Goal: Task Accomplishment & Management: Complete application form

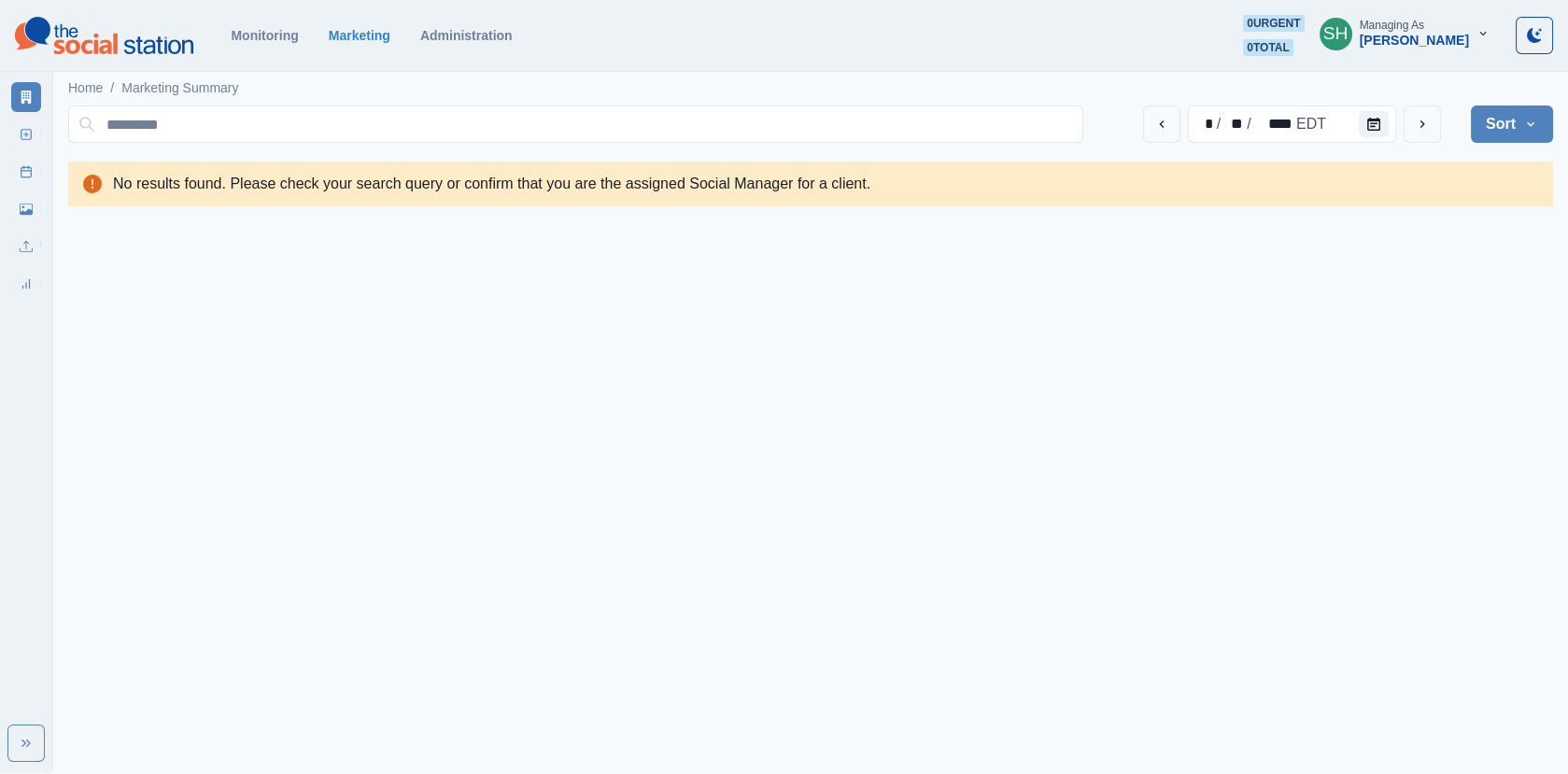
click at [1444, 48] on button "SH Managing As [PERSON_NAME]" at bounding box center [1404, 33] width 200 height 38
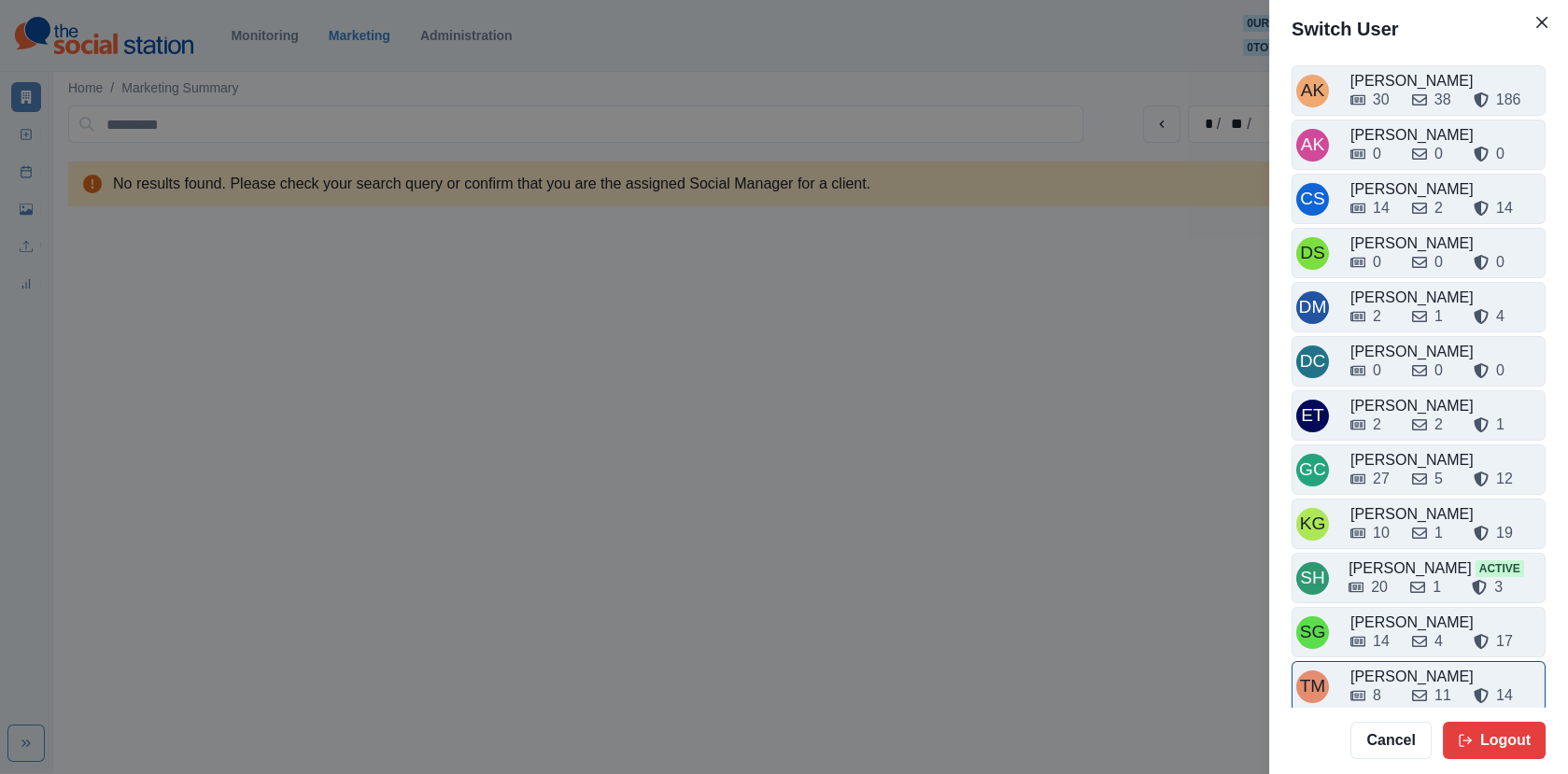
click at [1401, 662] on div "TM [PERSON_NAME] 8 11 14" at bounding box center [1418, 687] width 254 height 50
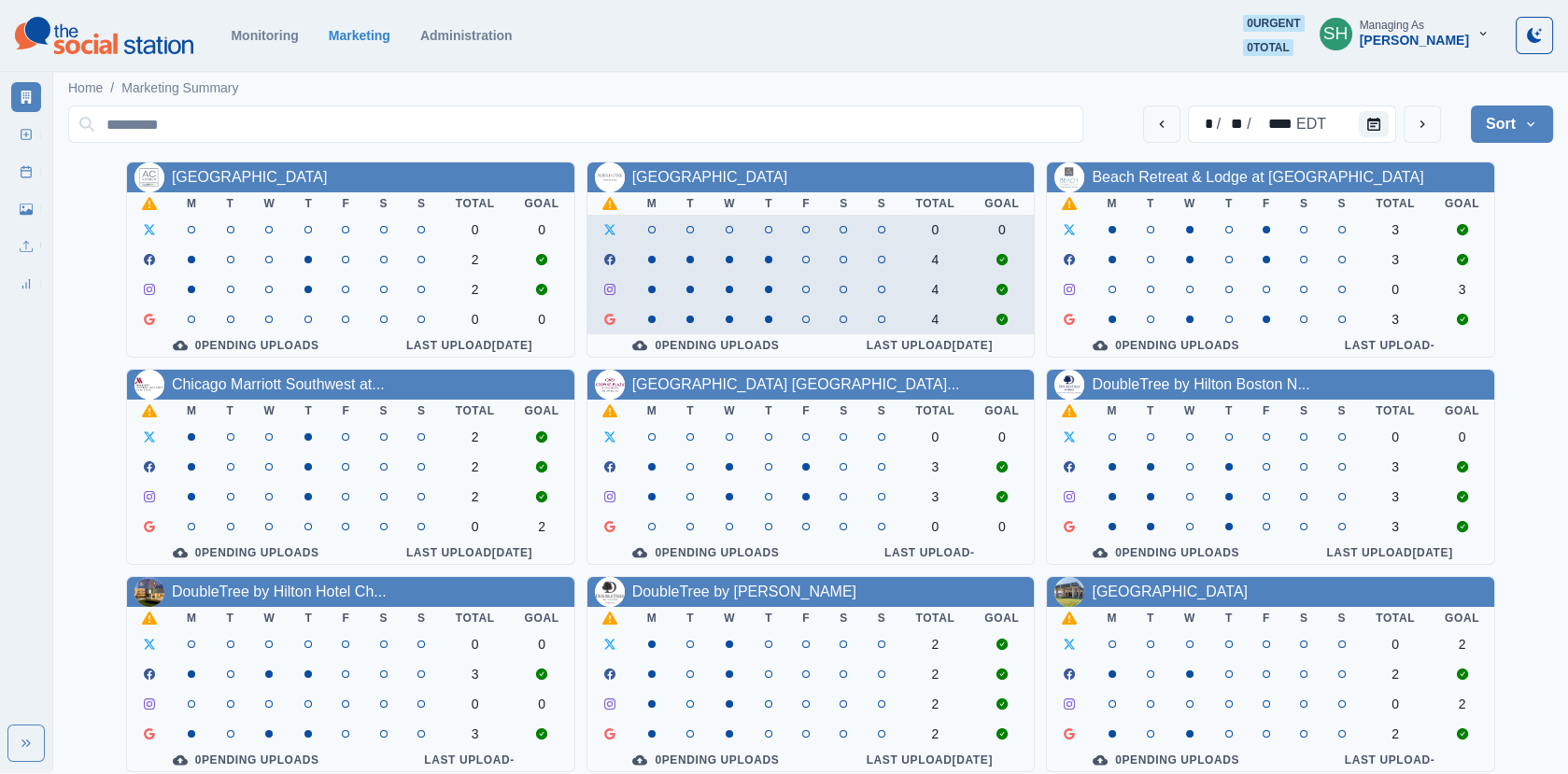
scroll to position [227, 0]
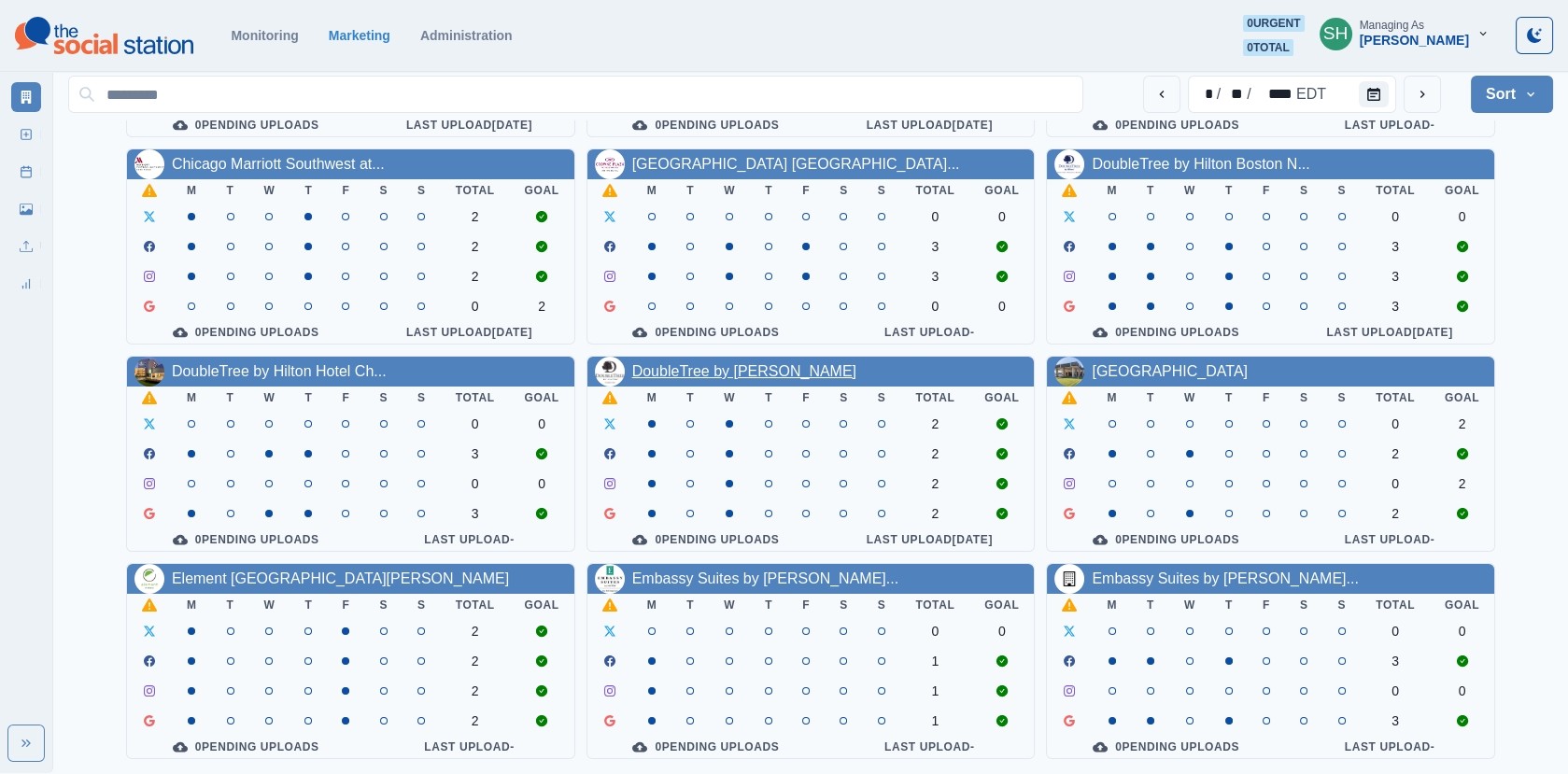
click at [654, 363] on link "DoubleTree by [PERSON_NAME]" at bounding box center [744, 371] width 224 height 15
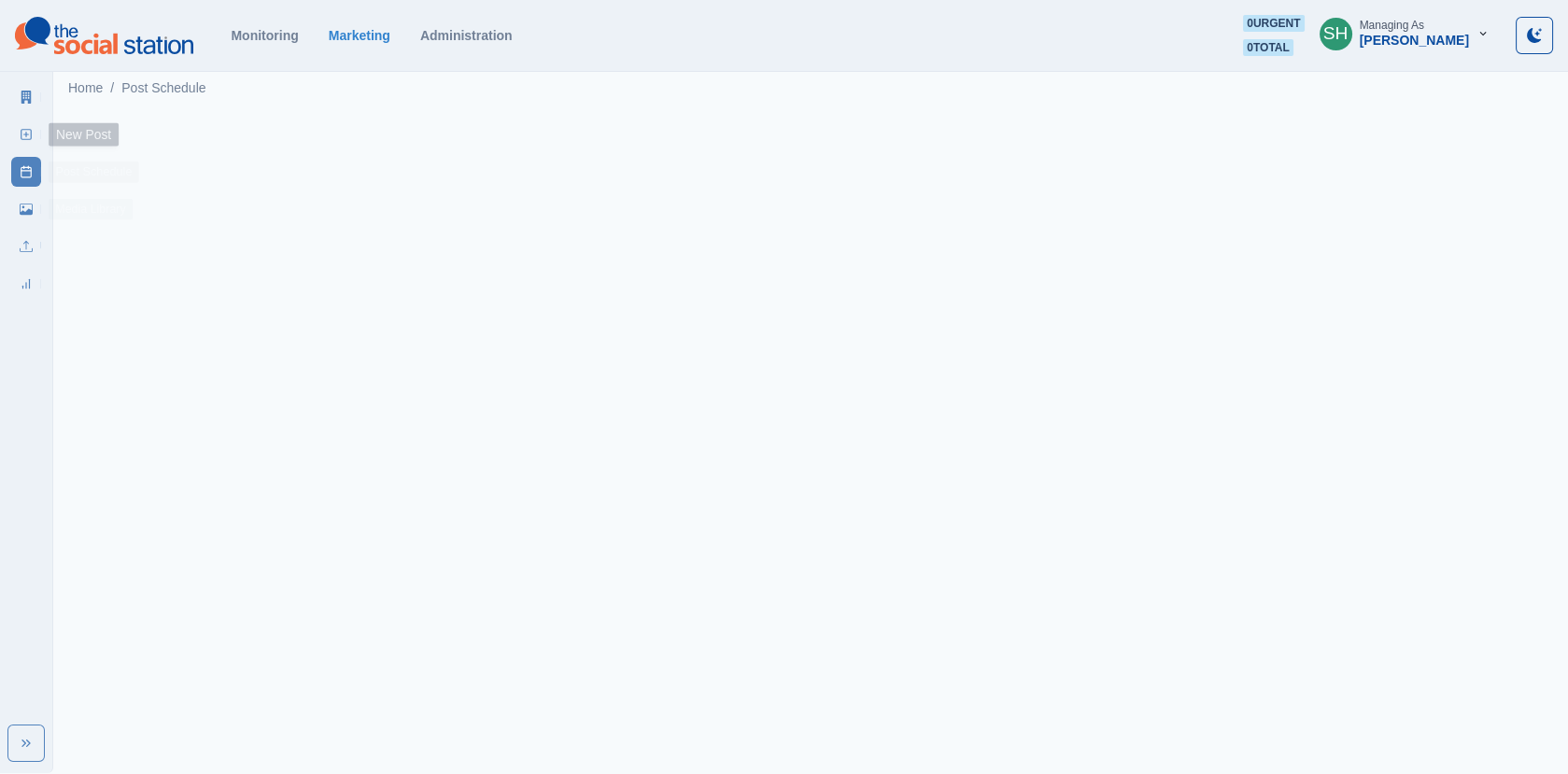
click at [13, 132] on link "New Post" at bounding box center [26, 134] width 30 height 30
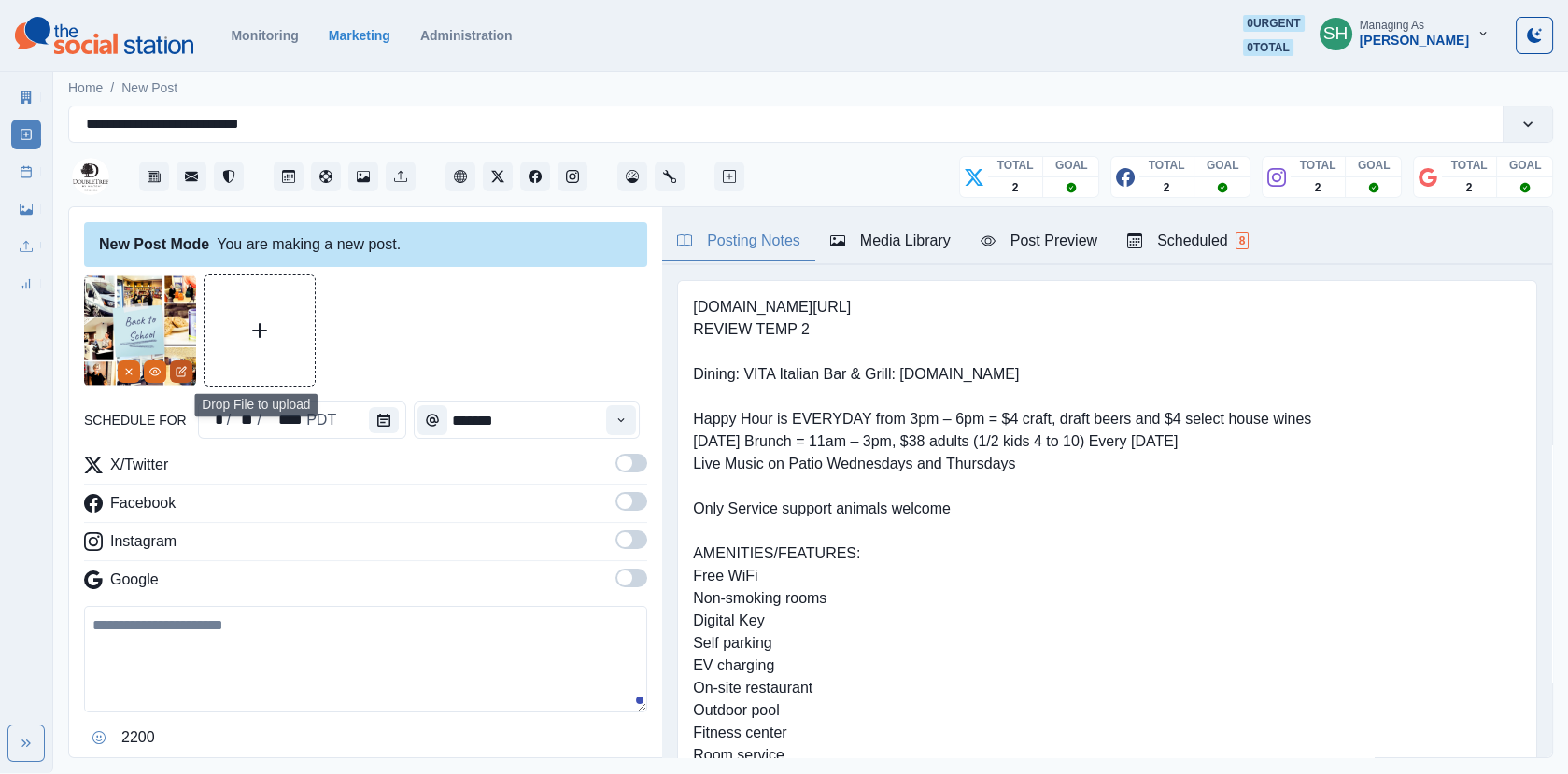
click at [184, 367] on icon "Edit Media" at bounding box center [182, 370] width 7 height 7
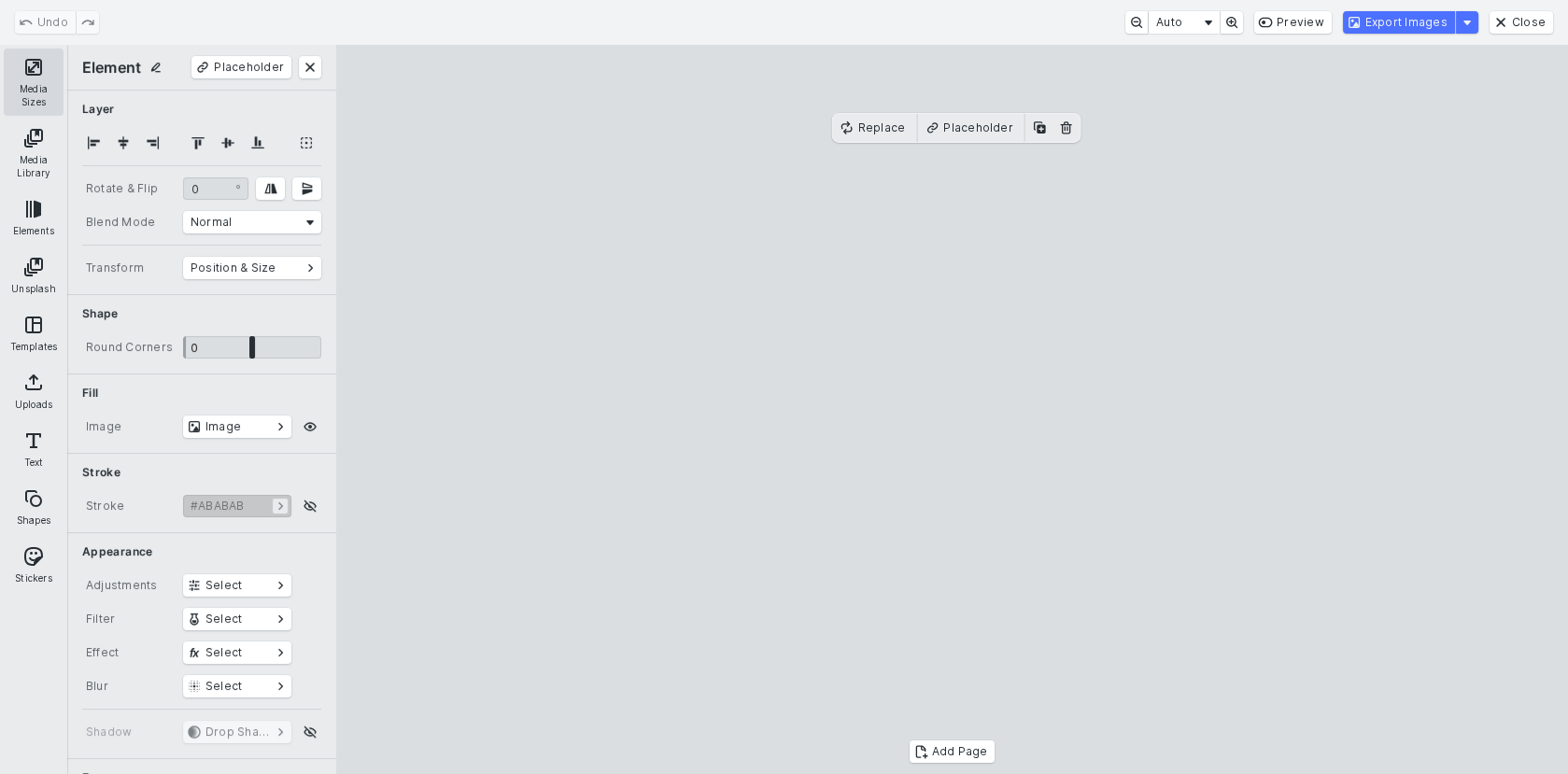
click at [32, 78] on button "Media Sizes" at bounding box center [34, 81] width 60 height 67
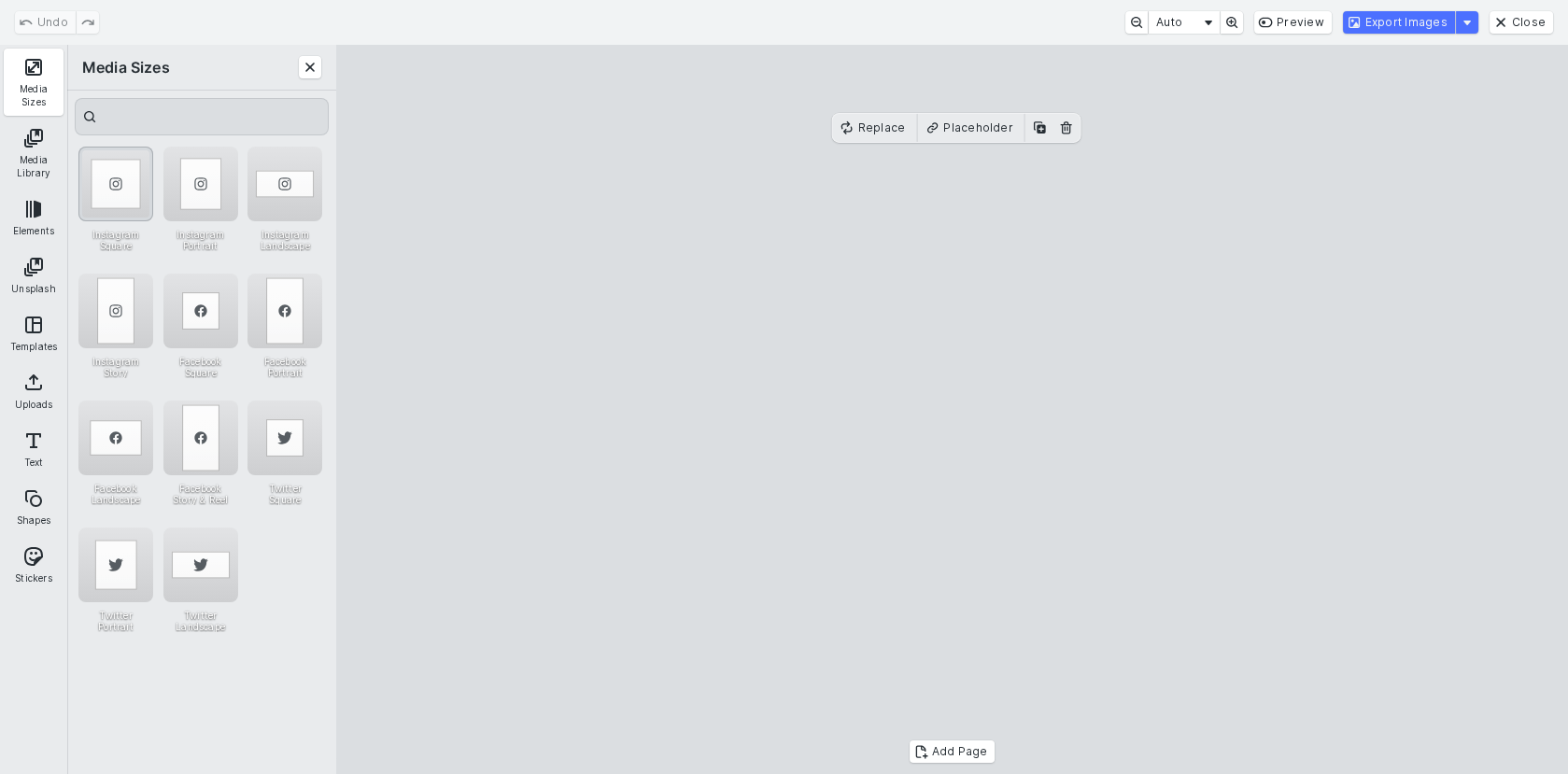
click at [98, 178] on div "Instagram Square" at bounding box center [115, 183] width 75 height 75
click at [952, 410] on cesdk-canvas "Editor canvas" at bounding box center [952, 410] width 0 height 0
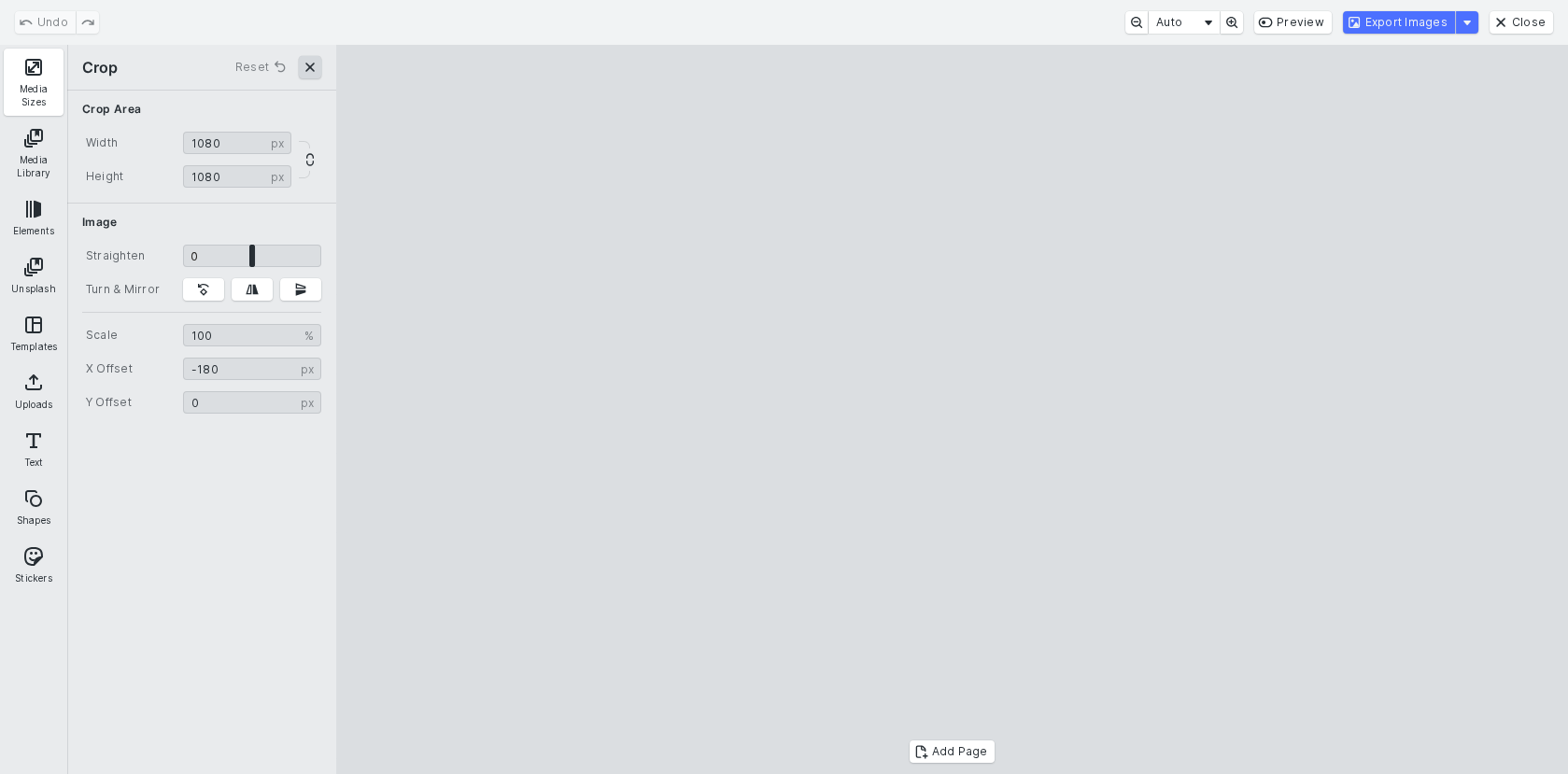
click at [311, 65] on button "Close" at bounding box center [310, 67] width 22 height 22
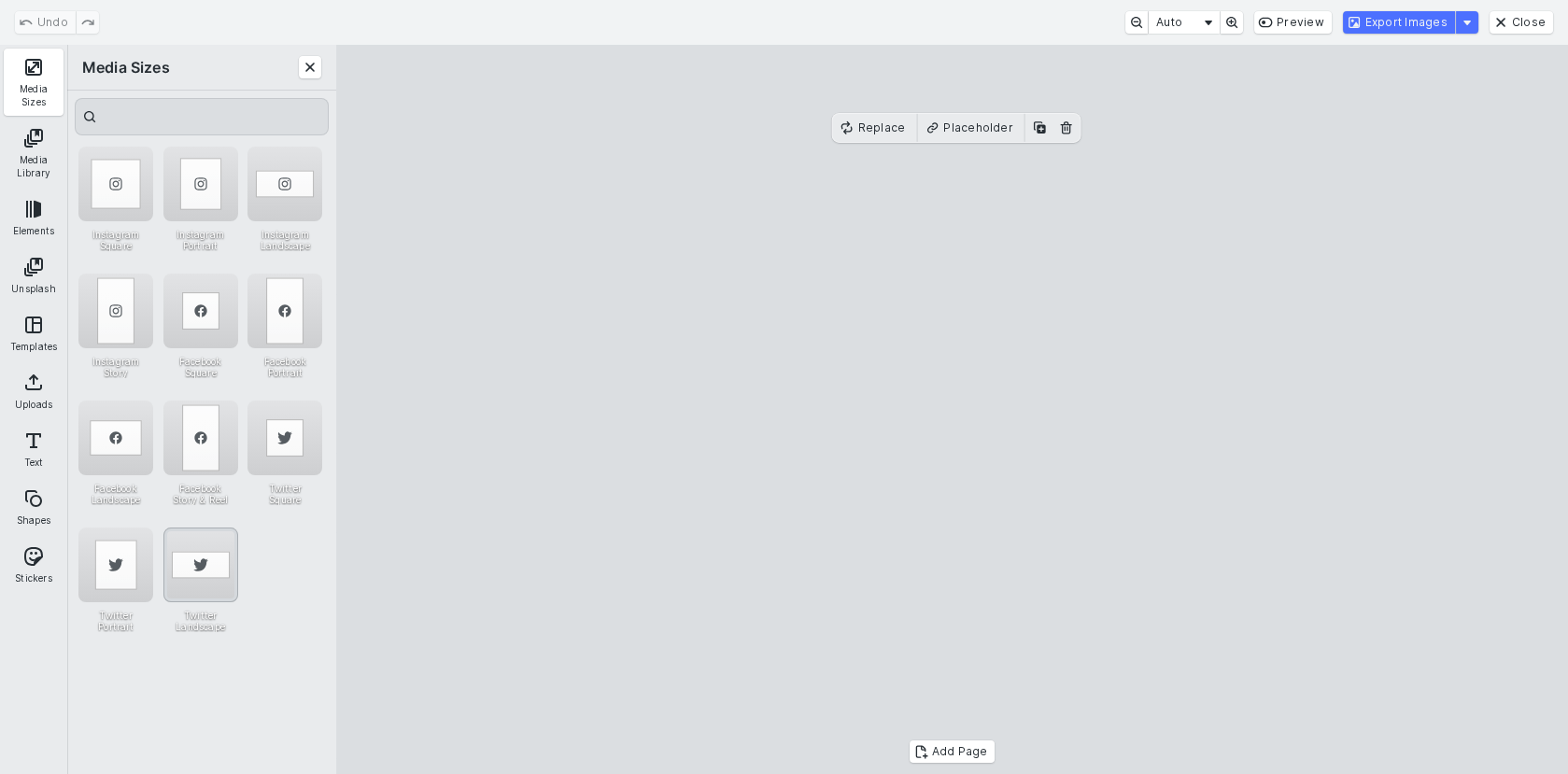
click at [202, 547] on div "Twitter Landscape" at bounding box center [200, 565] width 75 height 75
click at [952, 410] on cesdk-canvas "Editor canvas" at bounding box center [952, 410] width 0 height 0
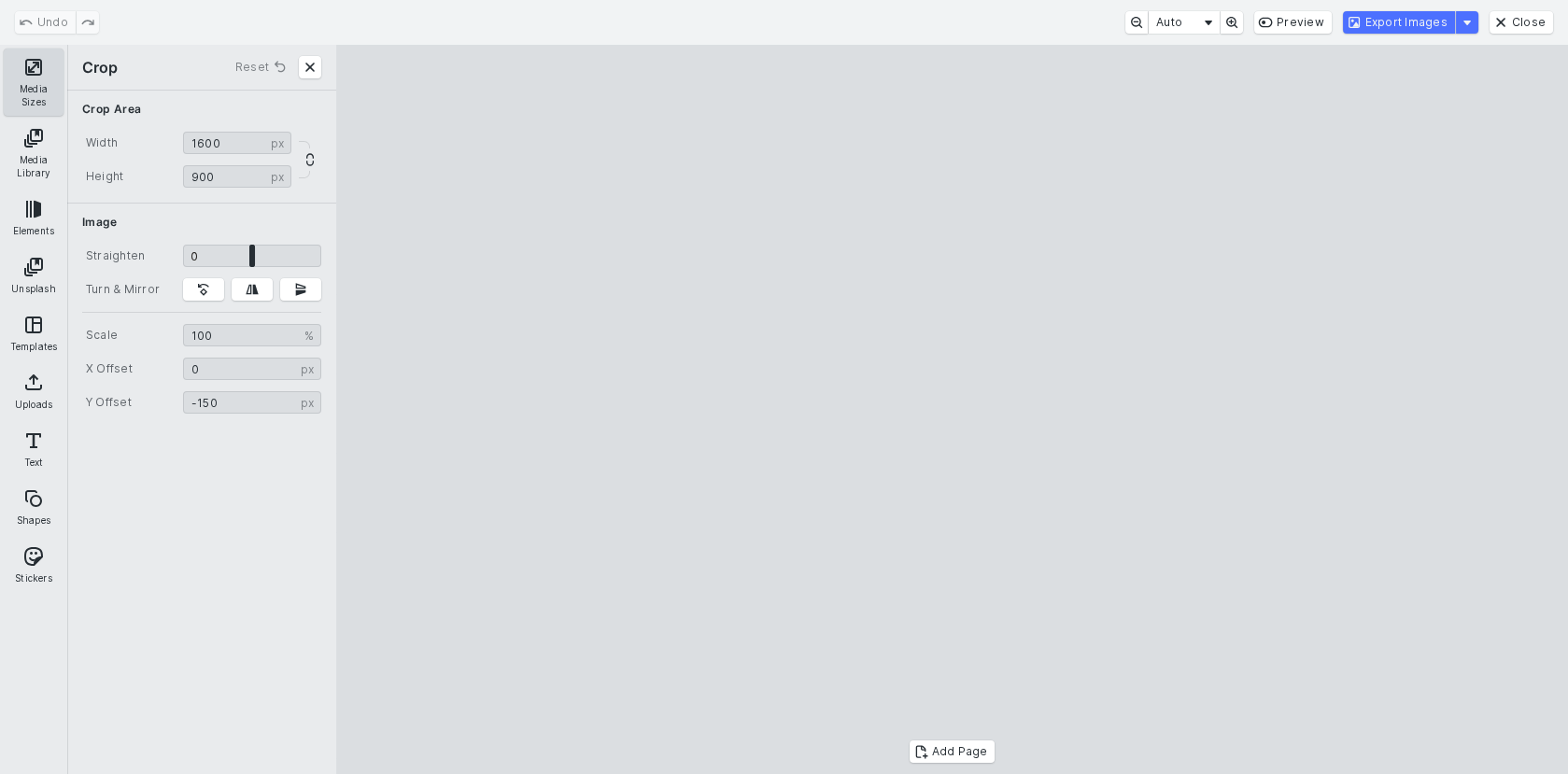
click at [42, 96] on button "Media Sizes" at bounding box center [34, 81] width 60 height 67
click at [307, 70] on button "Close" at bounding box center [310, 67] width 22 height 22
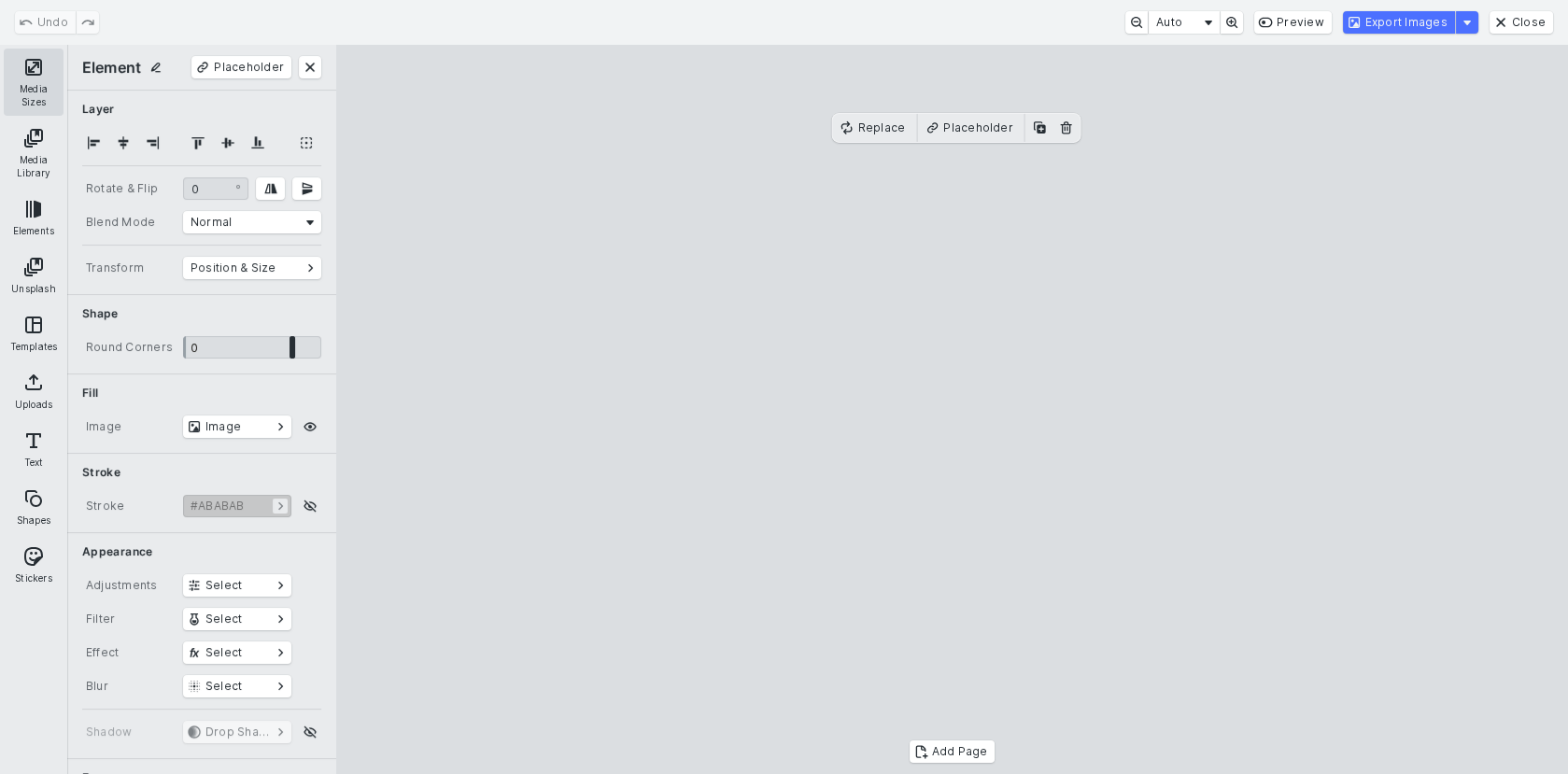
click at [24, 79] on button "Media Sizes" at bounding box center [34, 81] width 60 height 67
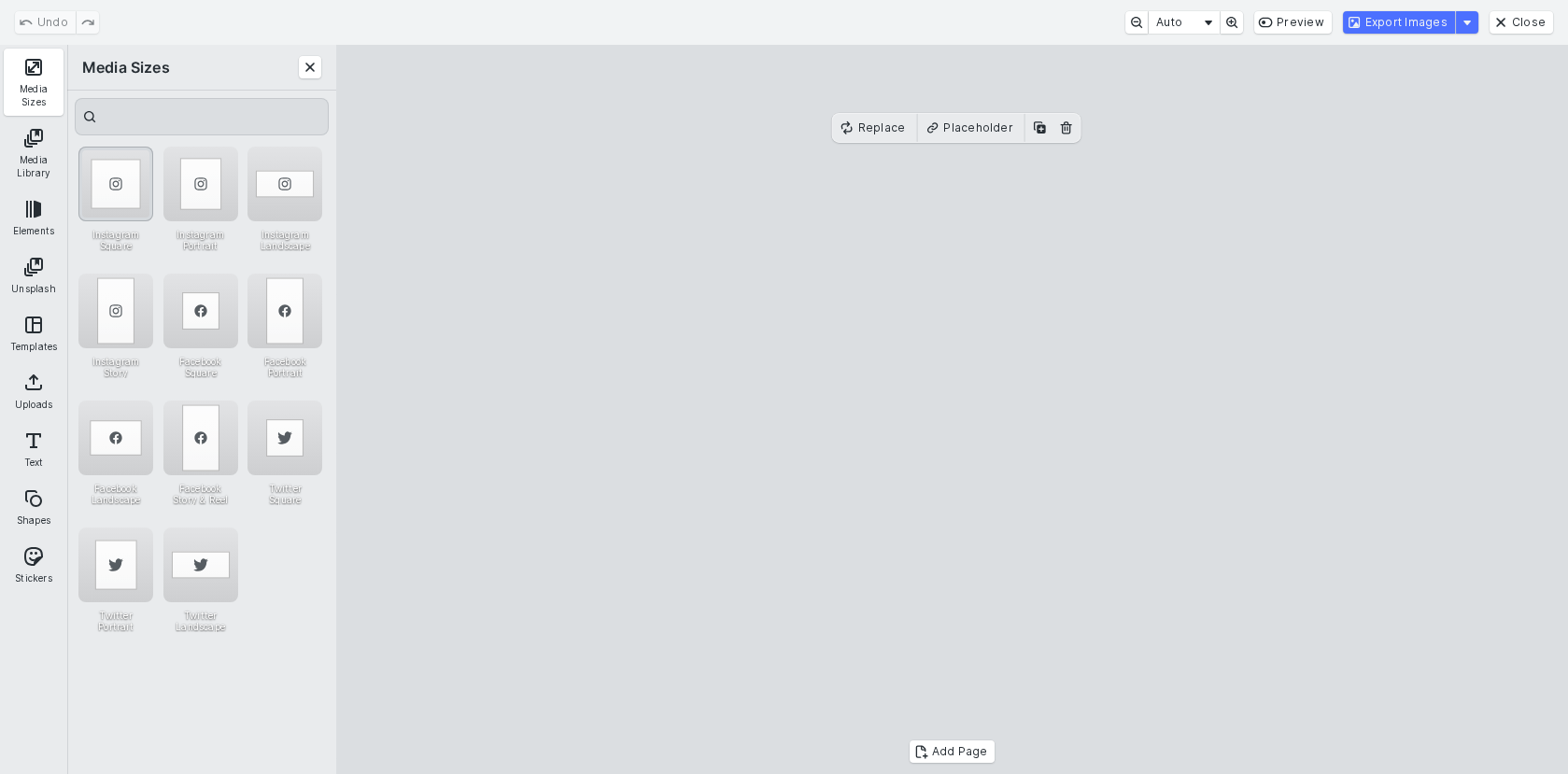
click at [130, 187] on div "Instagram Square" at bounding box center [115, 183] width 75 height 75
click at [952, 410] on cesdk-canvas "Editor canvas" at bounding box center [952, 410] width 0 height 0
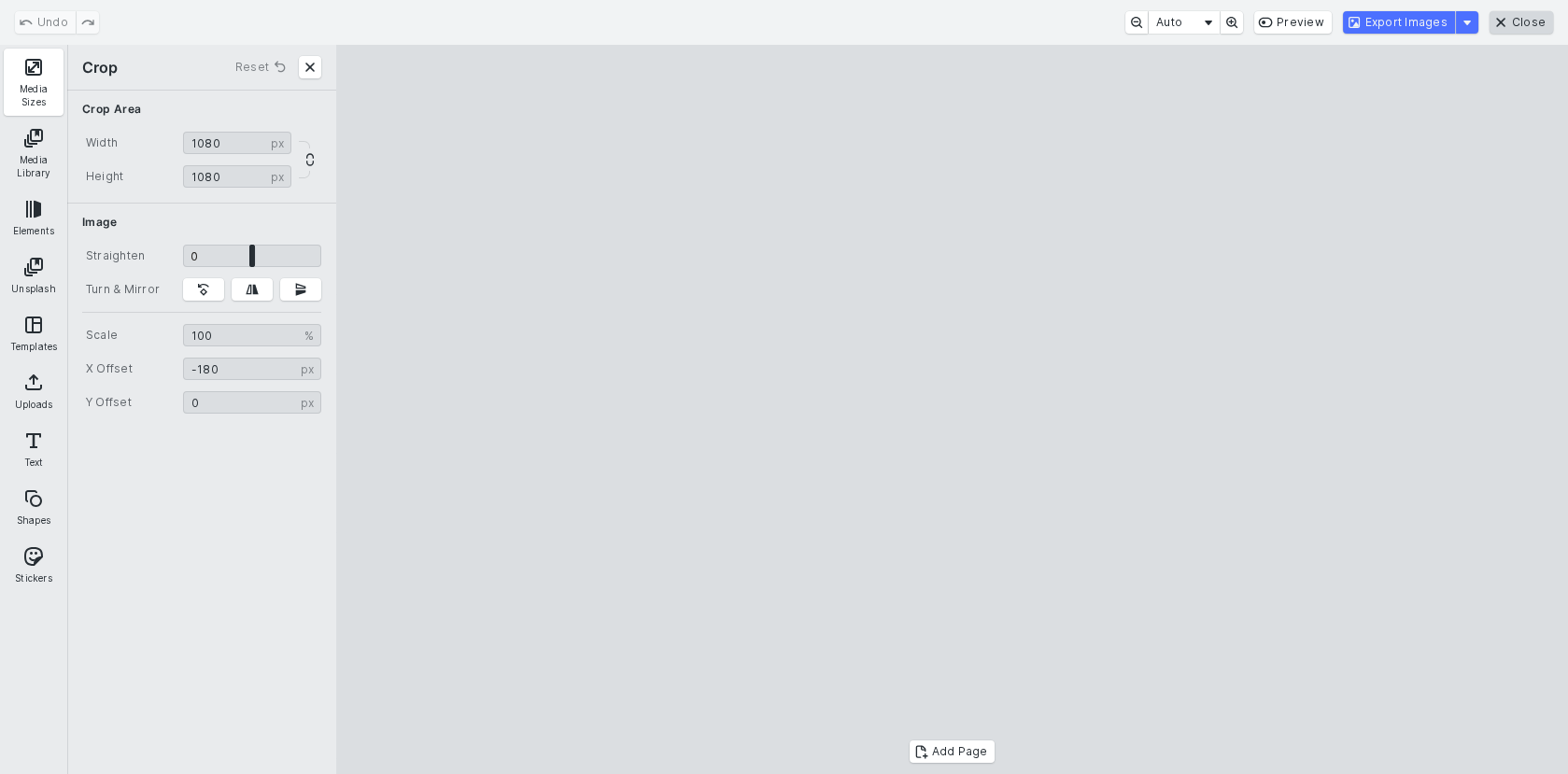
click at [1499, 22] on button "Close" at bounding box center [1522, 22] width 64 height 22
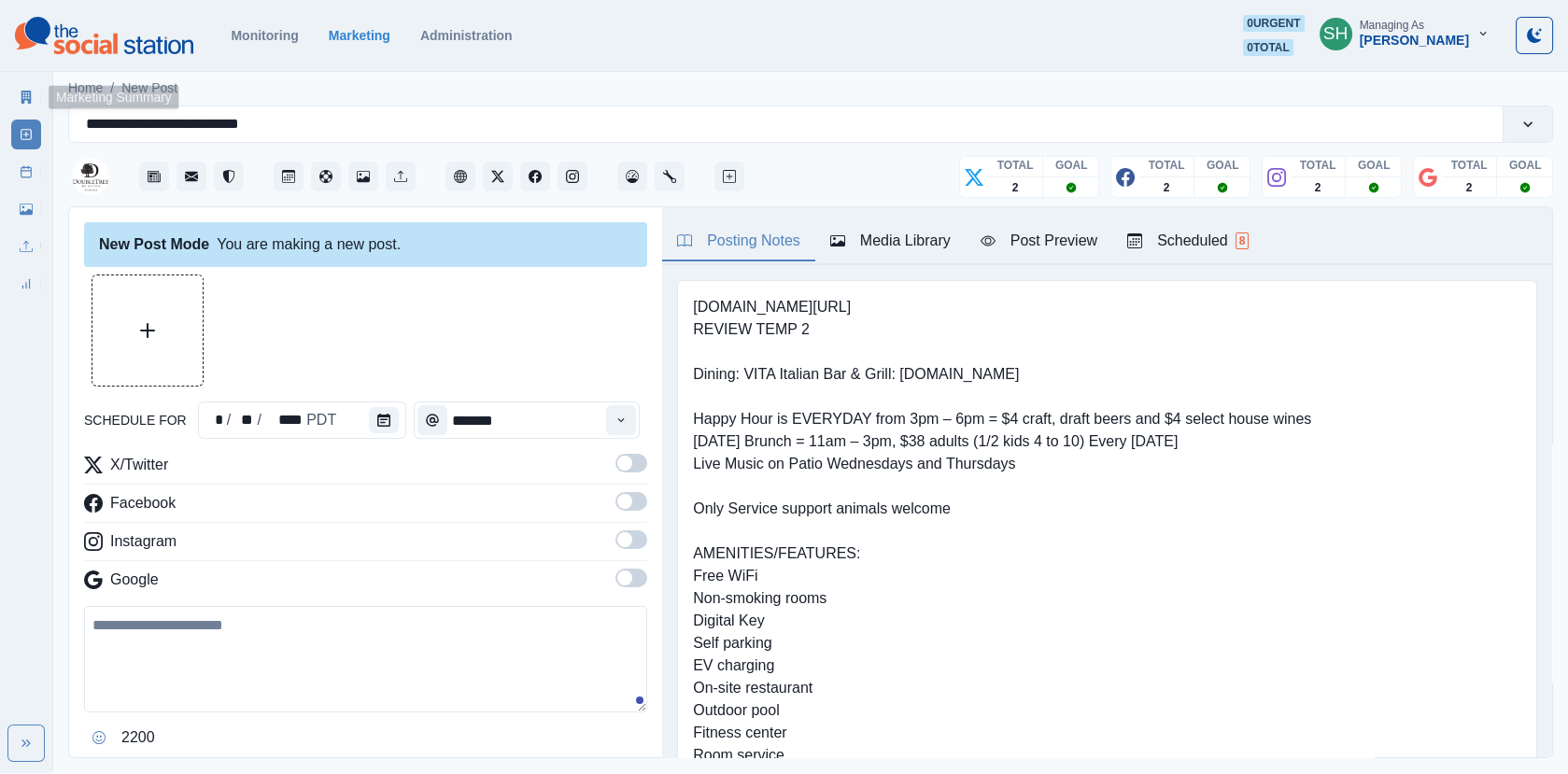
click at [31, 94] on icon at bounding box center [25, 97] width 13 height 13
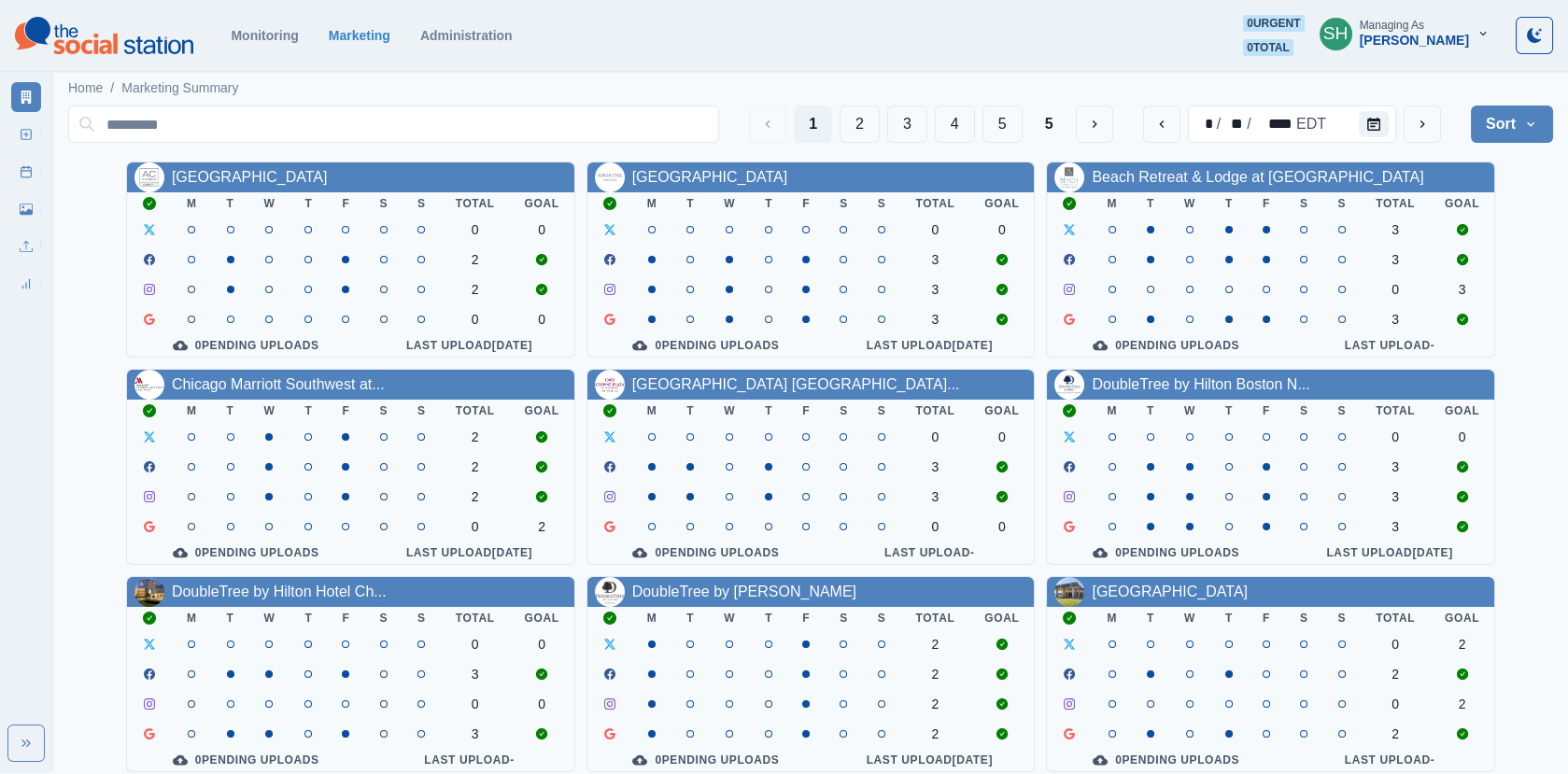
click at [1458, 27] on div "Managing As [PERSON_NAME]" at bounding box center [1414, 33] width 109 height 29
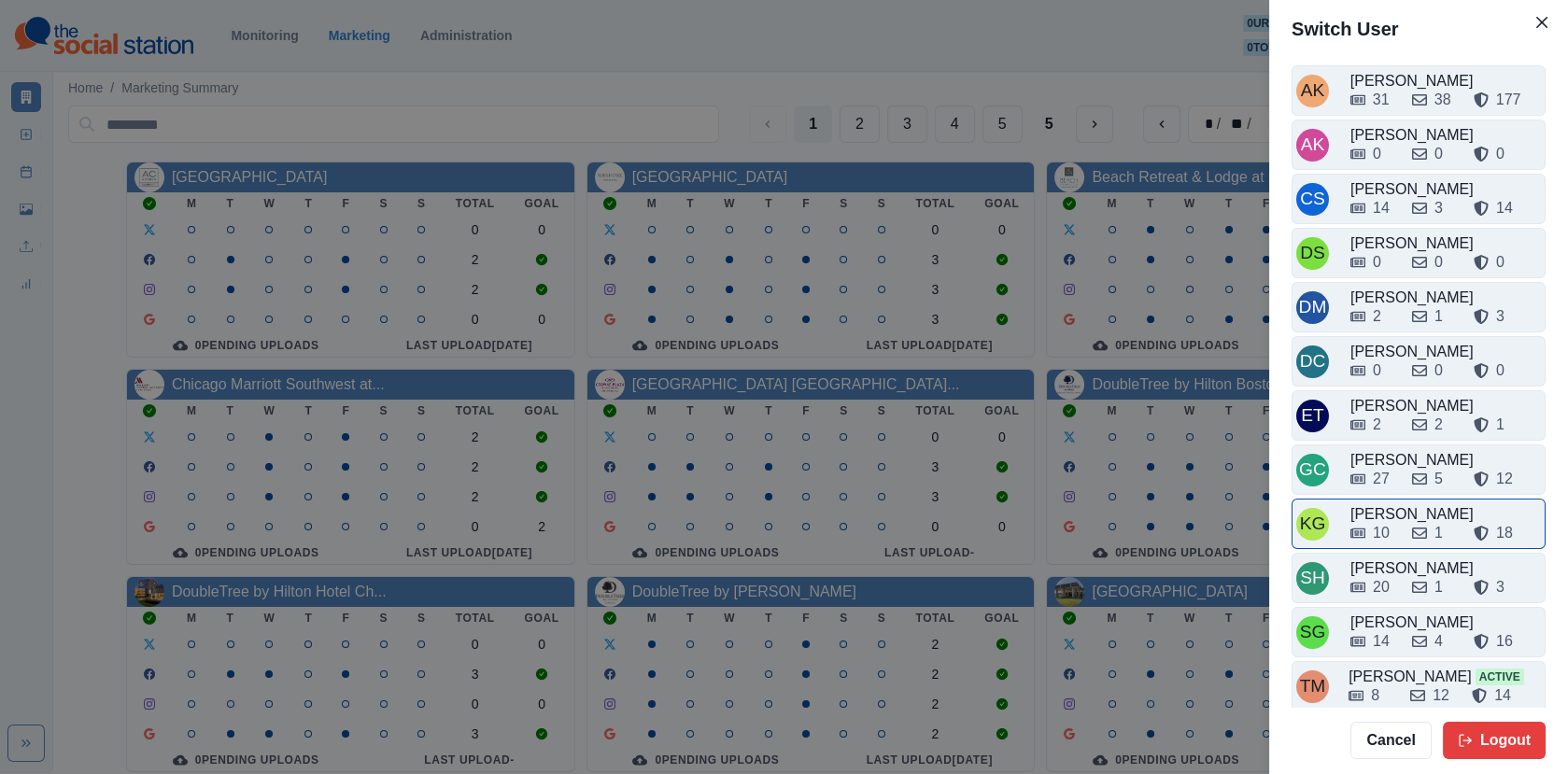
click at [1387, 514] on div "10 1 18" at bounding box center [1445, 529] width 191 height 30
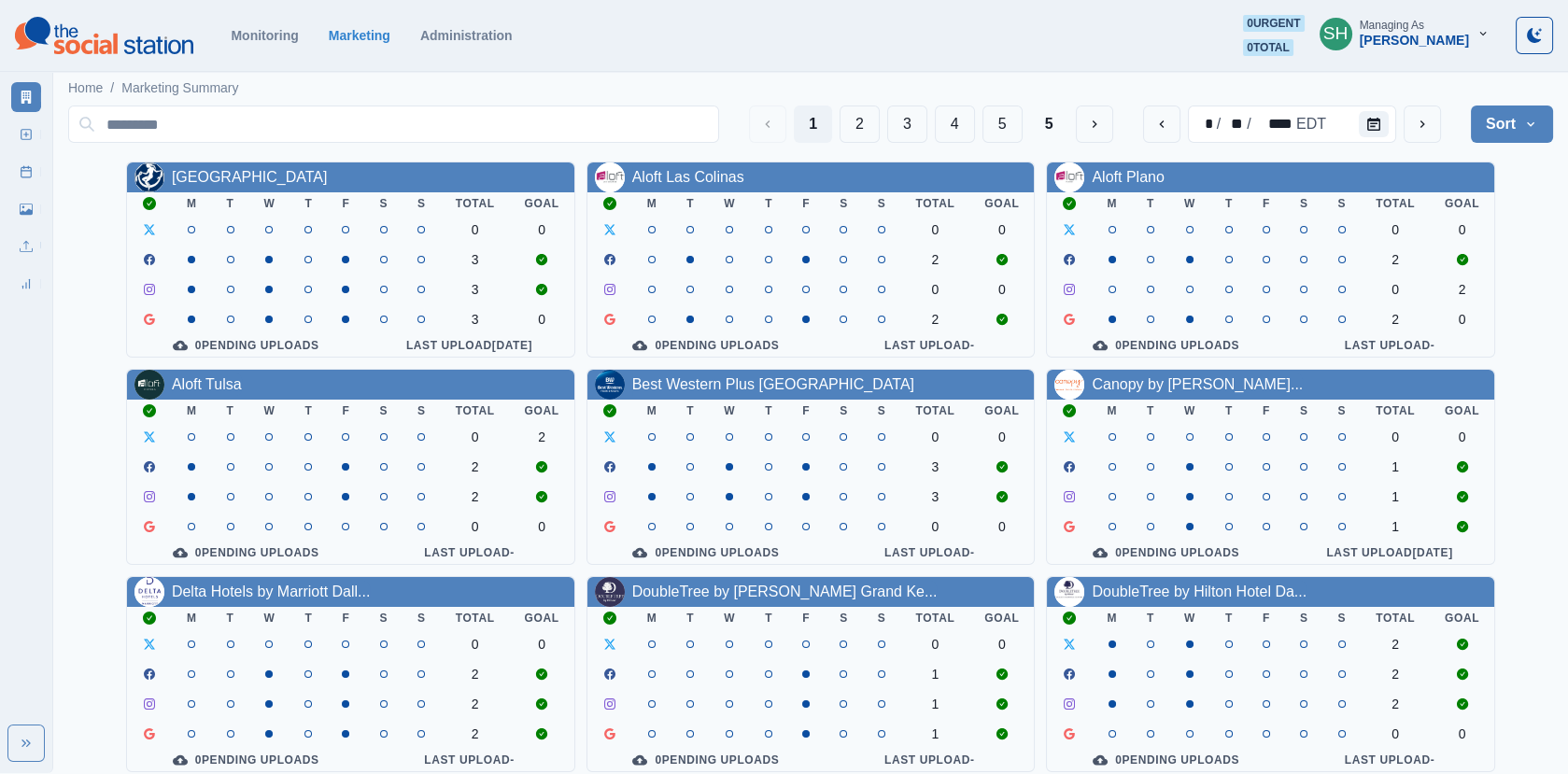
click at [1400, 119] on div "* / ** / **** EDT" at bounding box center [1292, 124] width 298 height 38
click at [1369, 119] on icon "Calendar" at bounding box center [1373, 123] width 13 height 13
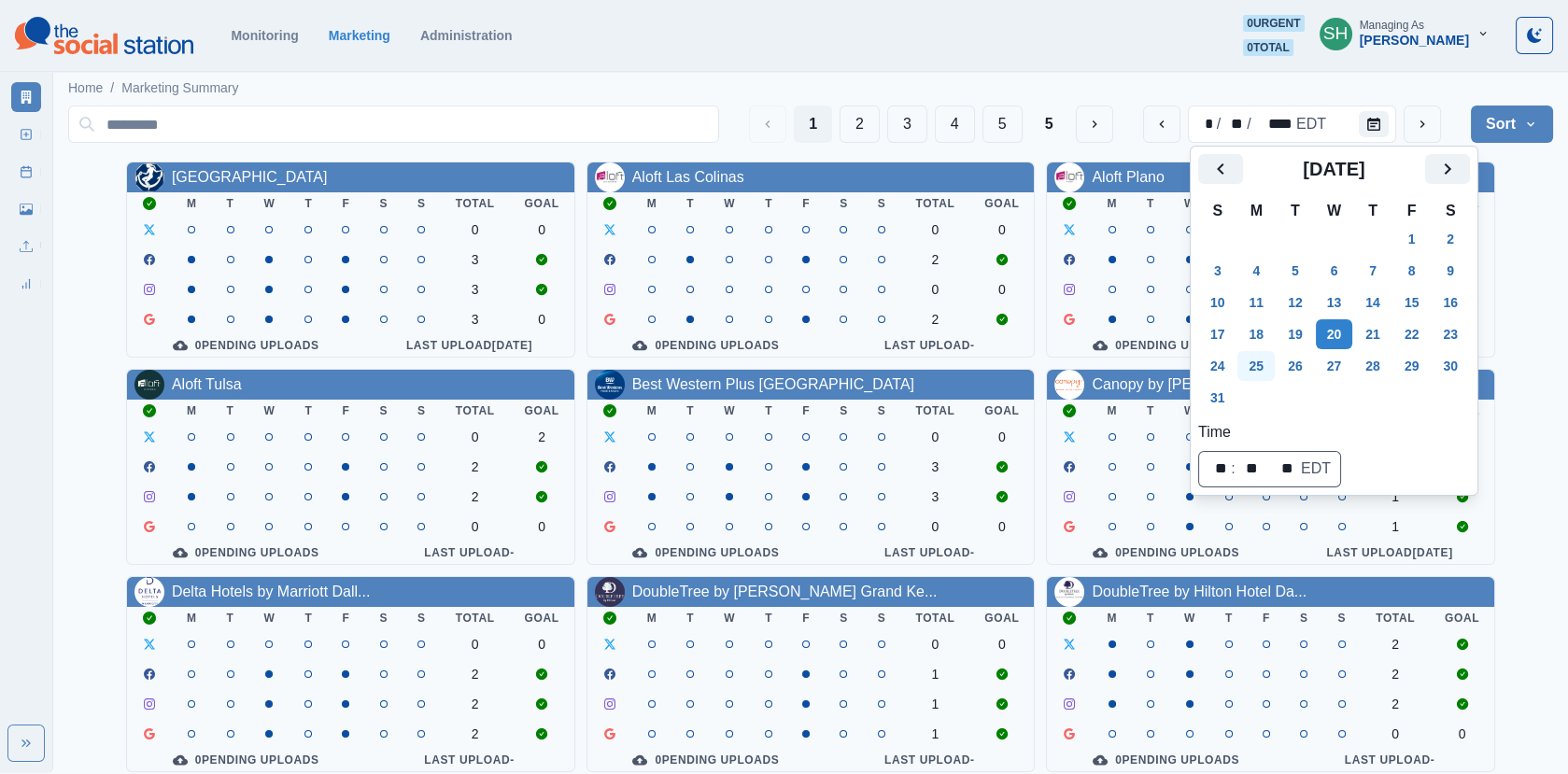
click at [1245, 358] on button "25" at bounding box center [1256, 366] width 38 height 30
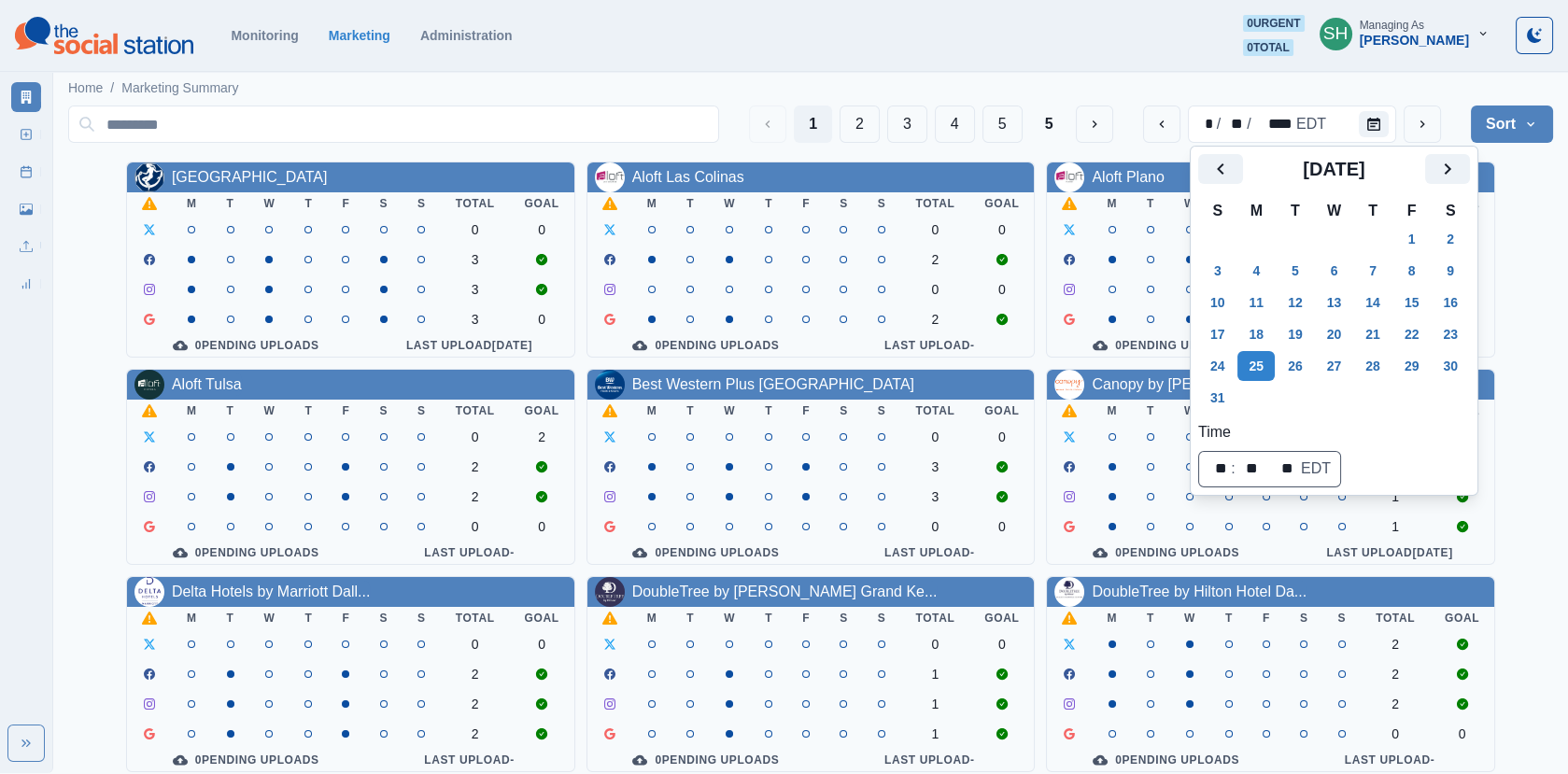
click at [1504, 255] on div "Allegria Hotel M T W T F S S Total Goal 0 0 3 3 3 0 0 Pending Uploads Last Uplo…" at bounding box center [810, 571] width 1485 height 819
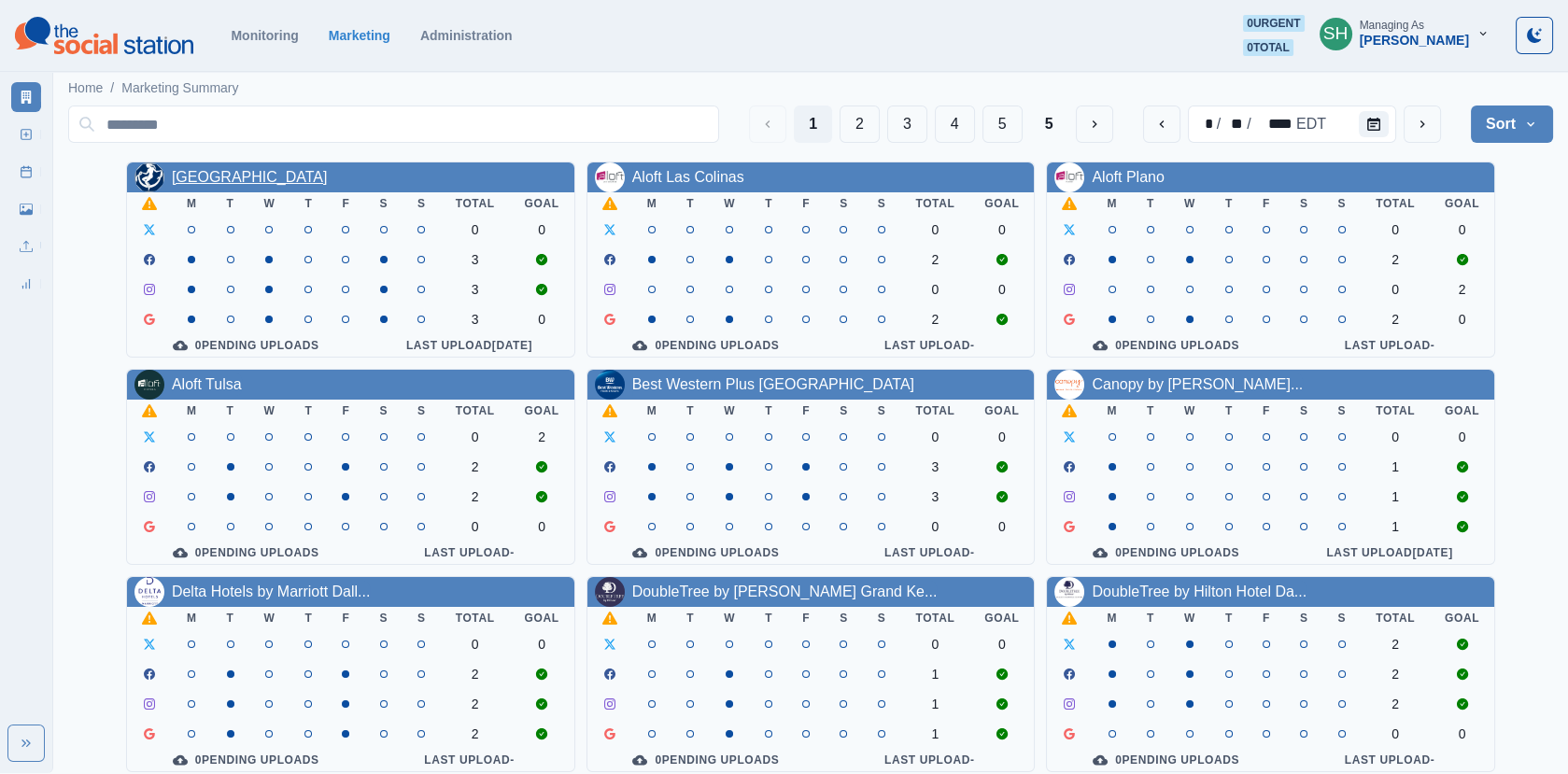
click at [226, 173] on link "[GEOGRAPHIC_DATA]" at bounding box center [249, 177] width 156 height 15
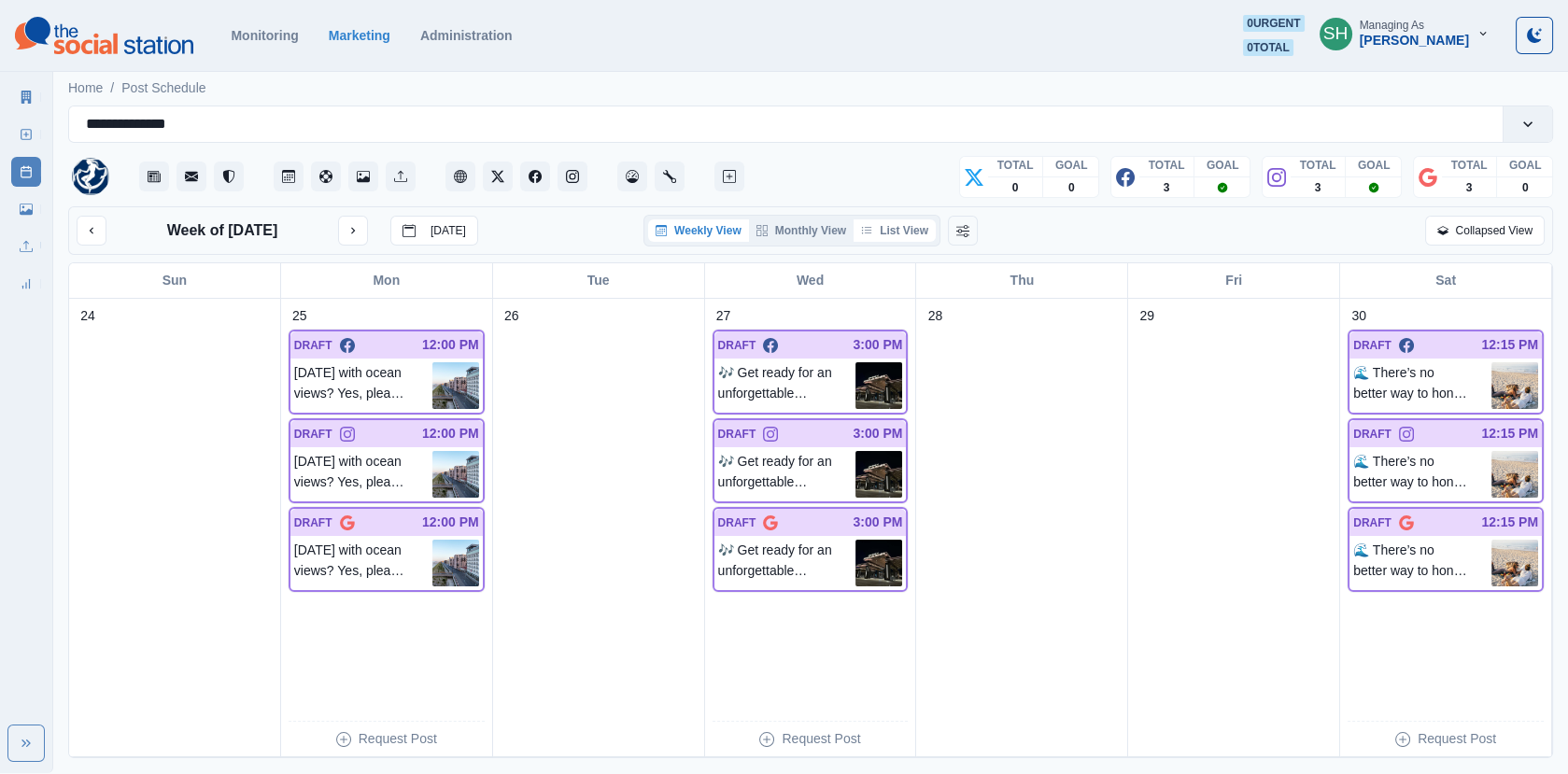
click at [900, 230] on button "List View" at bounding box center [894, 231] width 82 height 22
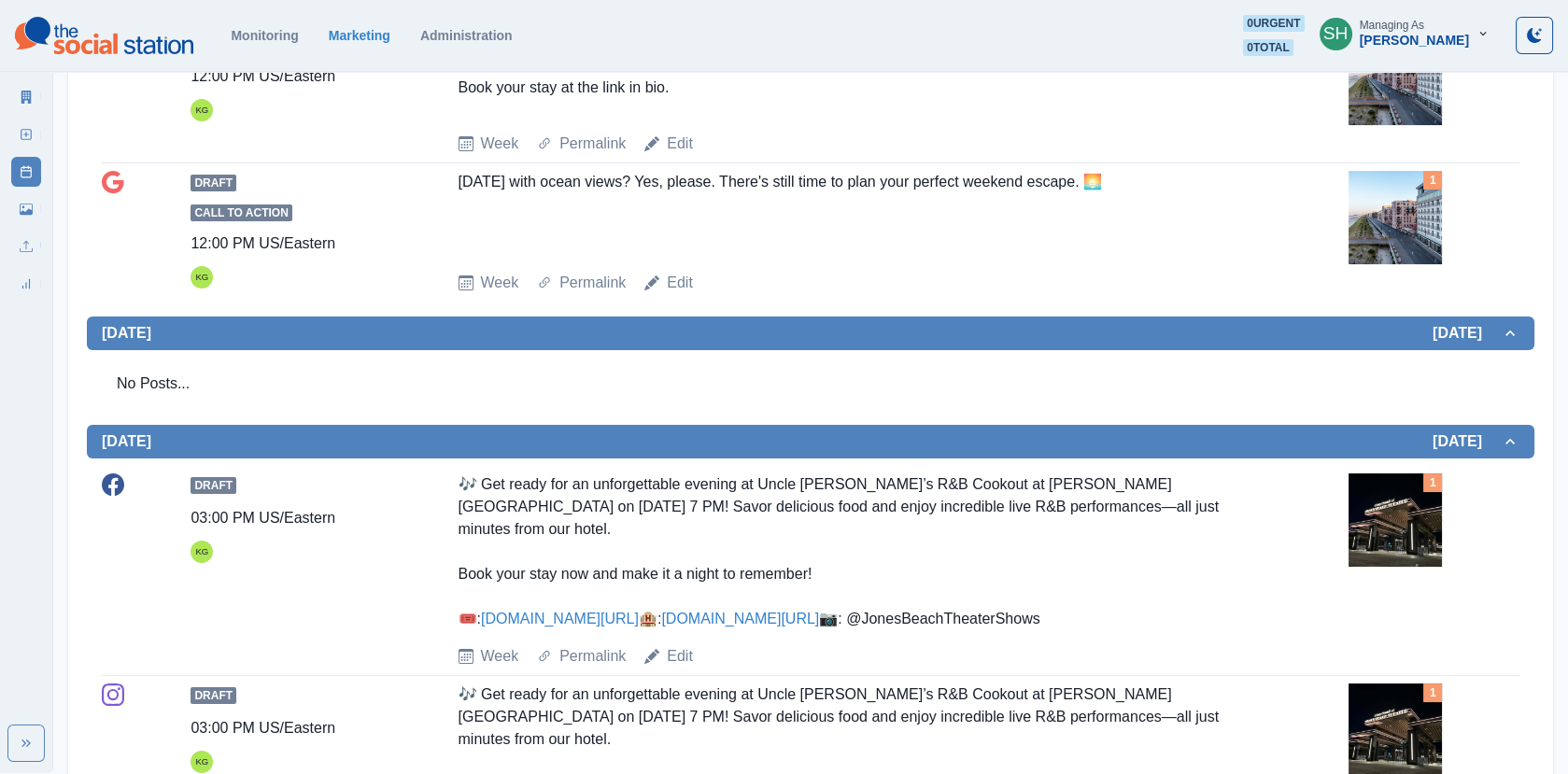
scroll to position [1006, 0]
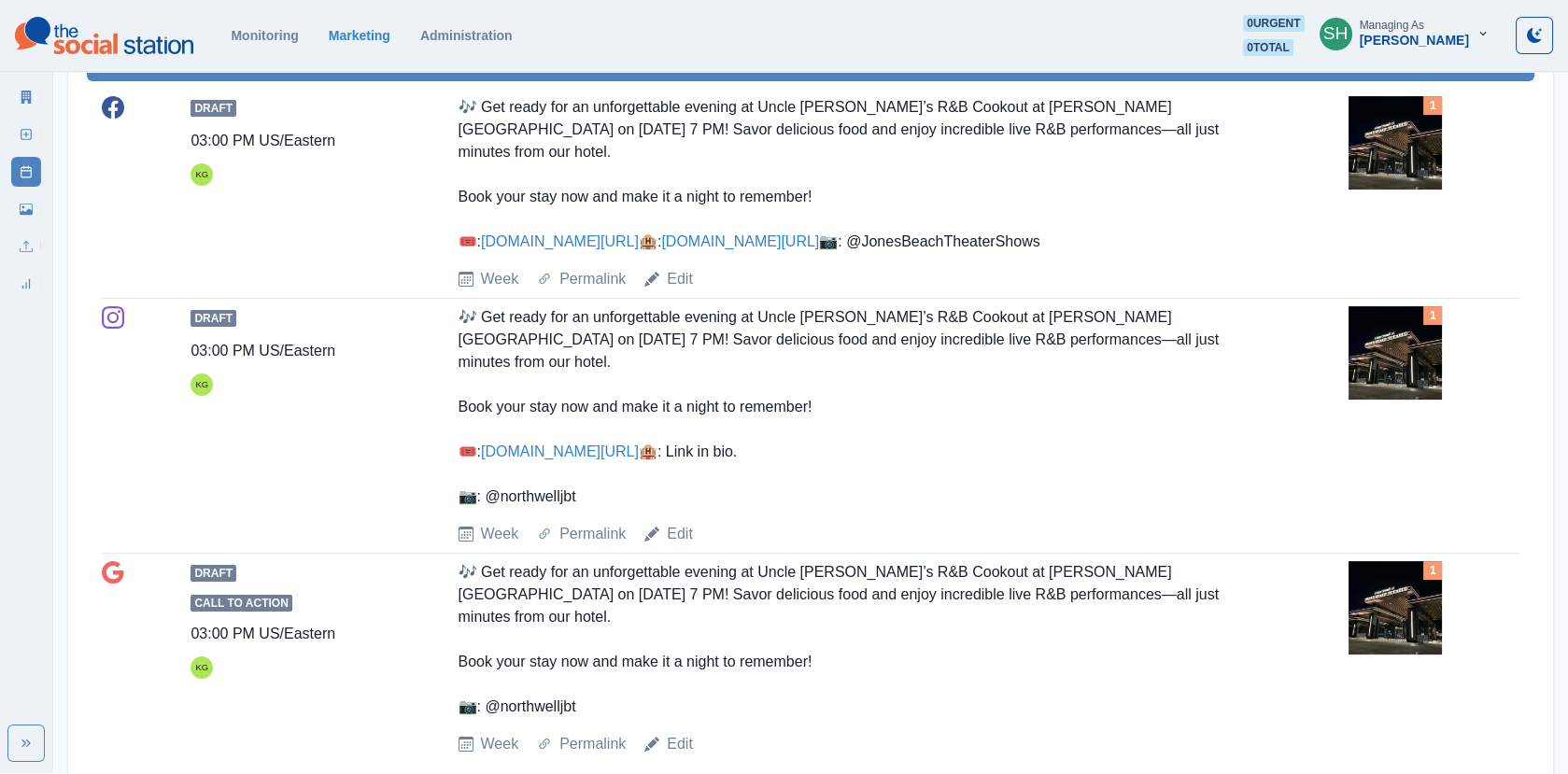
click at [1410, 134] on img at bounding box center [1395, 142] width 93 height 93
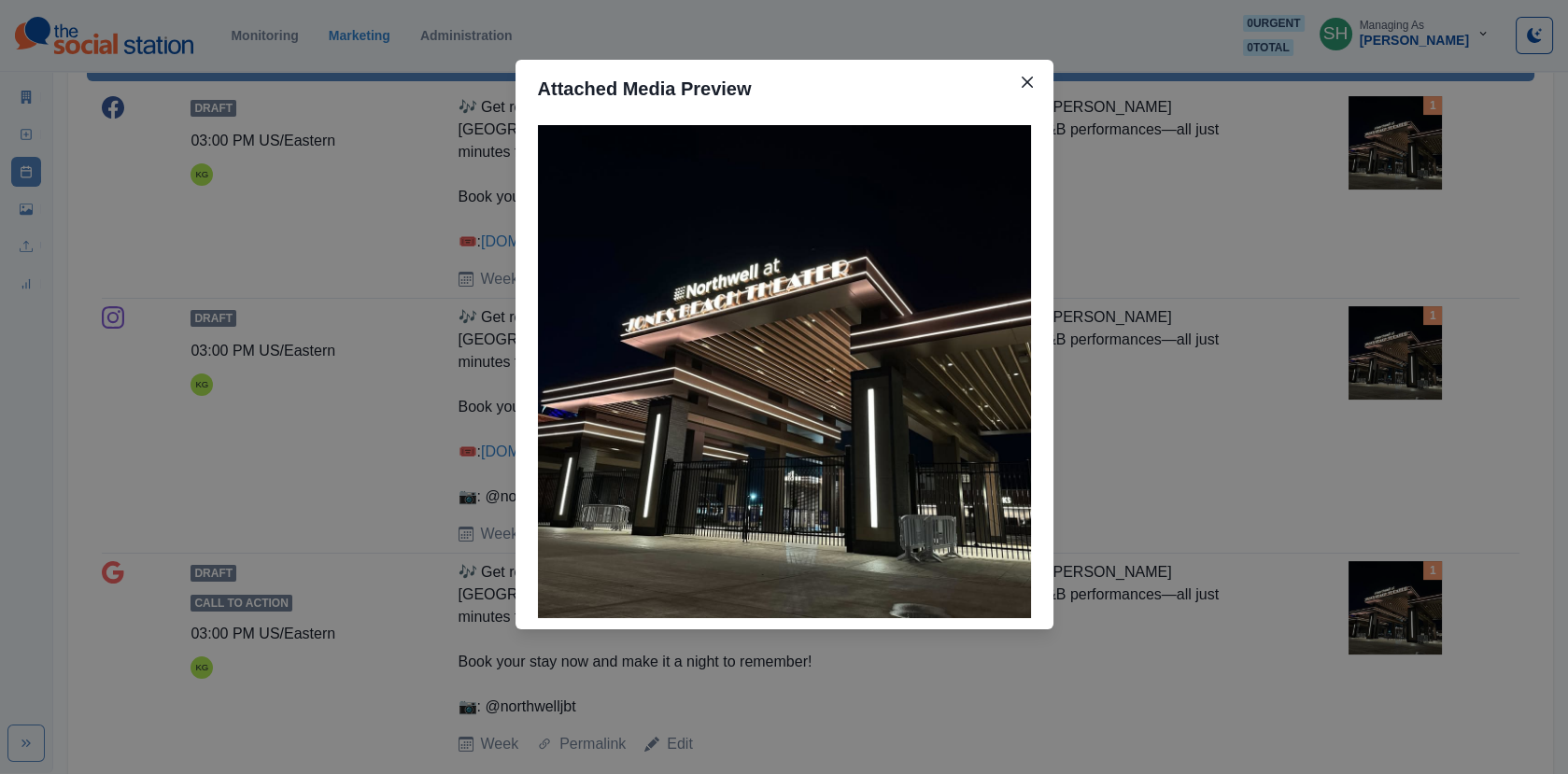
click at [1250, 182] on div "Attached Media Preview" at bounding box center [784, 387] width 1568 height 774
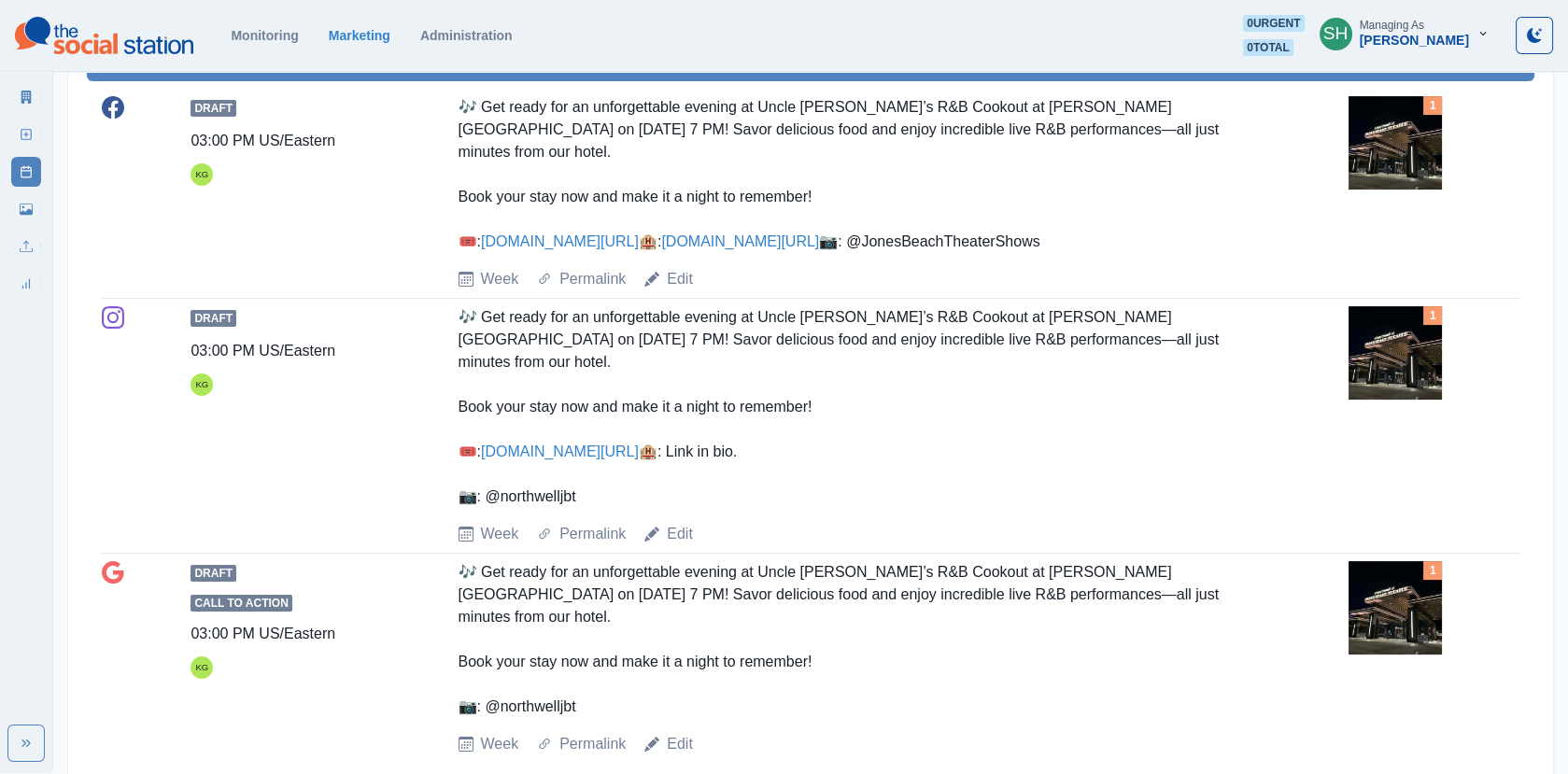
click at [1439, 142] on img at bounding box center [1395, 142] width 93 height 93
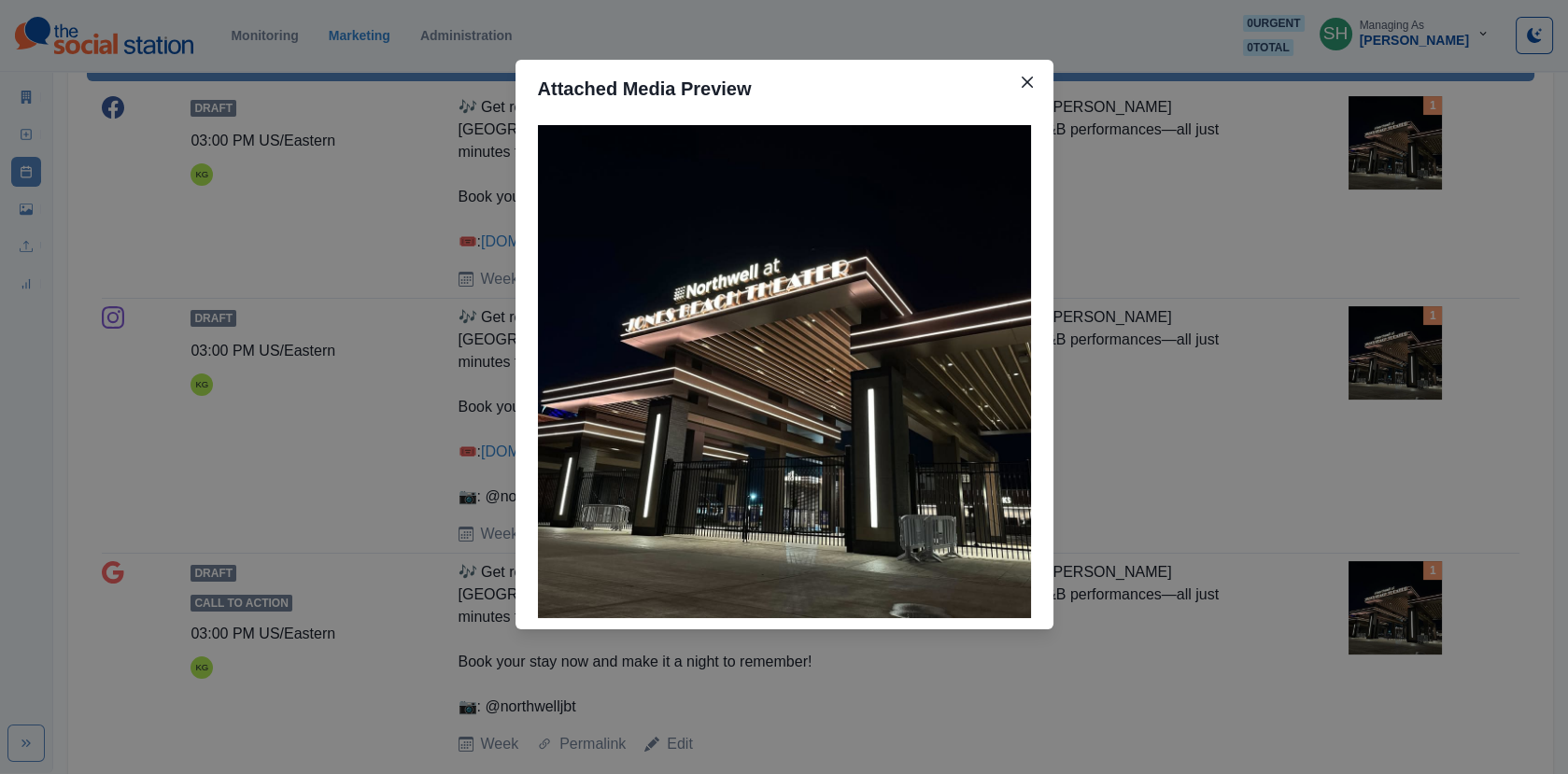
click at [1284, 283] on div "Attached Media Preview" at bounding box center [784, 387] width 1568 height 774
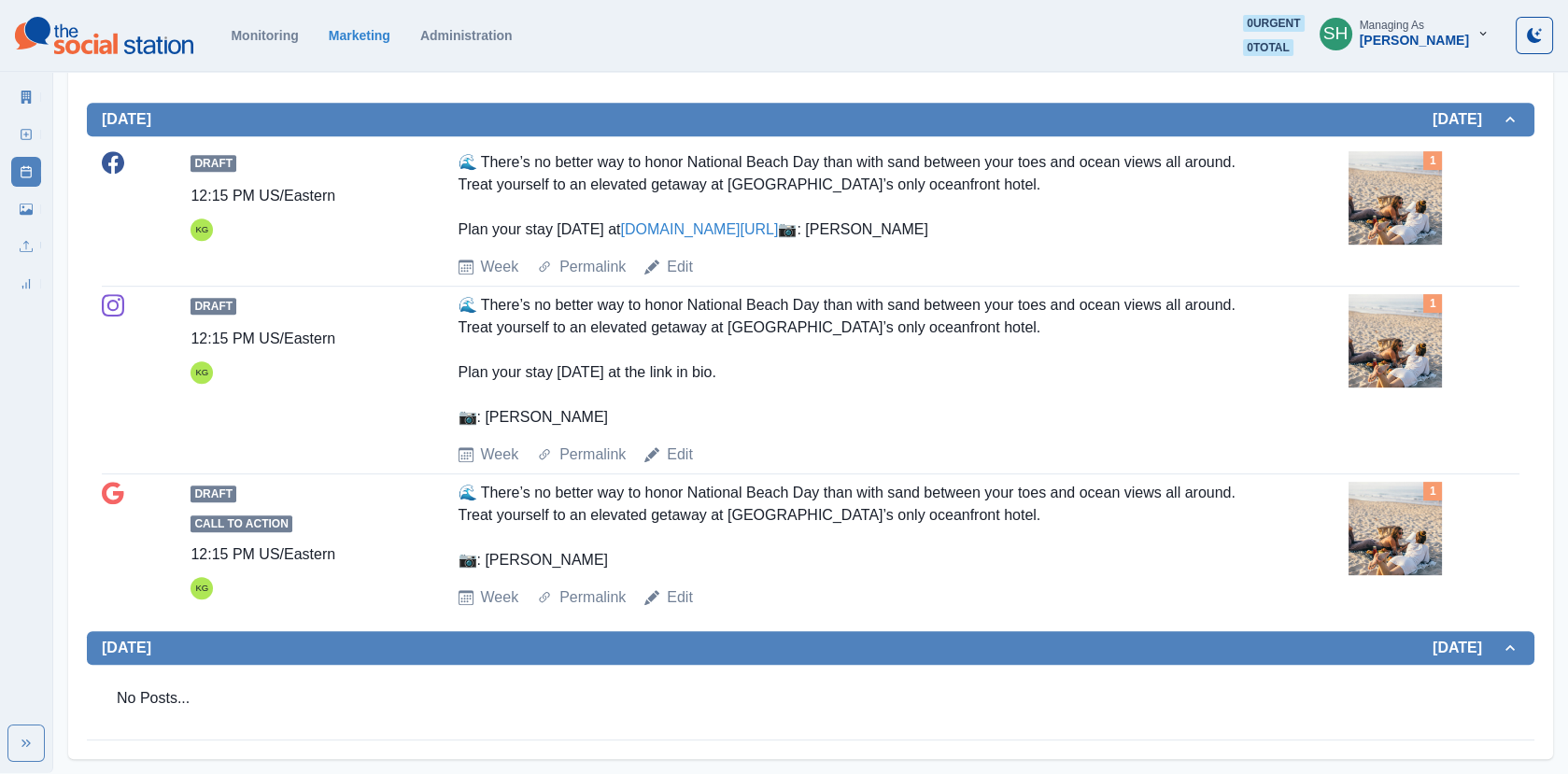
scroll to position [1961, 0]
click at [1429, 151] on img at bounding box center [1395, 198] width 93 height 93
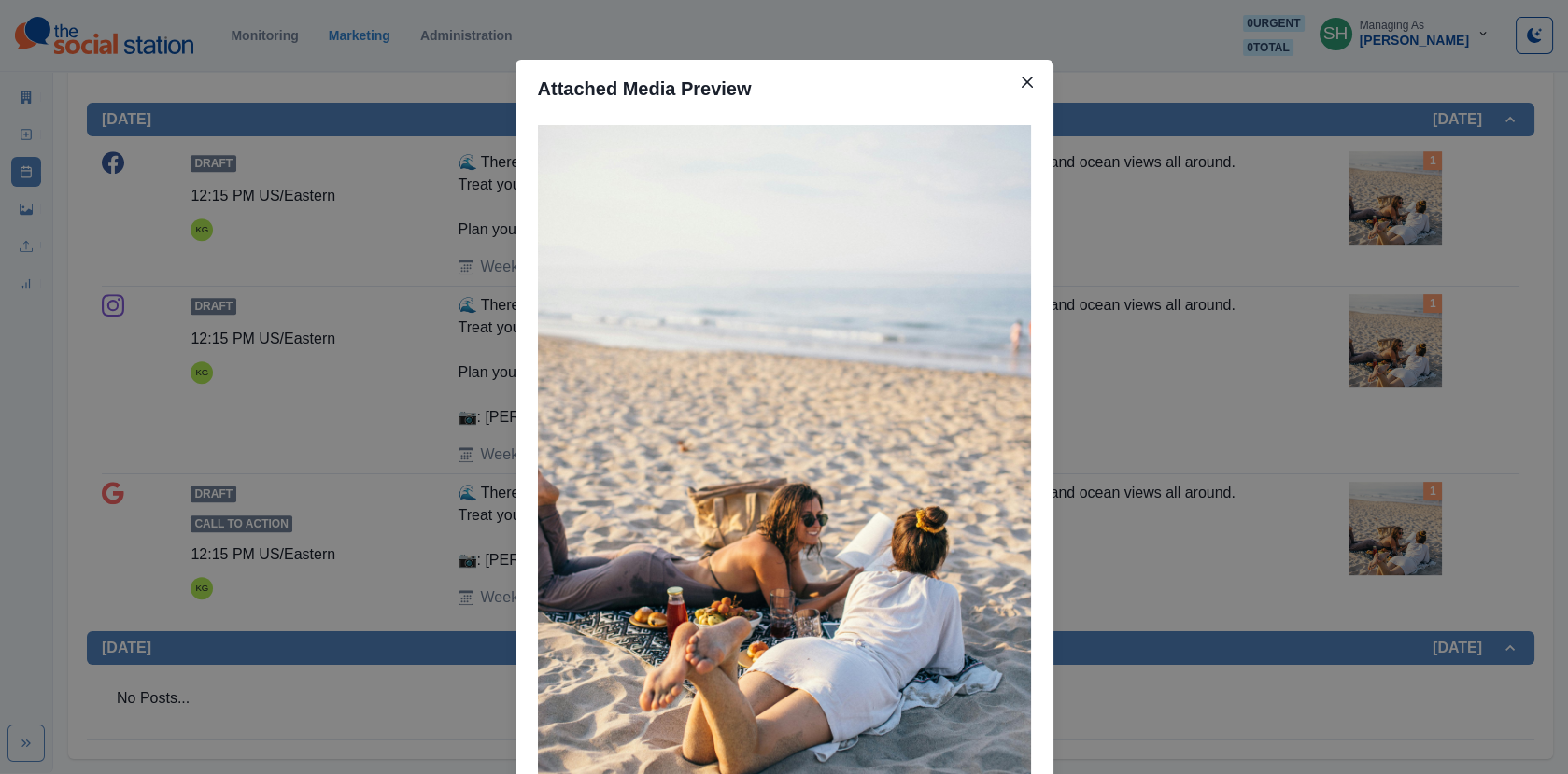
click at [1276, 264] on div "Attached Media Preview" at bounding box center [784, 387] width 1568 height 774
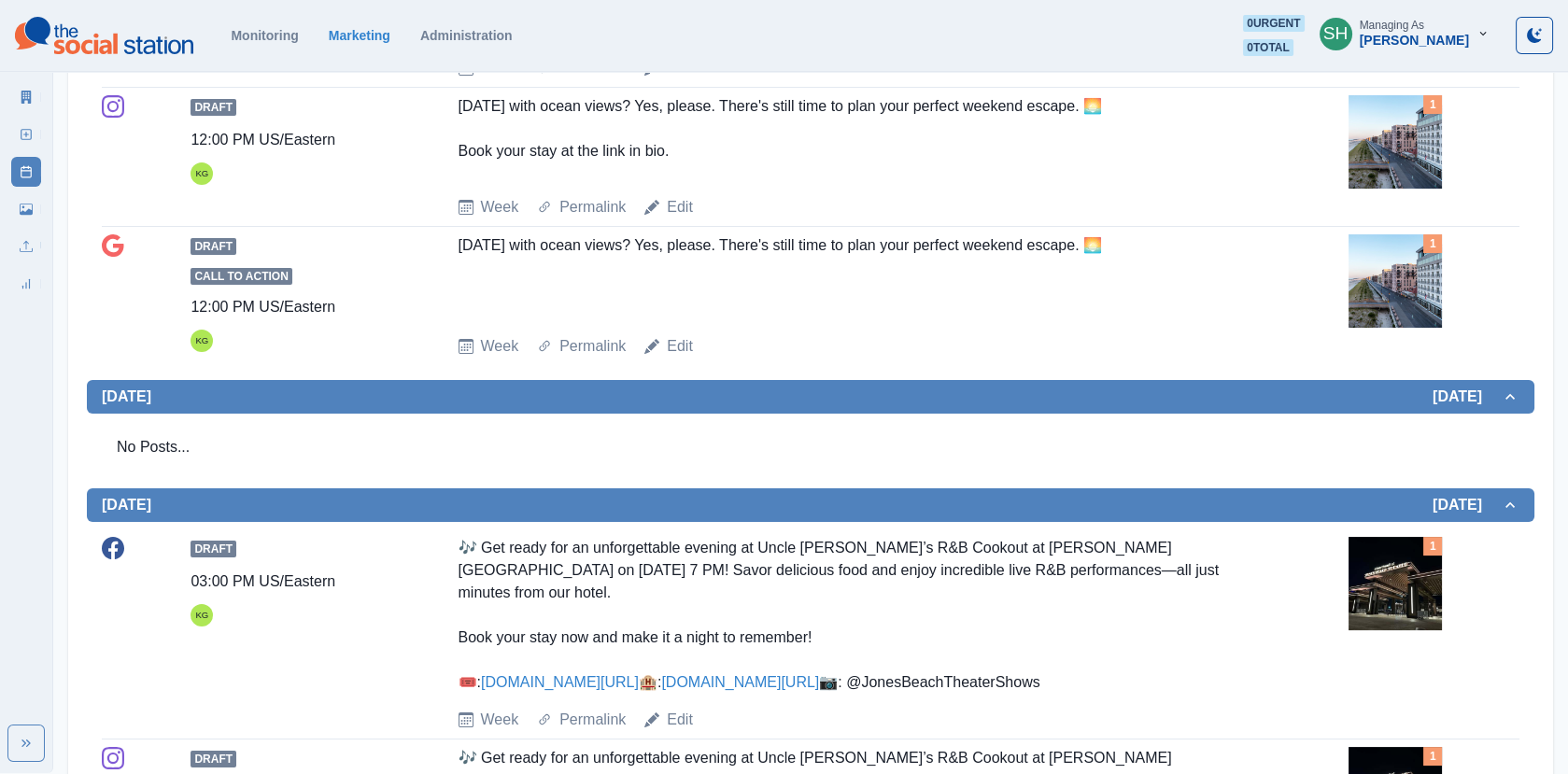
scroll to position [77, 0]
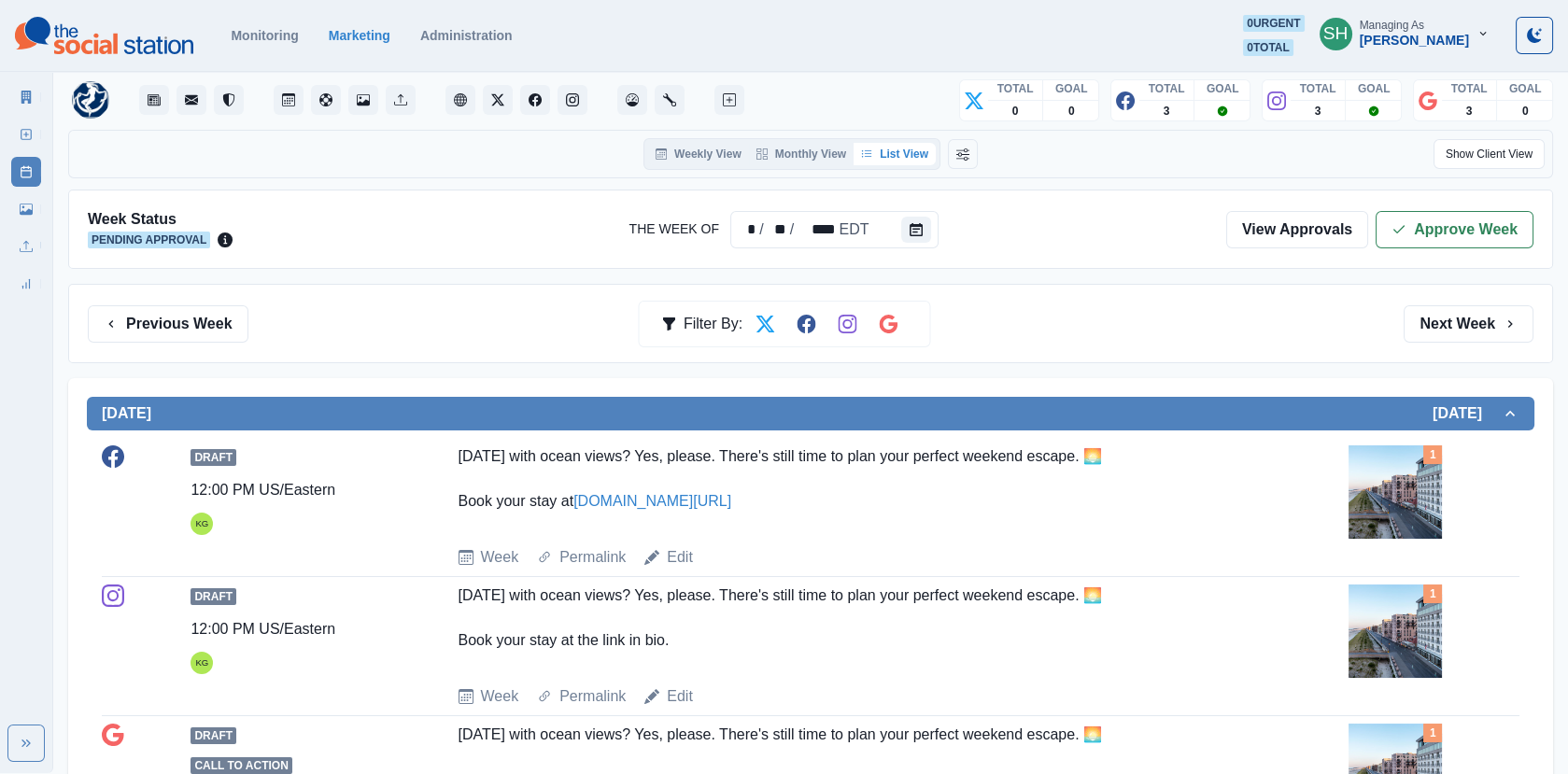
click at [1402, 250] on div "Week Status Pending Approval The Week Of * / ** / **** EDT View Approvals Appro…" at bounding box center [810, 230] width 1485 height 79
click at [1390, 219] on button "Approve Week" at bounding box center [1454, 230] width 158 height 38
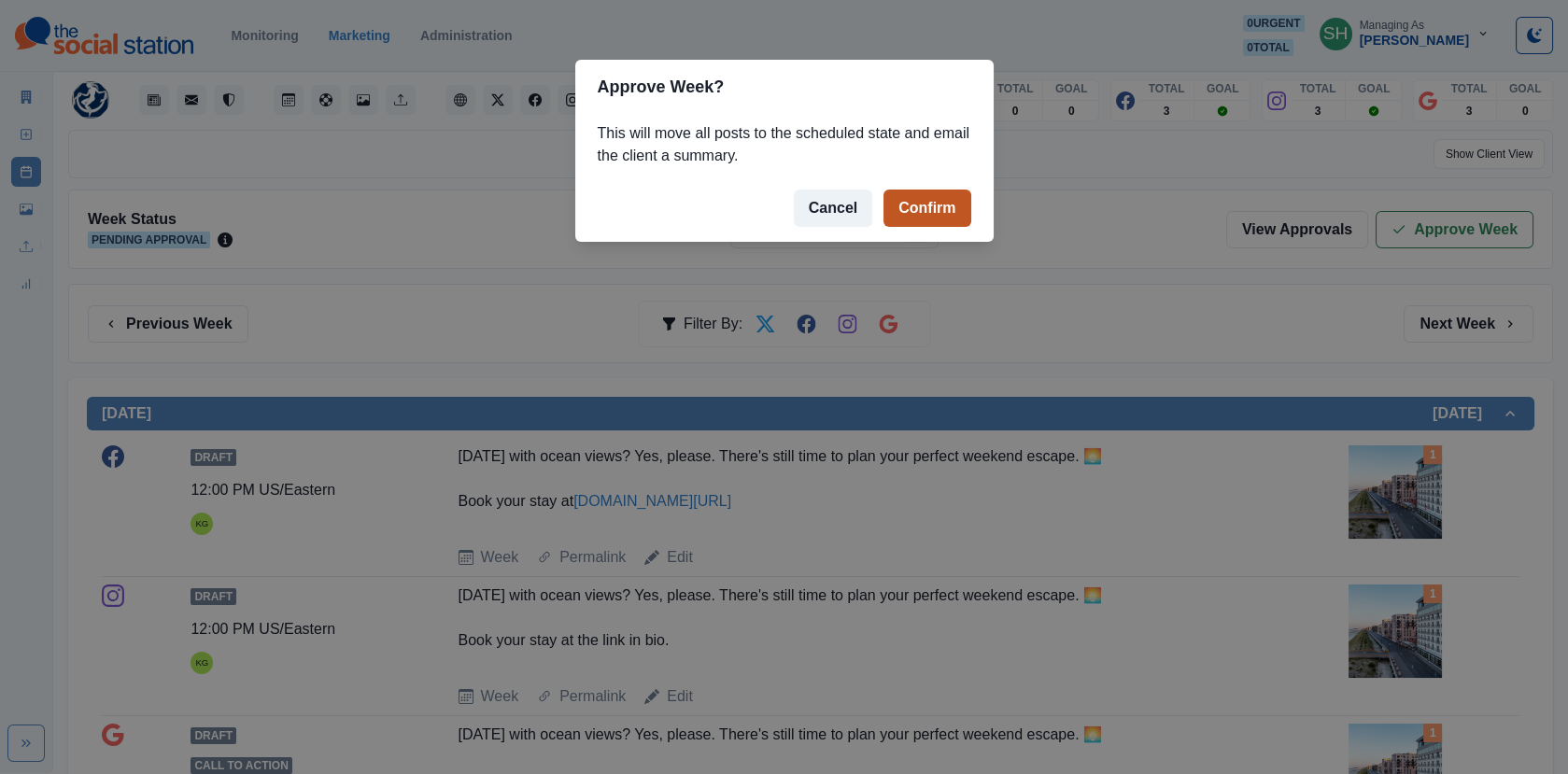
click at [952, 206] on button "Confirm" at bounding box center [927, 208] width 87 height 38
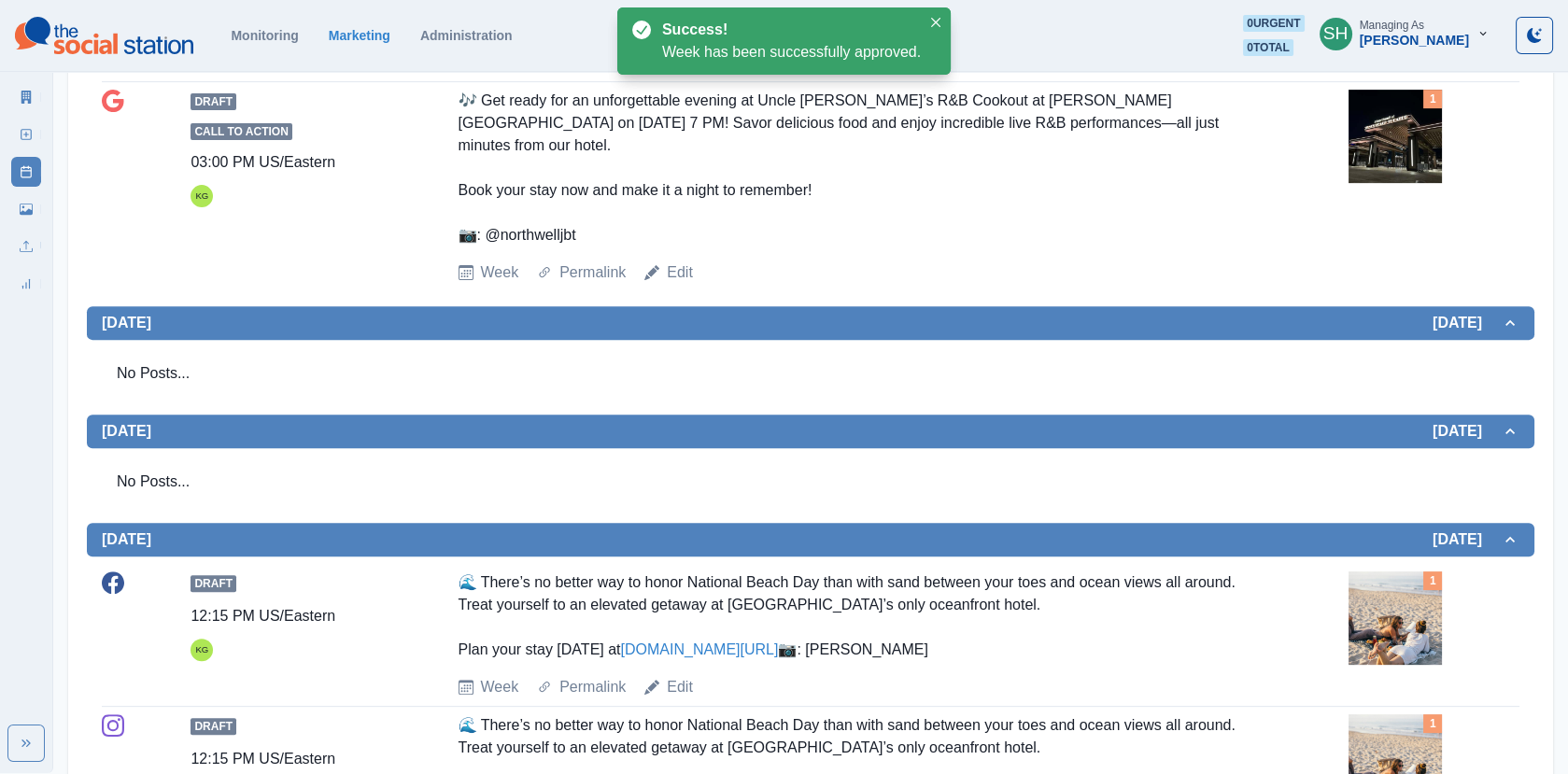
scroll to position [0, 0]
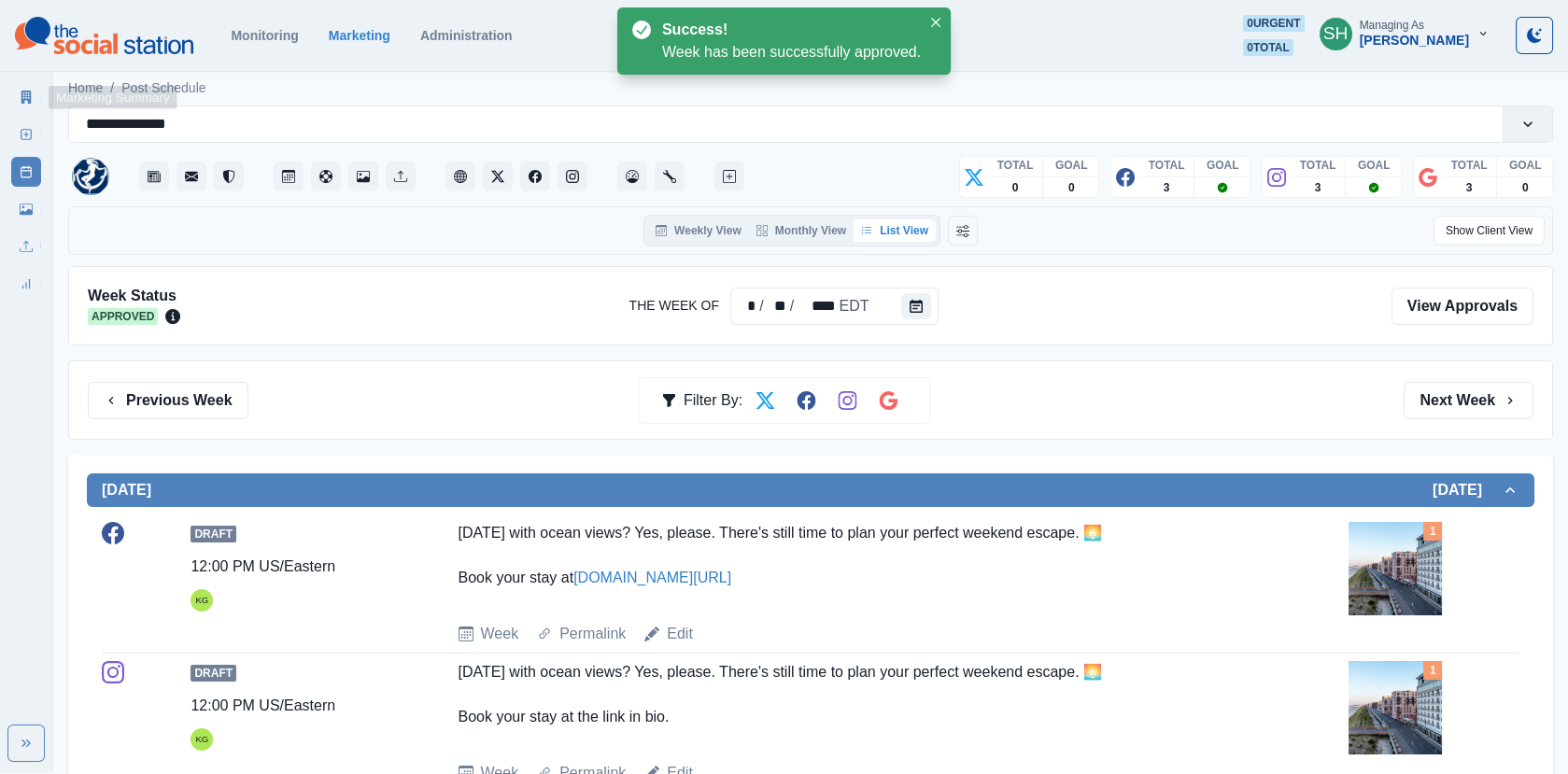
click at [28, 93] on icon at bounding box center [26, 97] width 11 height 13
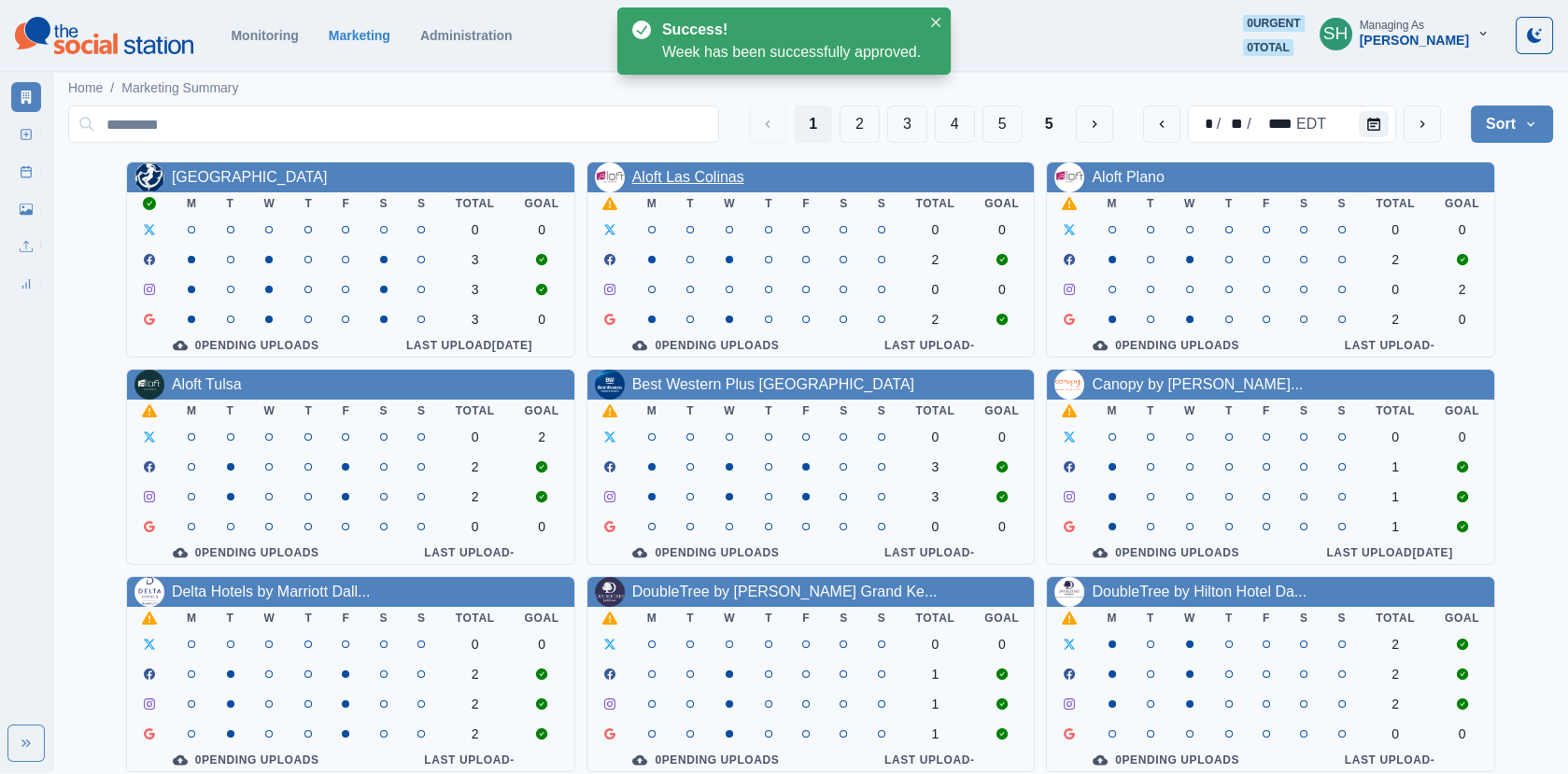
click at [699, 172] on link "Aloft Las Colinas" at bounding box center [689, 177] width 112 height 15
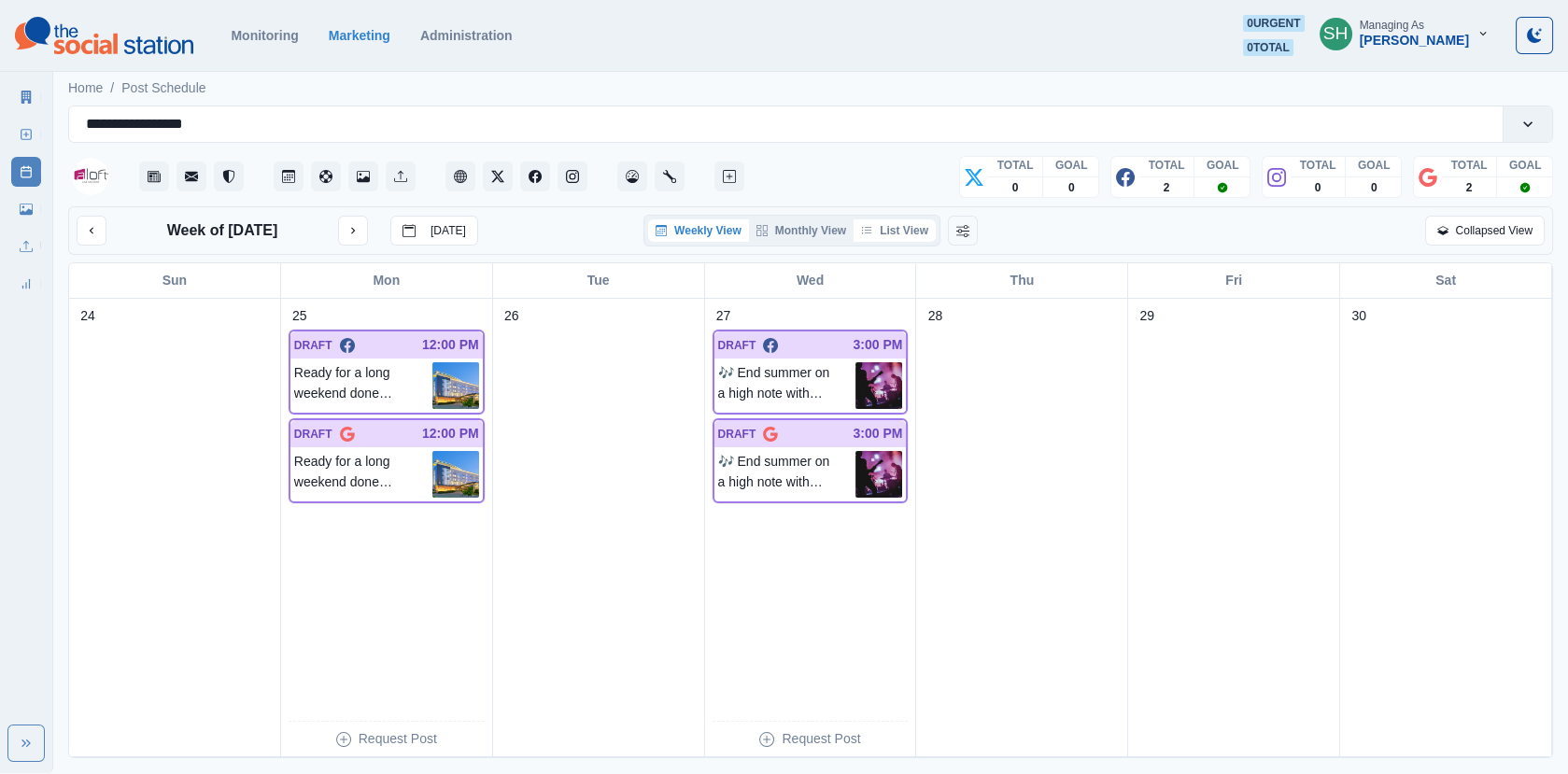
click at [892, 233] on button "List View" at bounding box center [894, 231] width 82 height 22
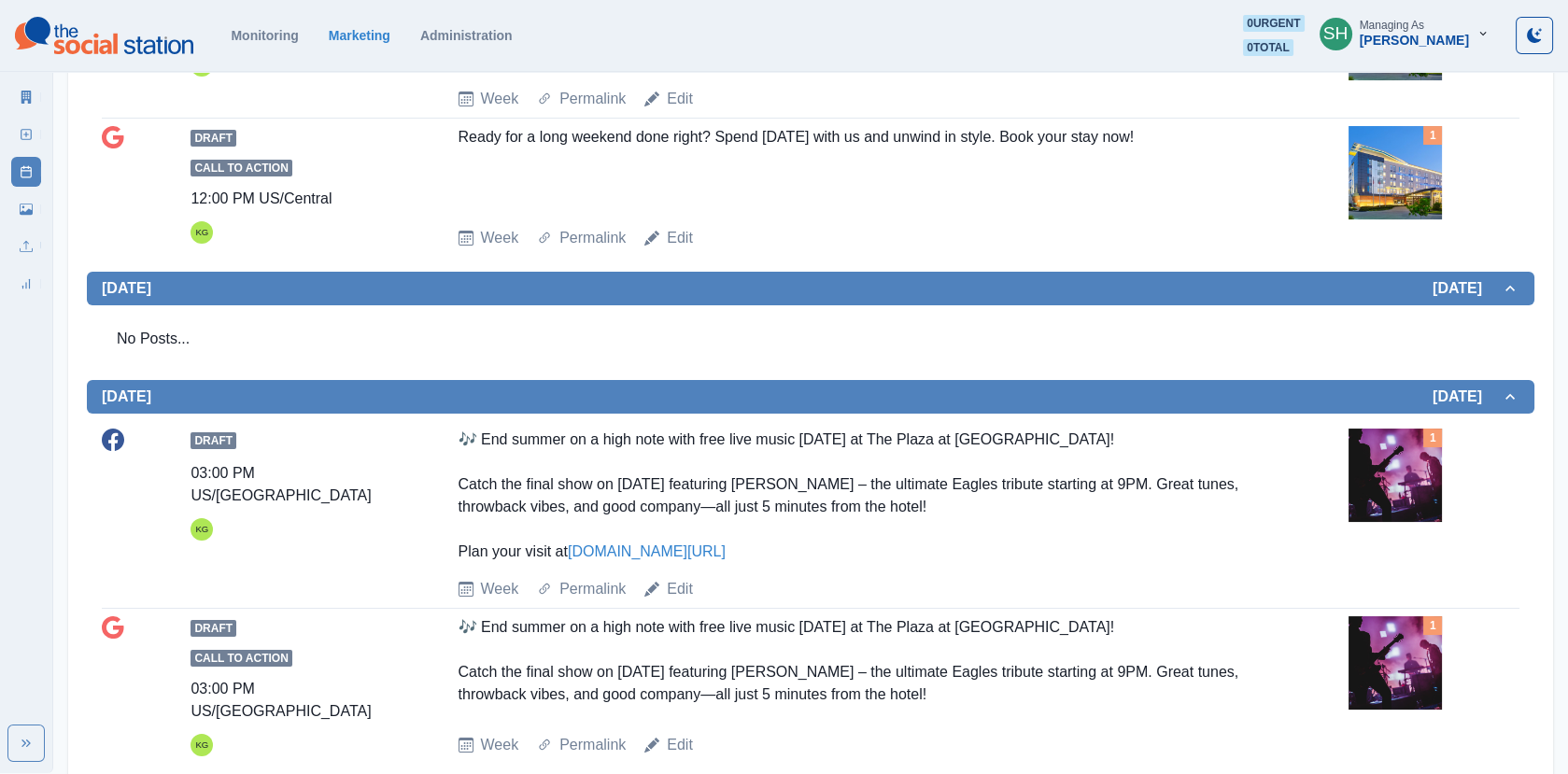
scroll to position [760, 0]
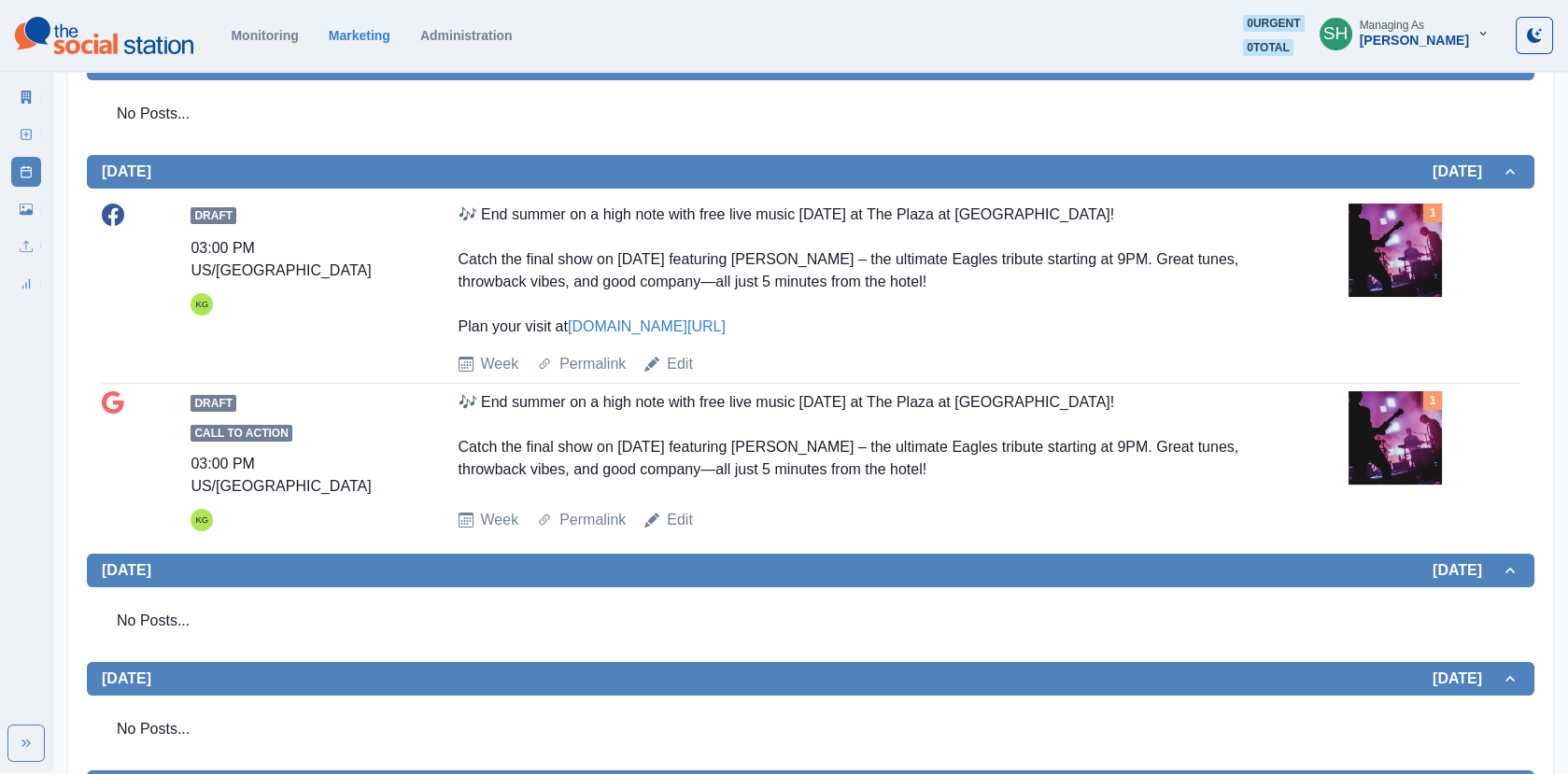
click at [1422, 251] on img at bounding box center [1395, 250] width 93 height 93
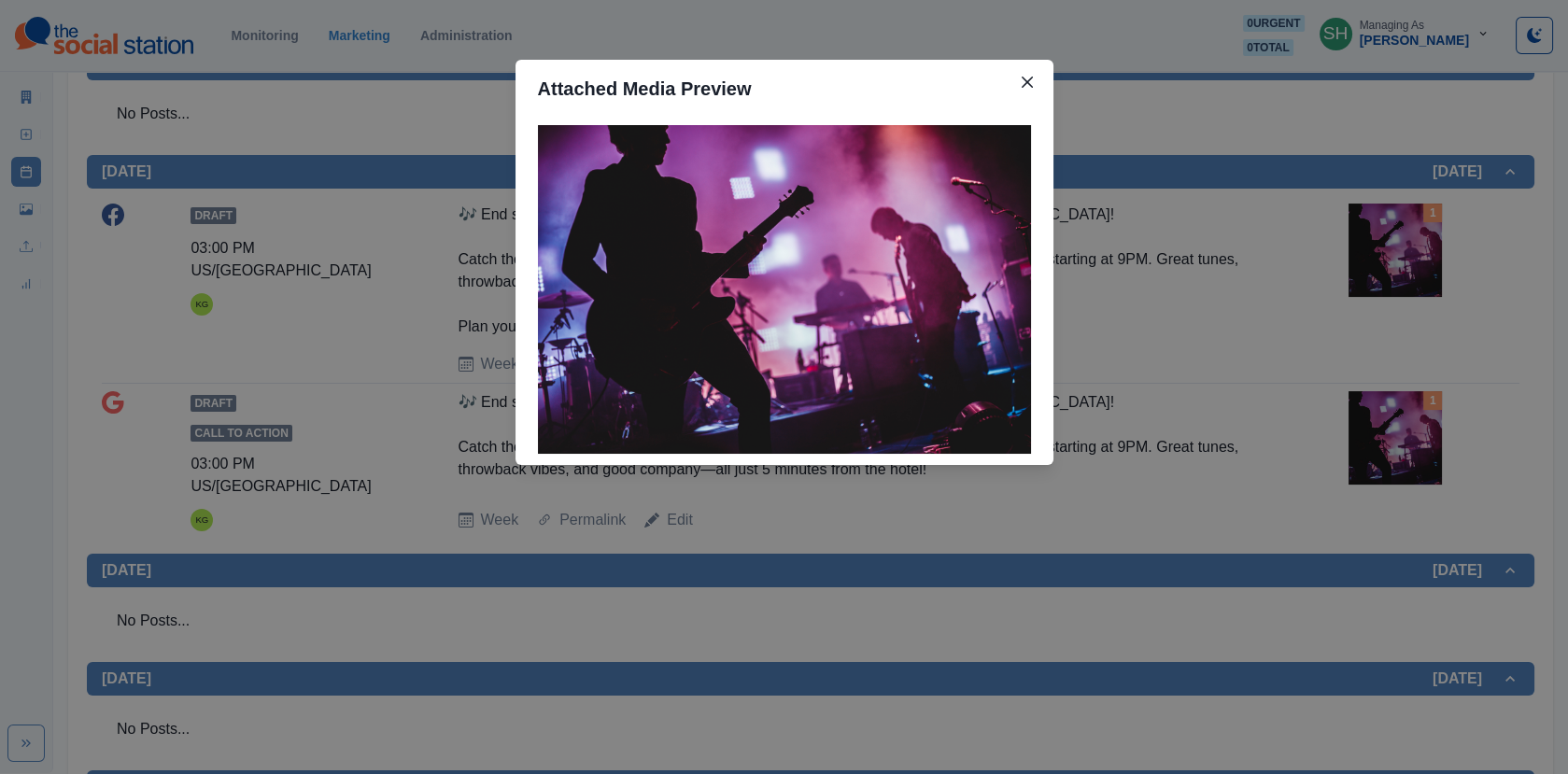
click at [1422, 250] on div "Attached Media Preview" at bounding box center [784, 387] width 1568 height 774
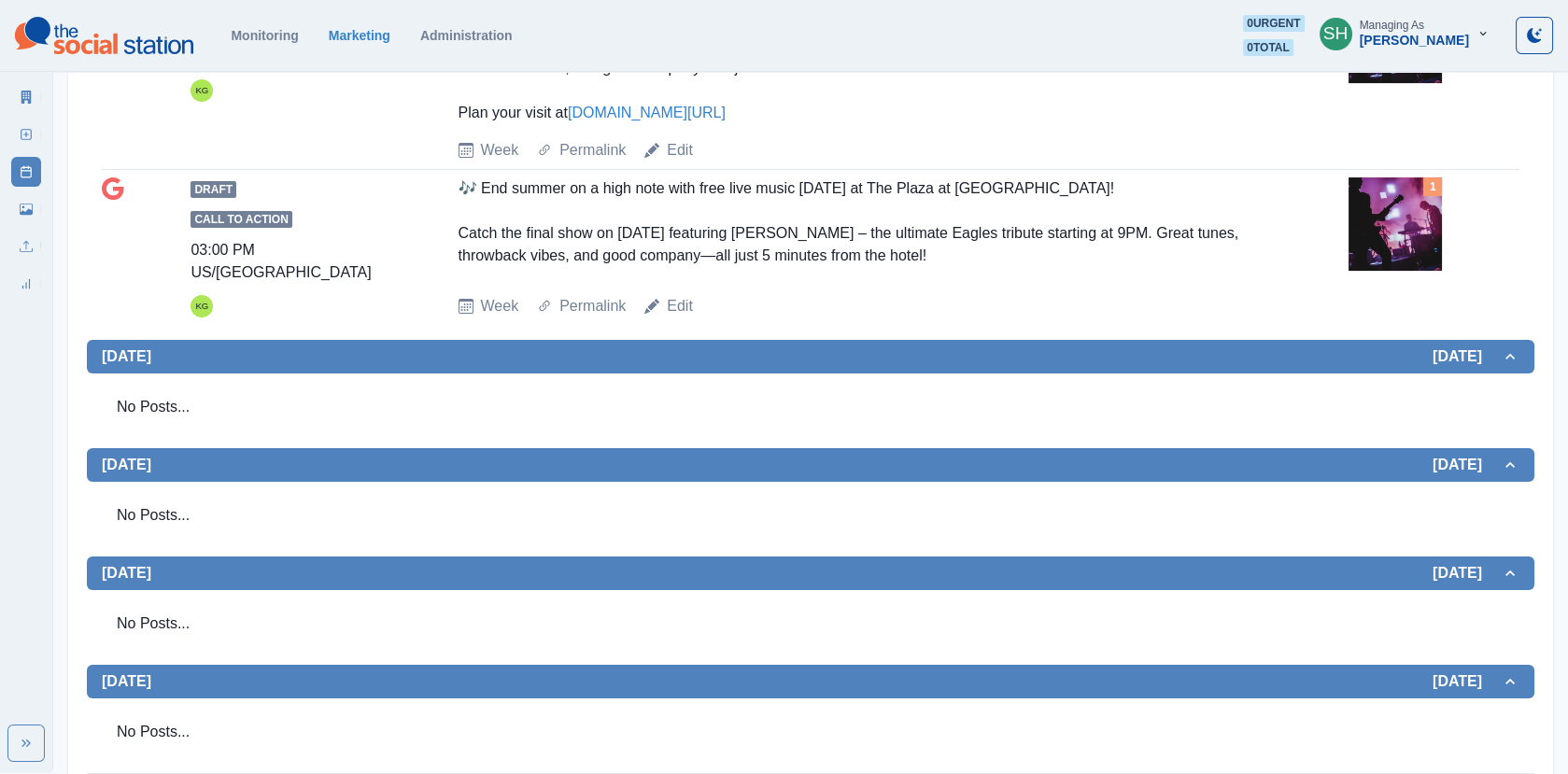
scroll to position [0, 0]
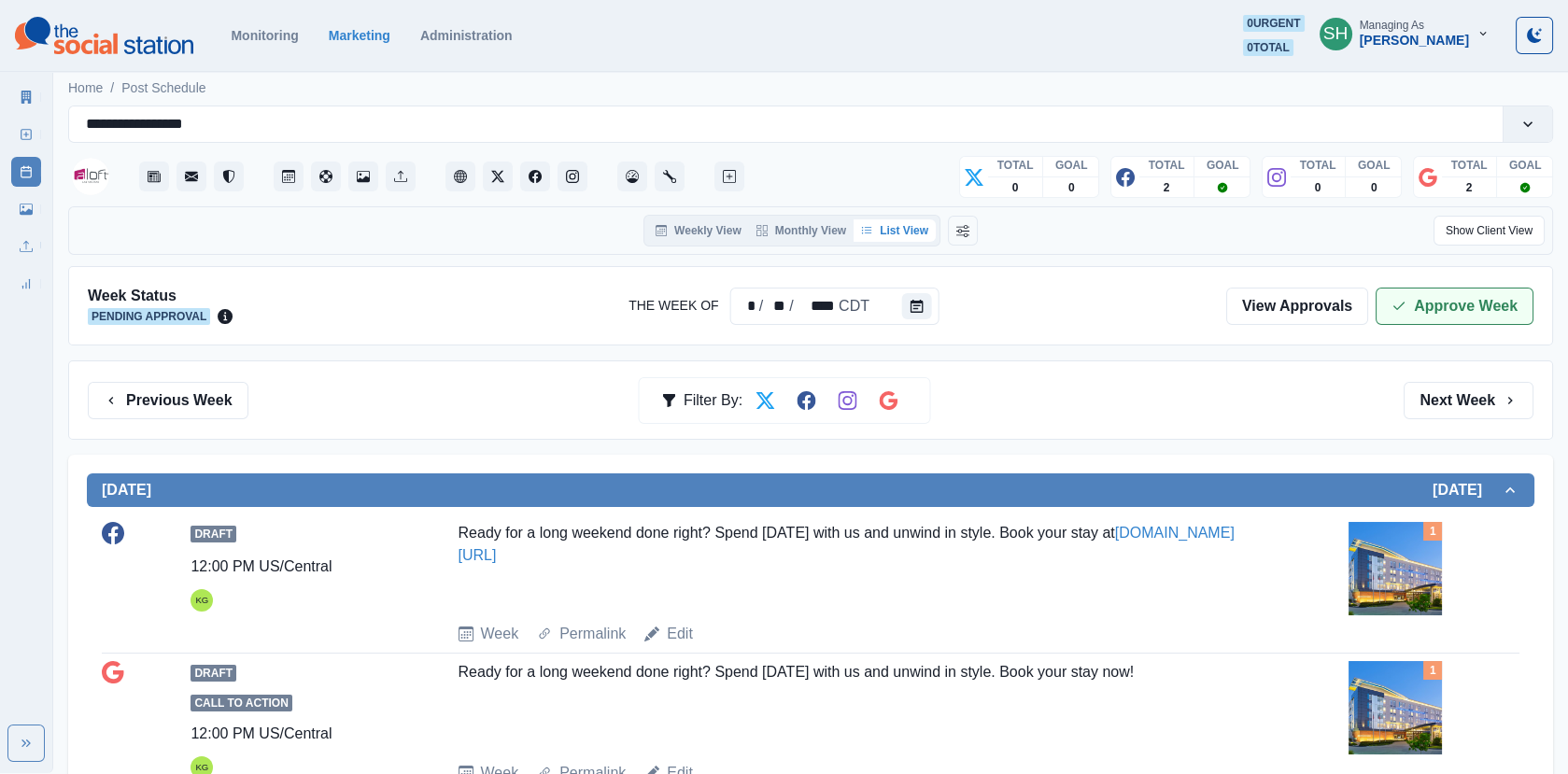
click at [1433, 305] on button "Approve Week" at bounding box center [1454, 306] width 158 height 38
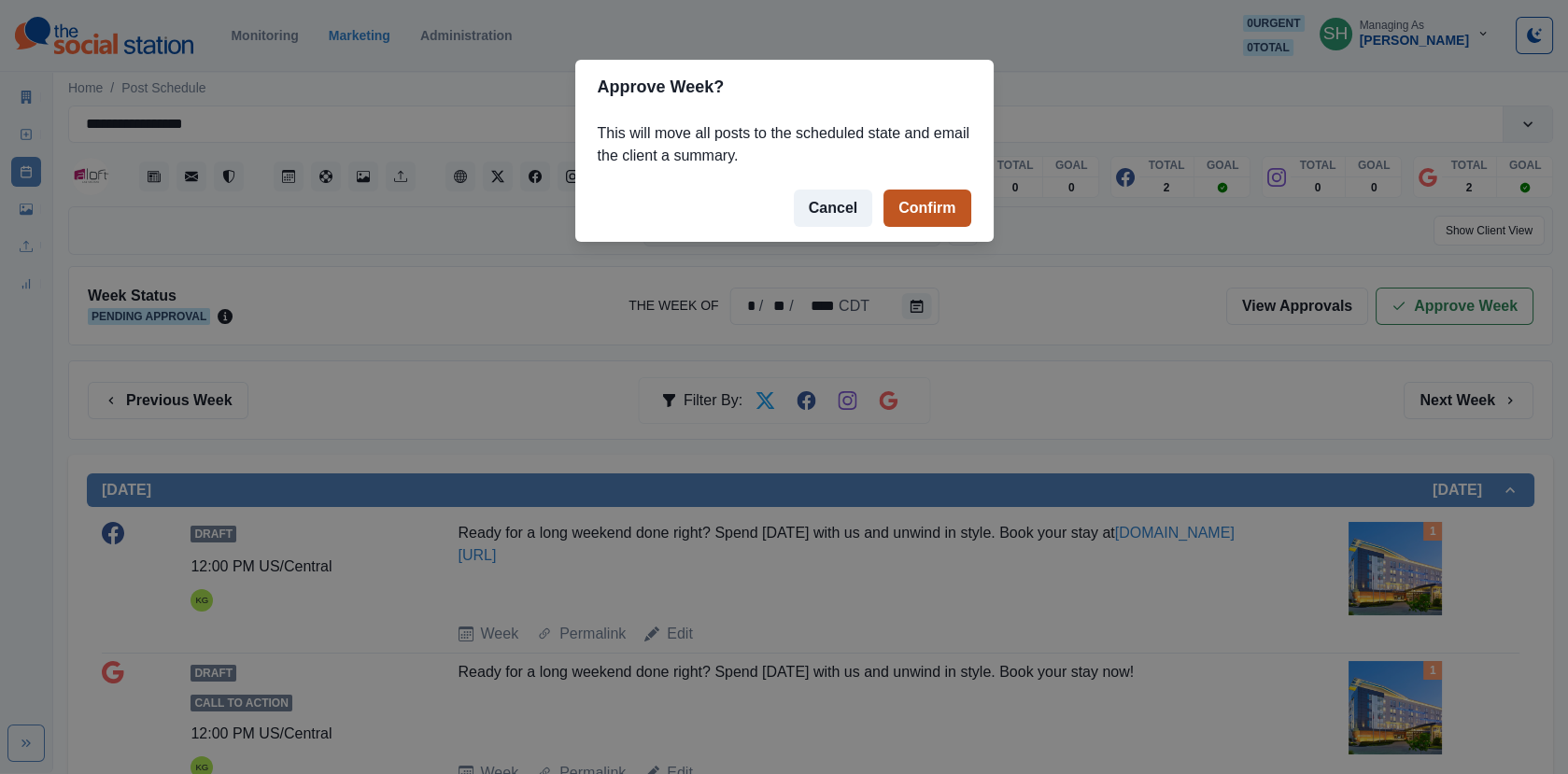
click at [924, 219] on button "Confirm" at bounding box center [927, 208] width 87 height 38
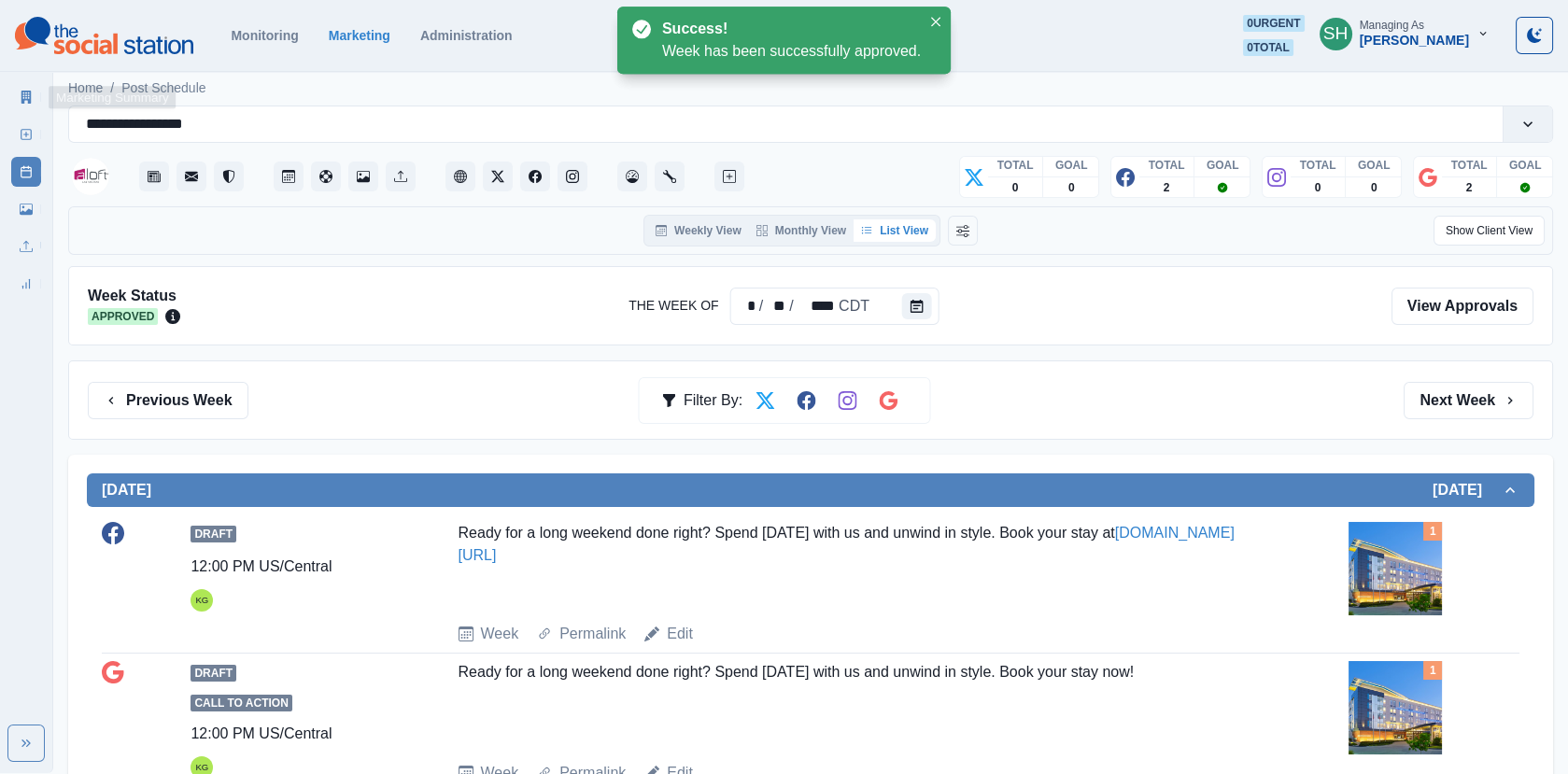
click at [18, 97] on link "Marketing Summary" at bounding box center [26, 97] width 30 height 30
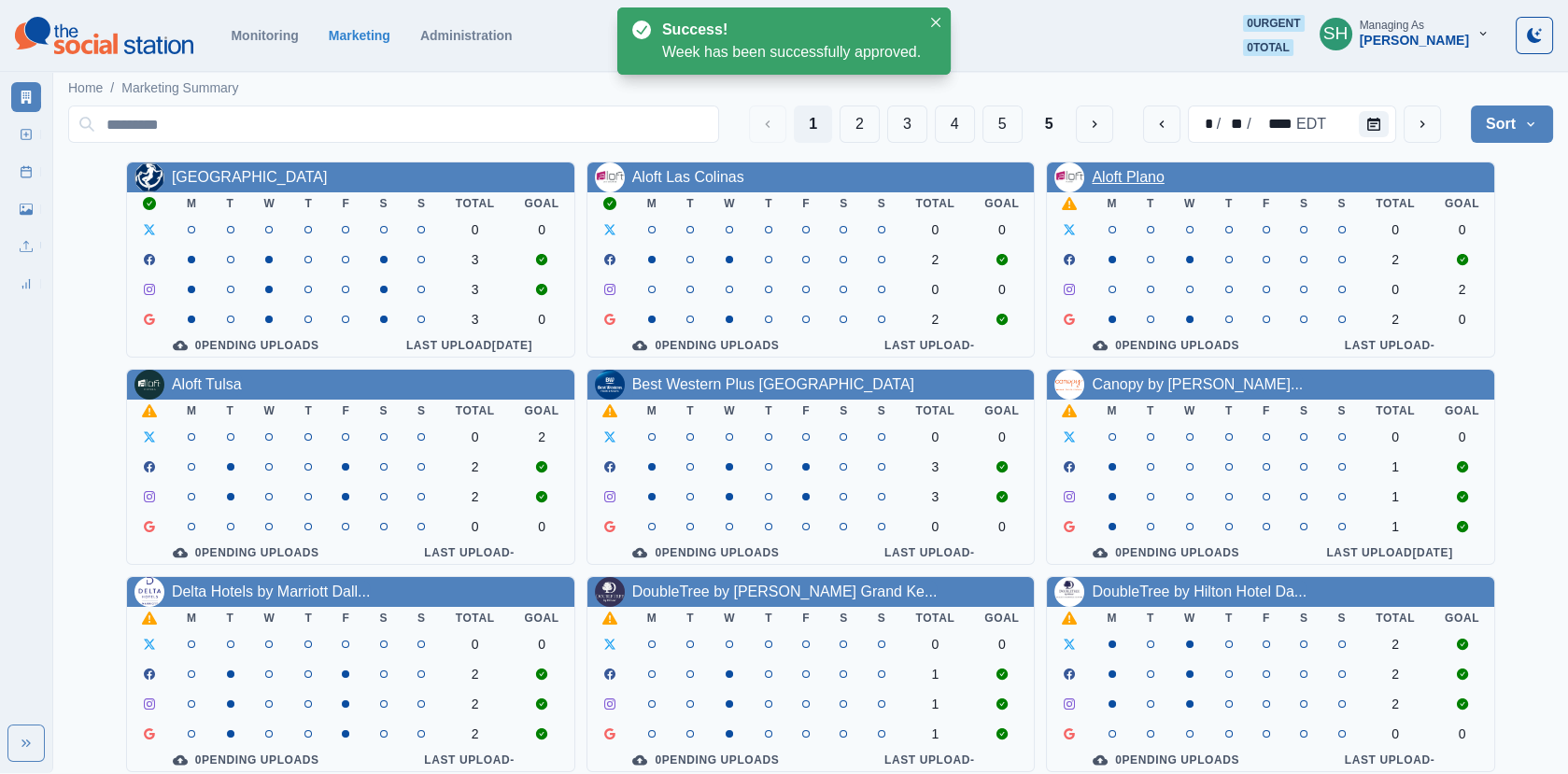
click at [1122, 179] on link "Aloft Plano" at bounding box center [1127, 177] width 72 height 15
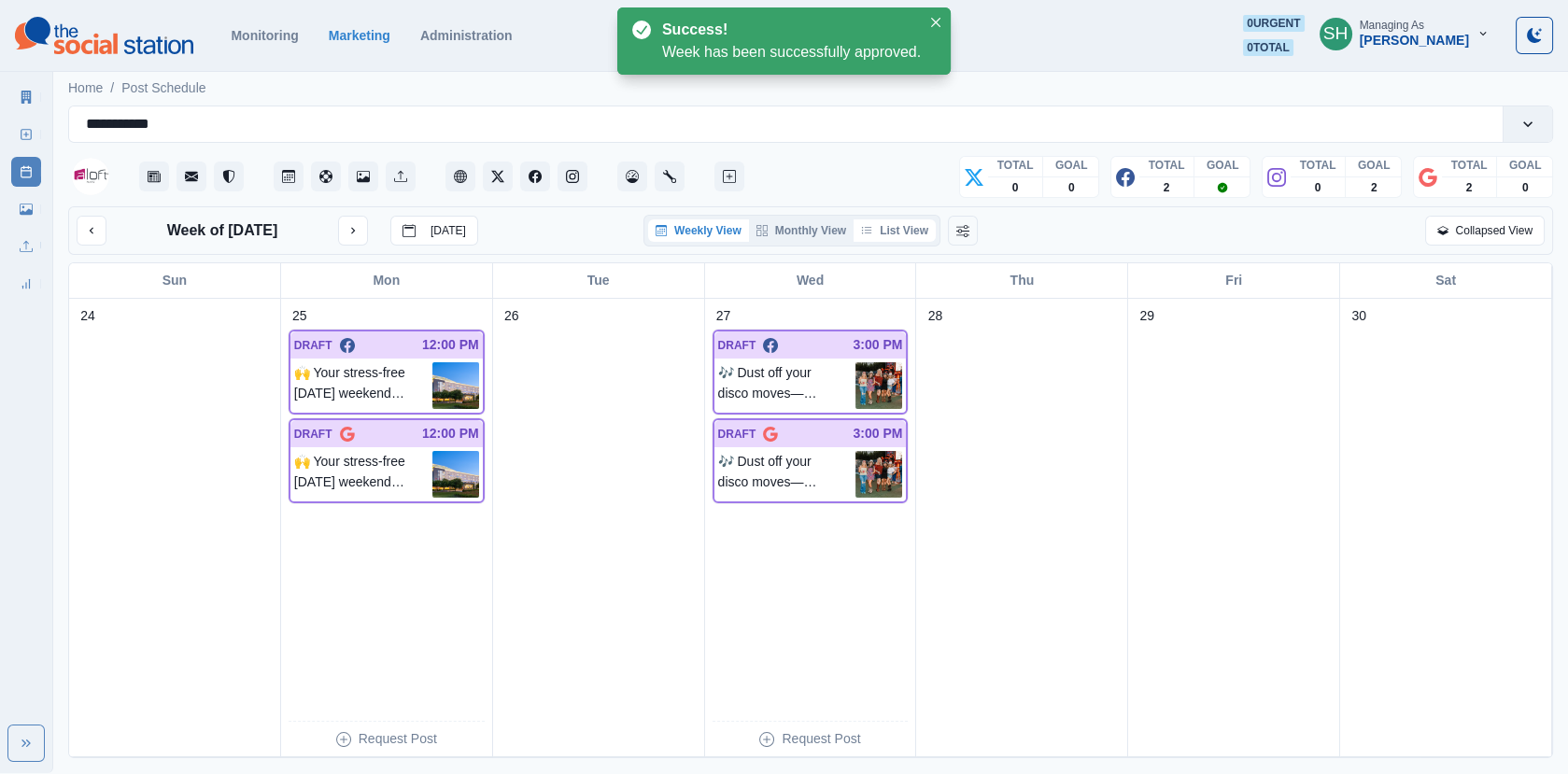
click at [917, 223] on button "List View" at bounding box center [894, 231] width 82 height 22
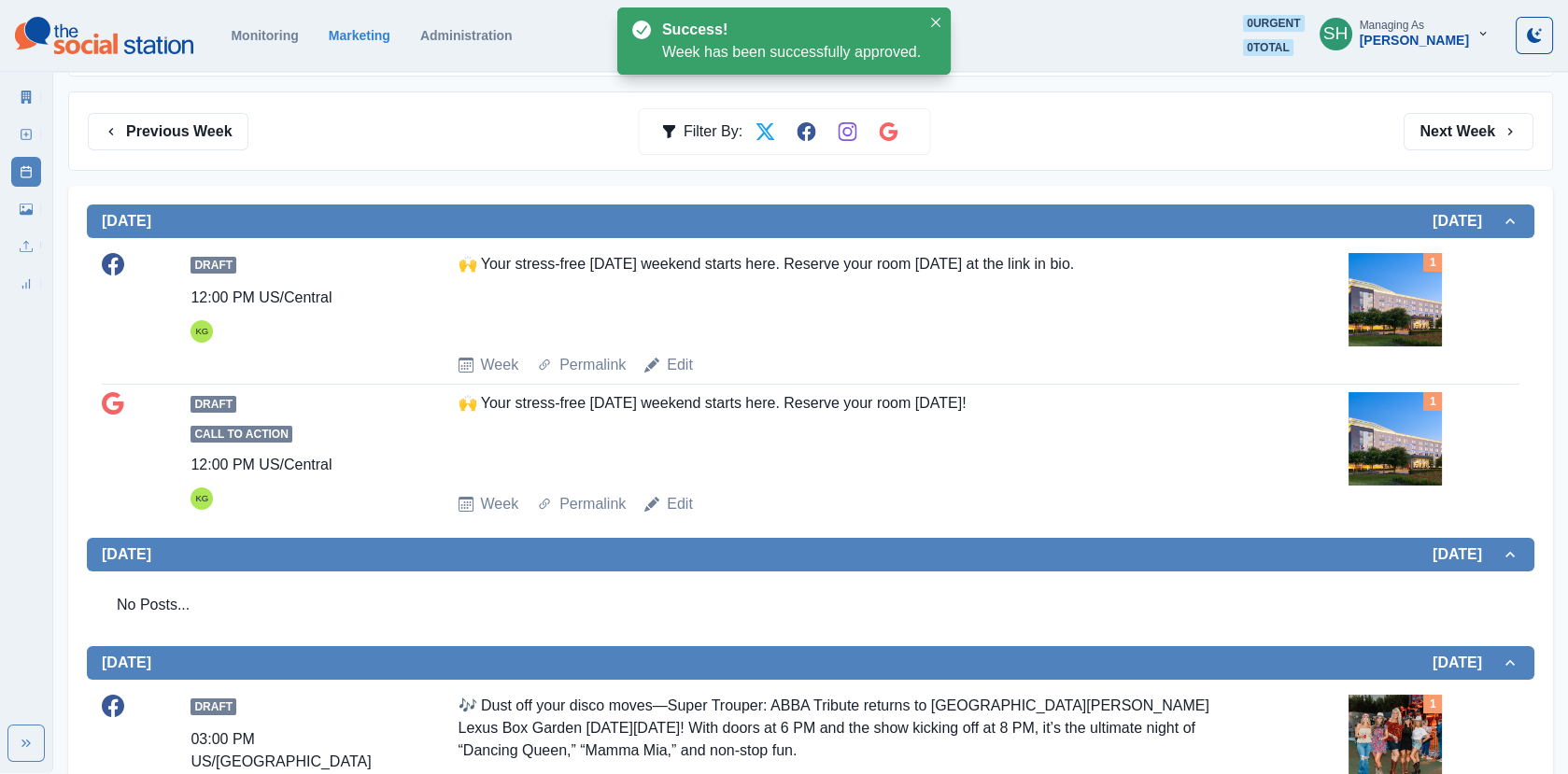
scroll to position [762, 0]
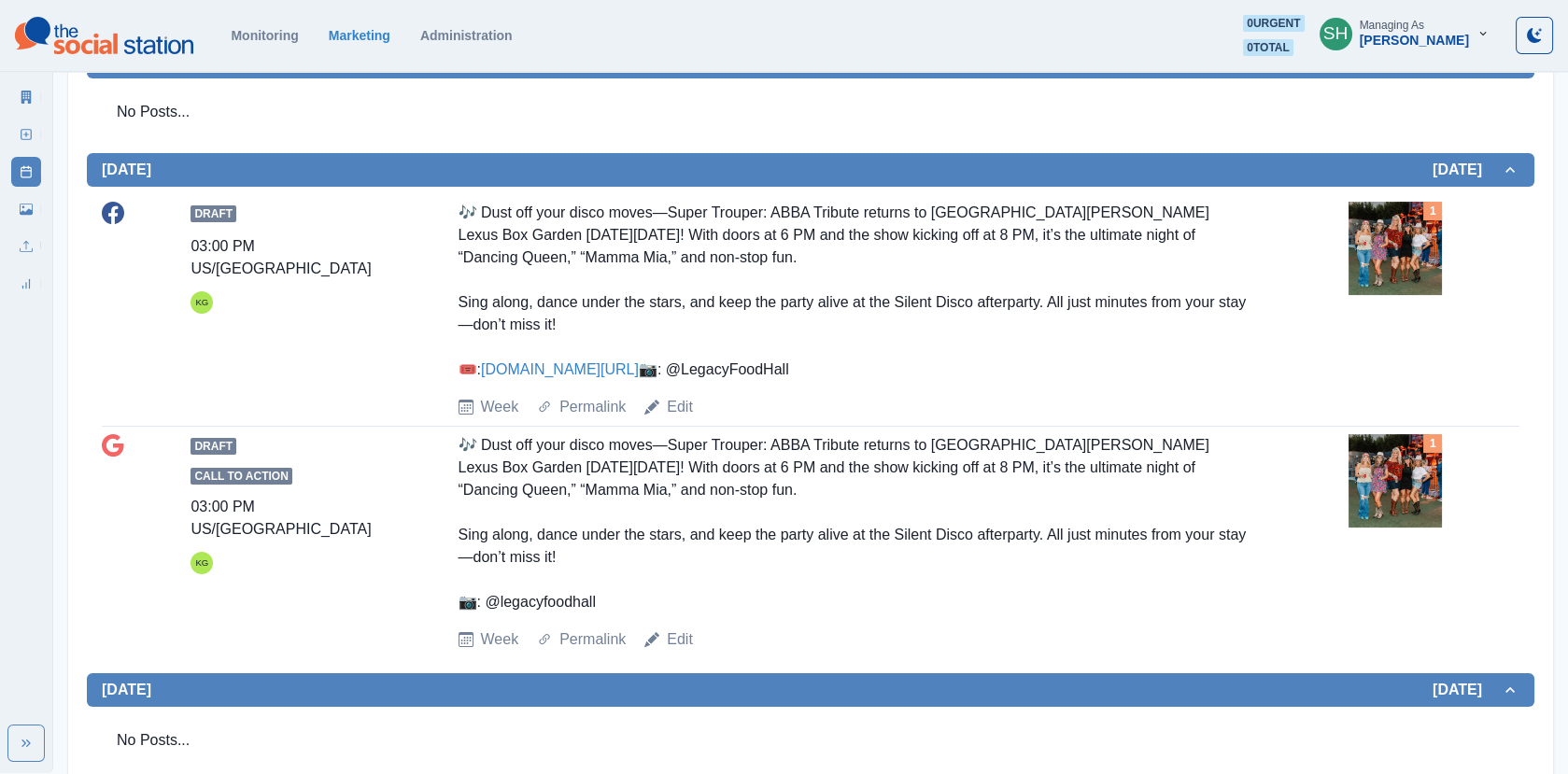
click at [1408, 220] on img at bounding box center [1395, 248] width 93 height 93
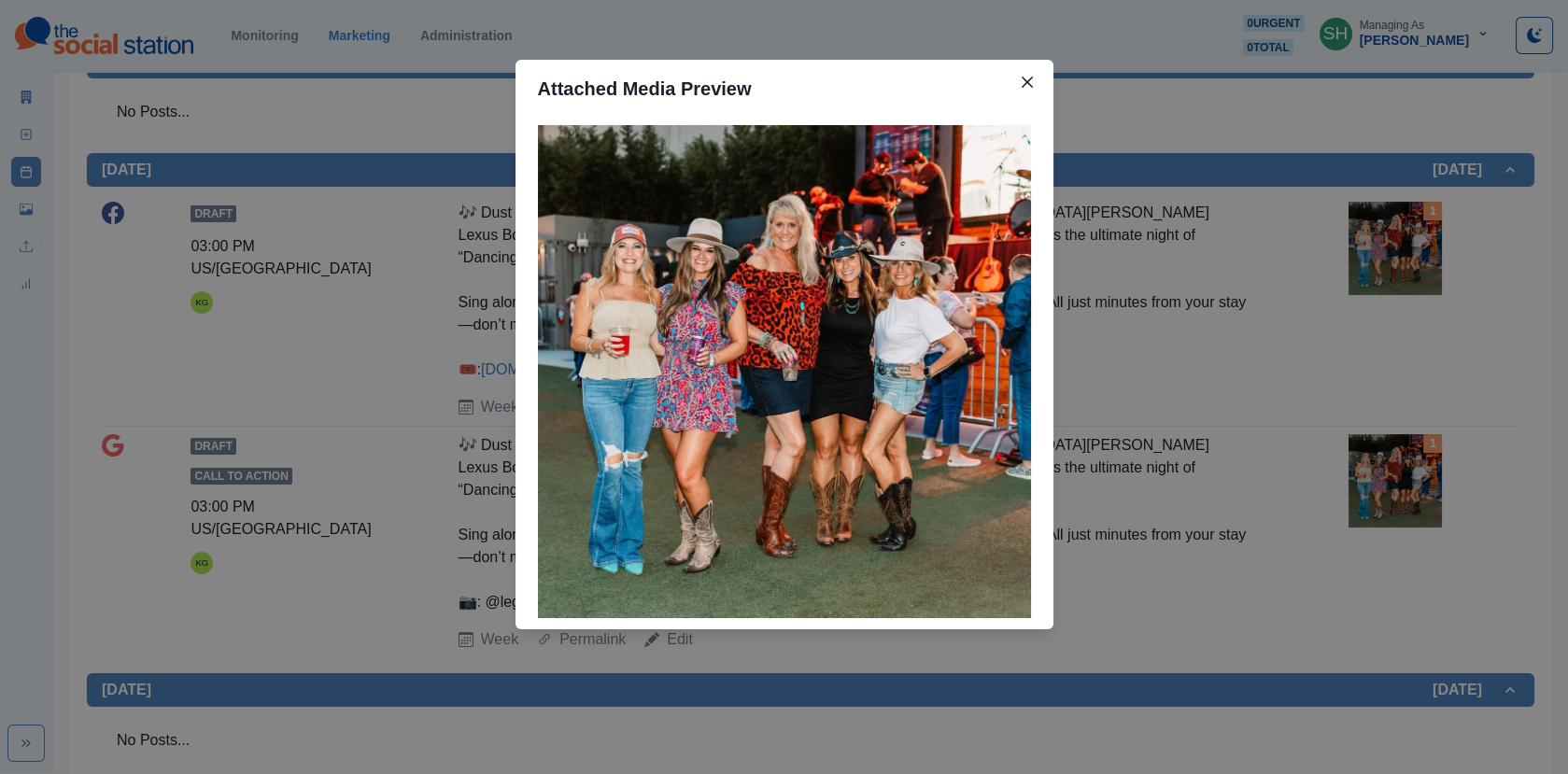
click at [1246, 226] on div "Attached Media Preview" at bounding box center [784, 387] width 1568 height 774
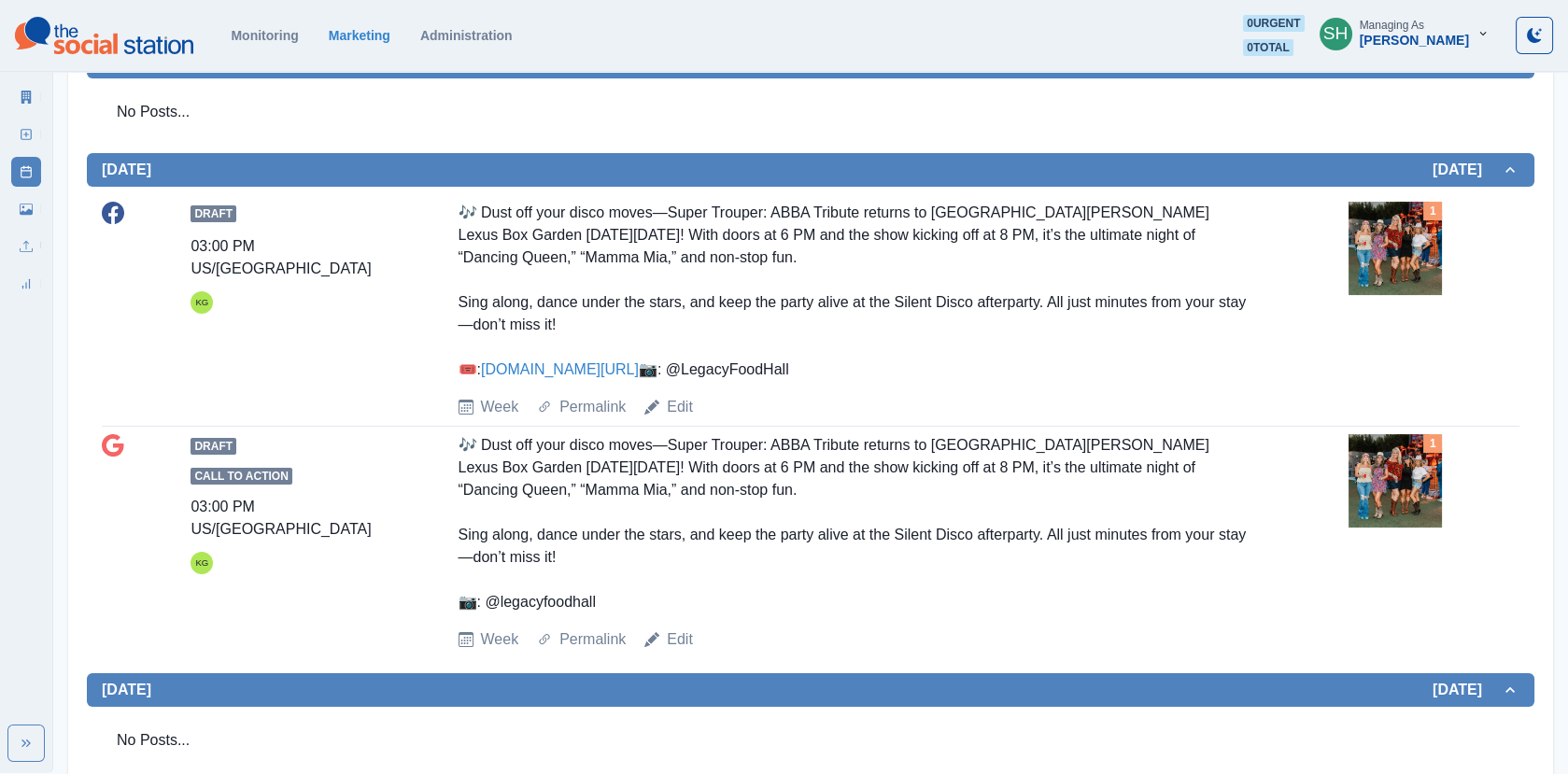
click at [601, 373] on link "[DOMAIN_NAME][URL]" at bounding box center [560, 369] width 158 height 15
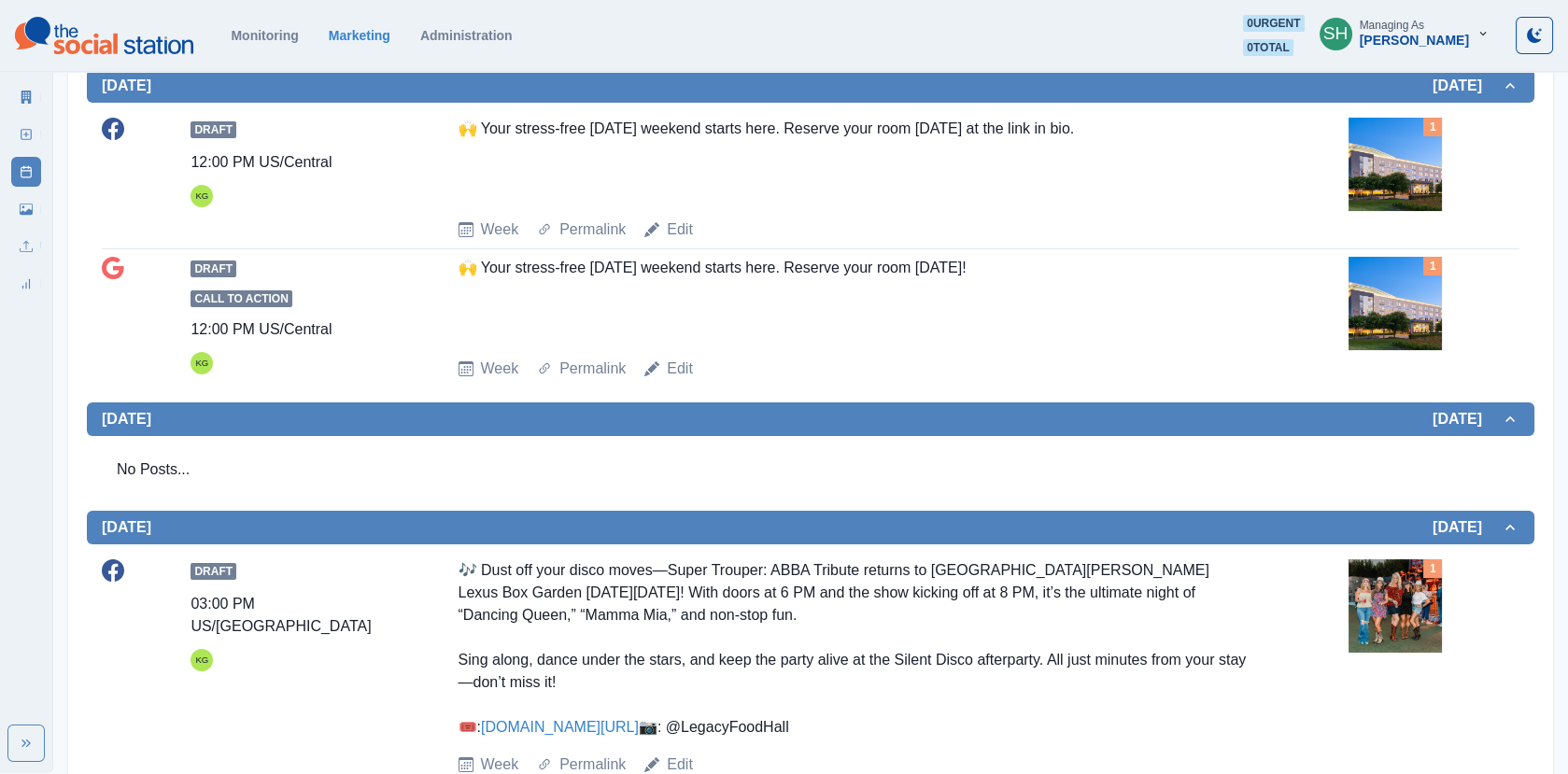
scroll to position [0, 0]
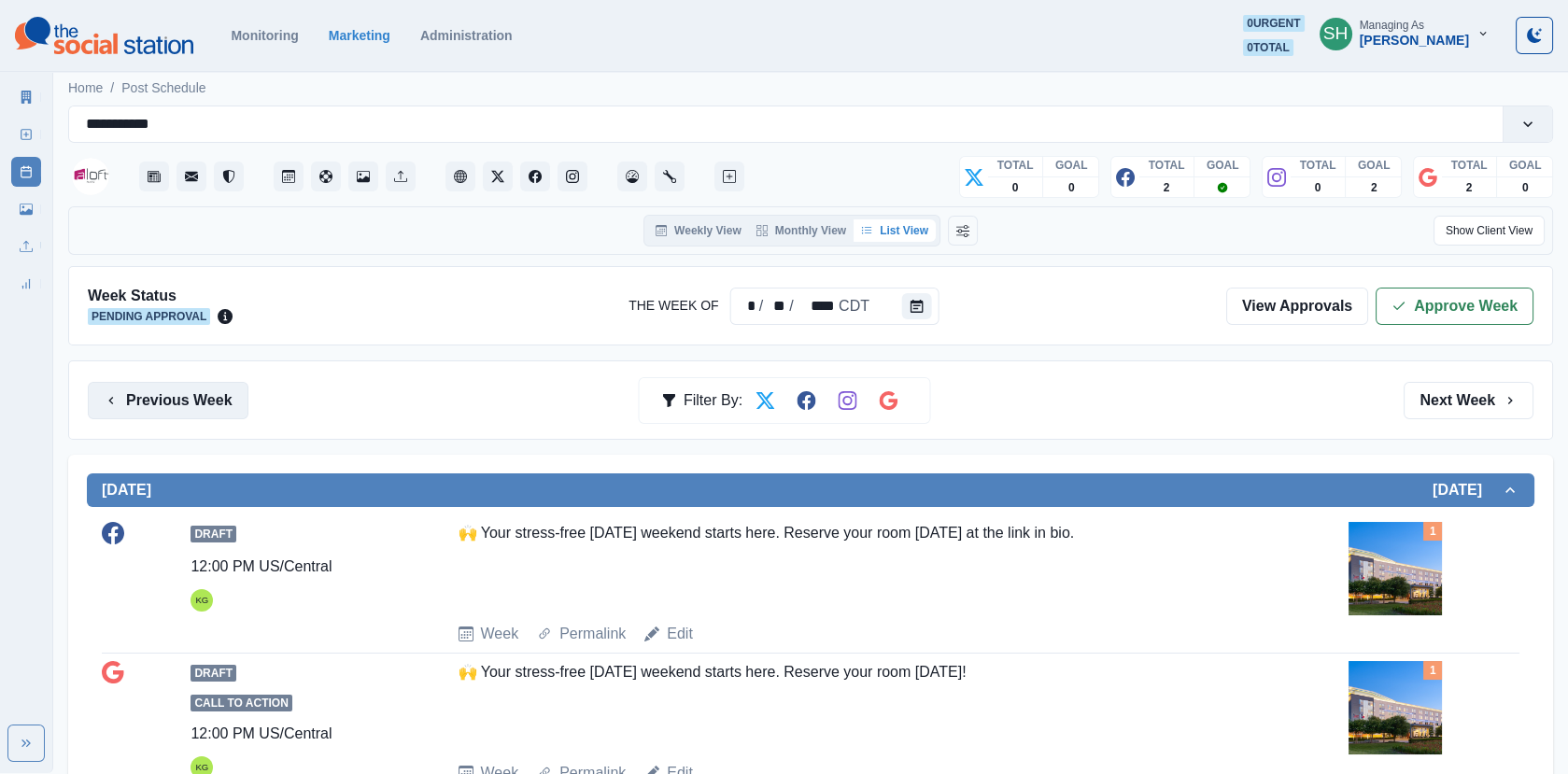
drag, startPoint x: 171, startPoint y: 351, endPoint x: 169, endPoint y: 380, distance: 29.1
click at [169, 401] on button "Previous Week" at bounding box center [169, 400] width 161 height 38
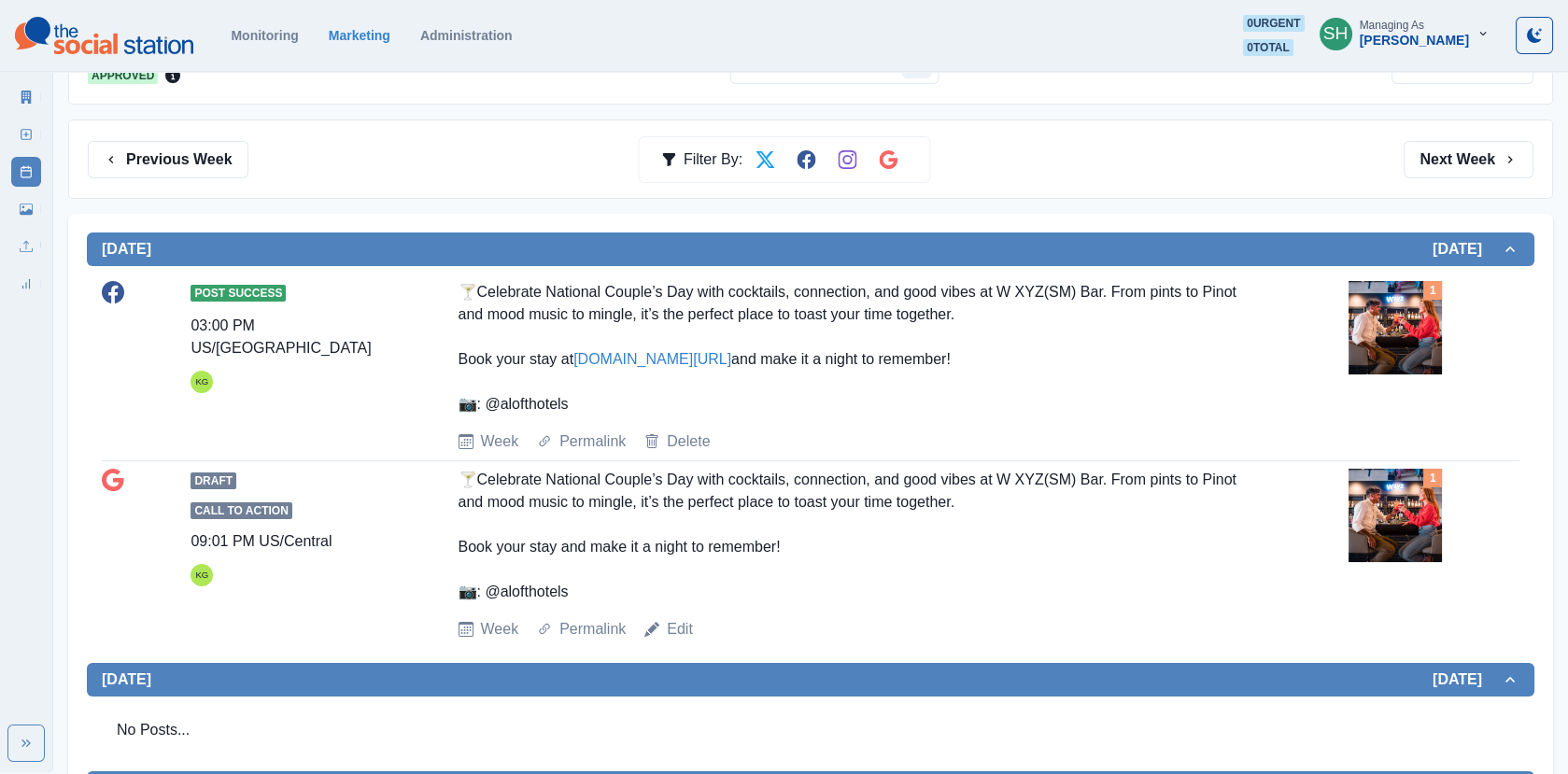
scroll to position [144, 0]
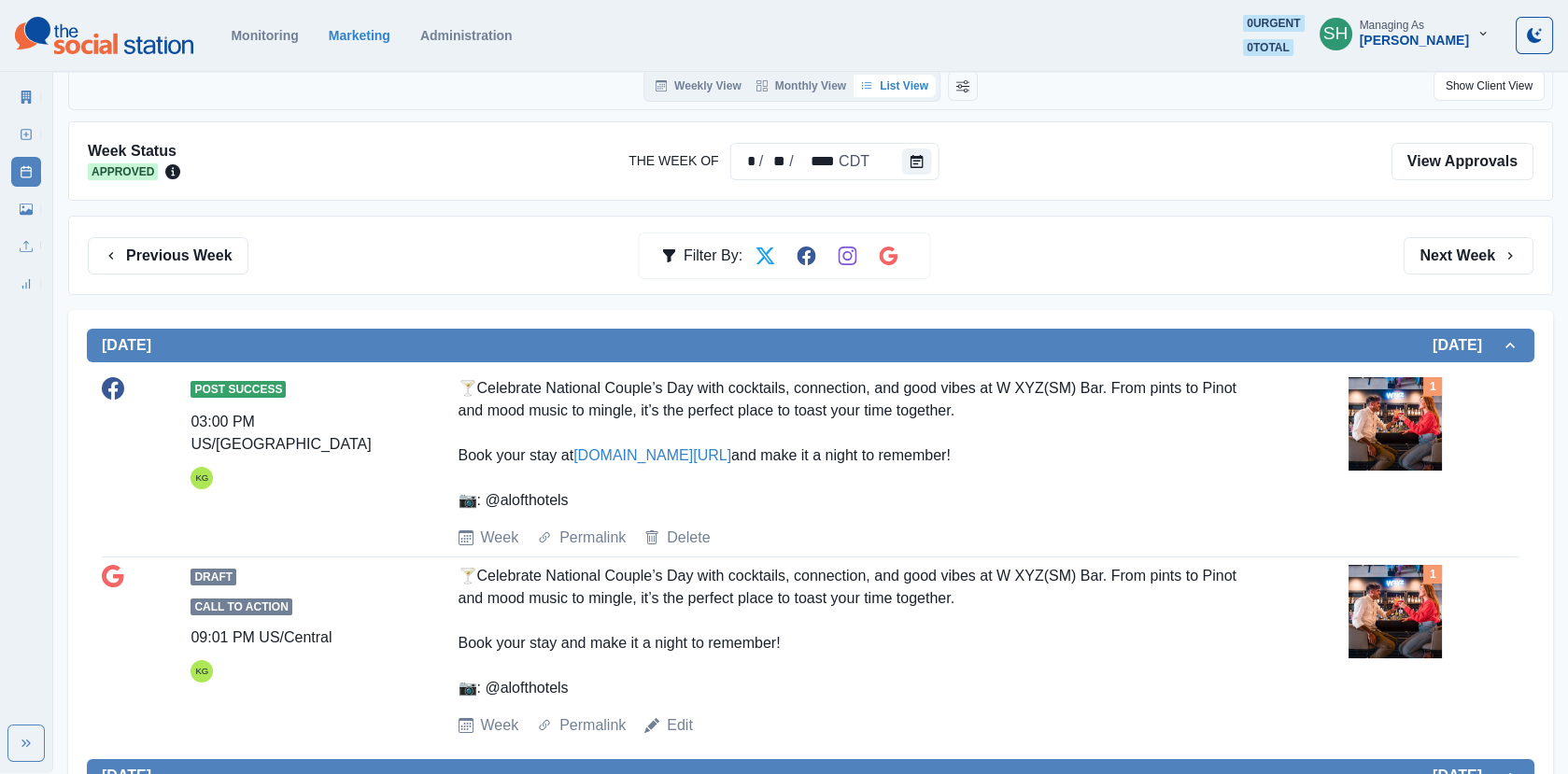
click at [1495, 274] on div "Previous Week Filter By: Next Week" at bounding box center [810, 256] width 1485 height 79
click at [1478, 244] on button "Next Week" at bounding box center [1468, 256] width 130 height 38
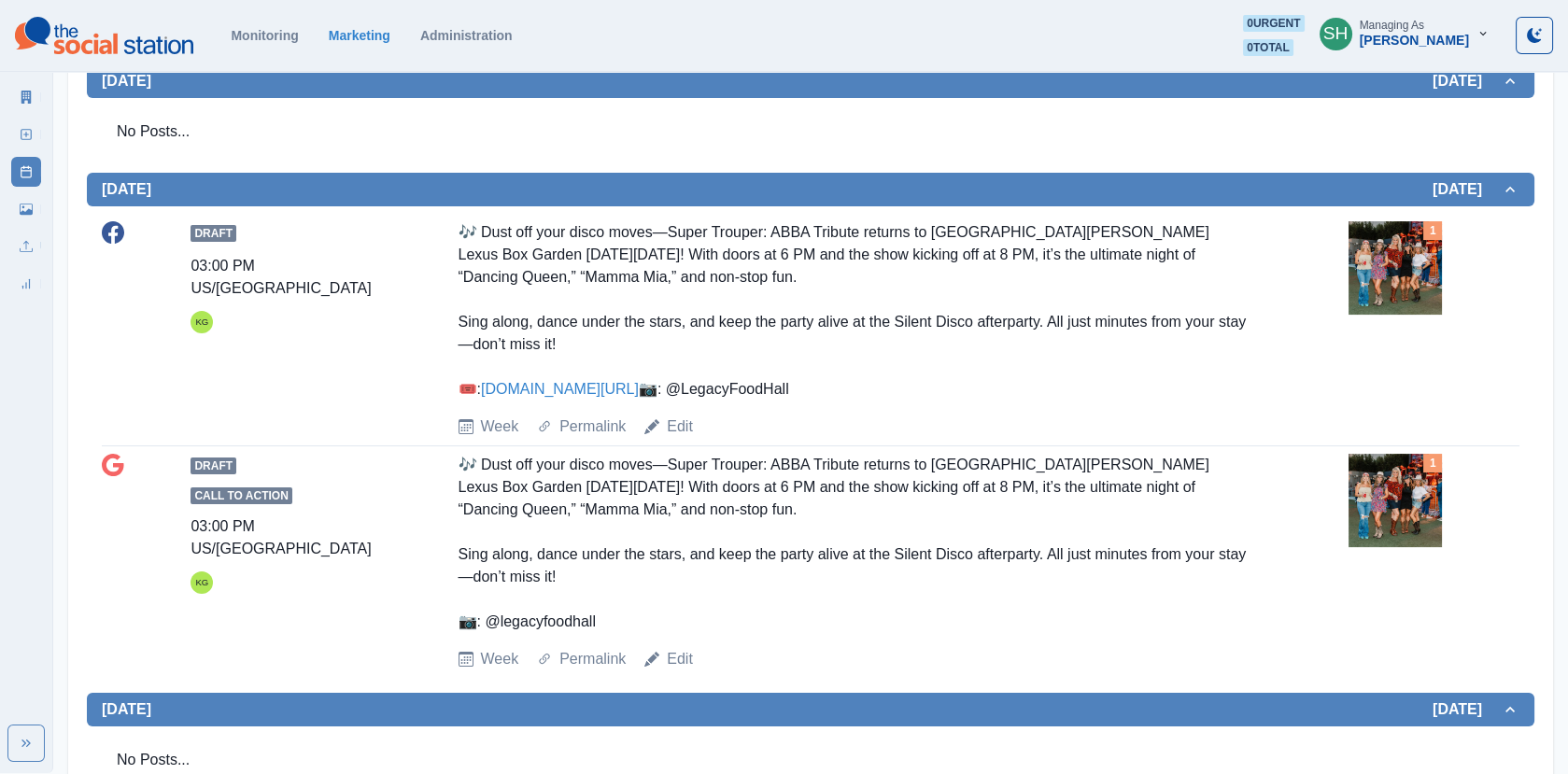
scroll to position [766, 0]
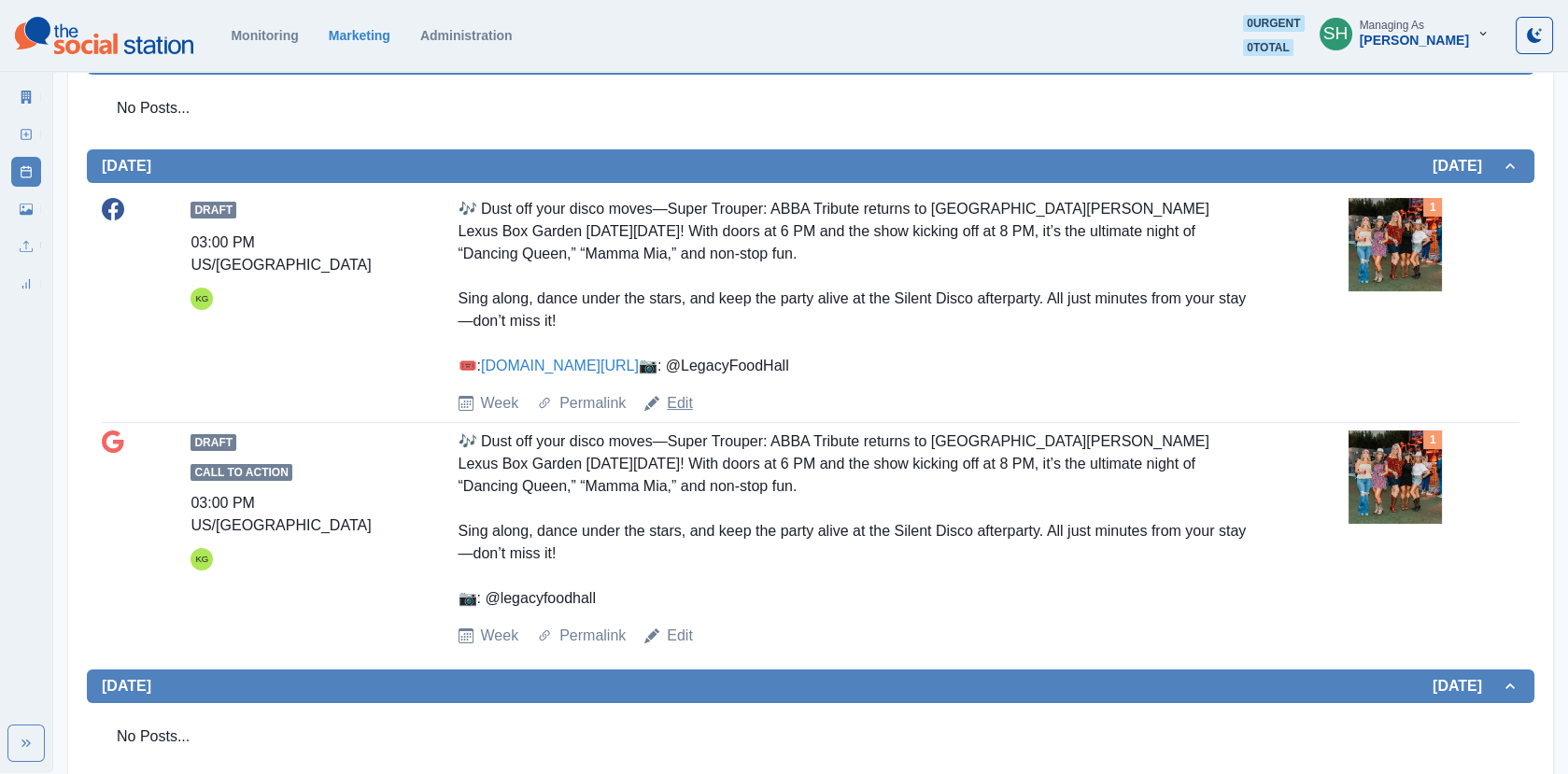
click at [670, 415] on link "Edit" at bounding box center [679, 403] width 26 height 22
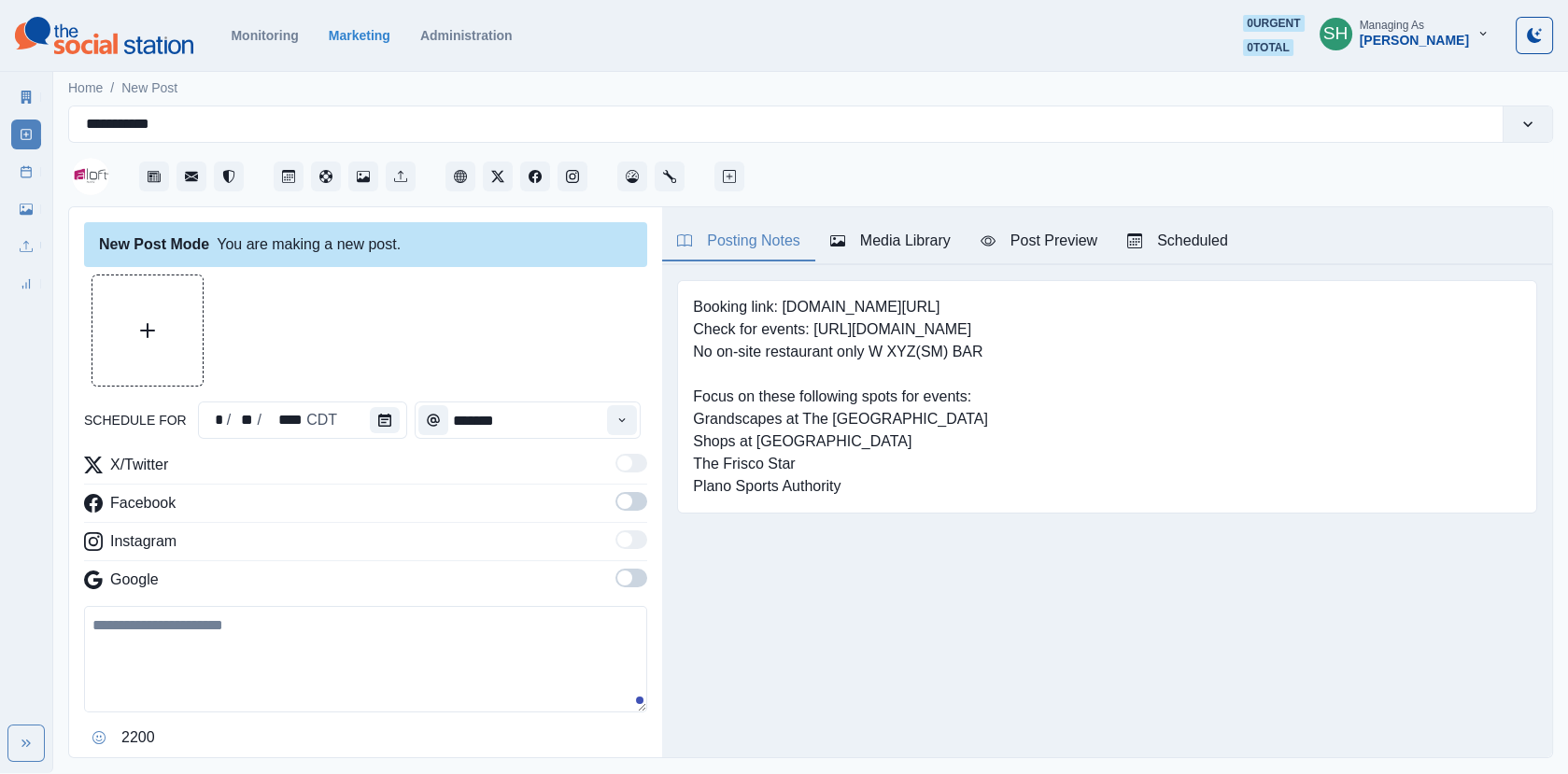
type textarea "**********"
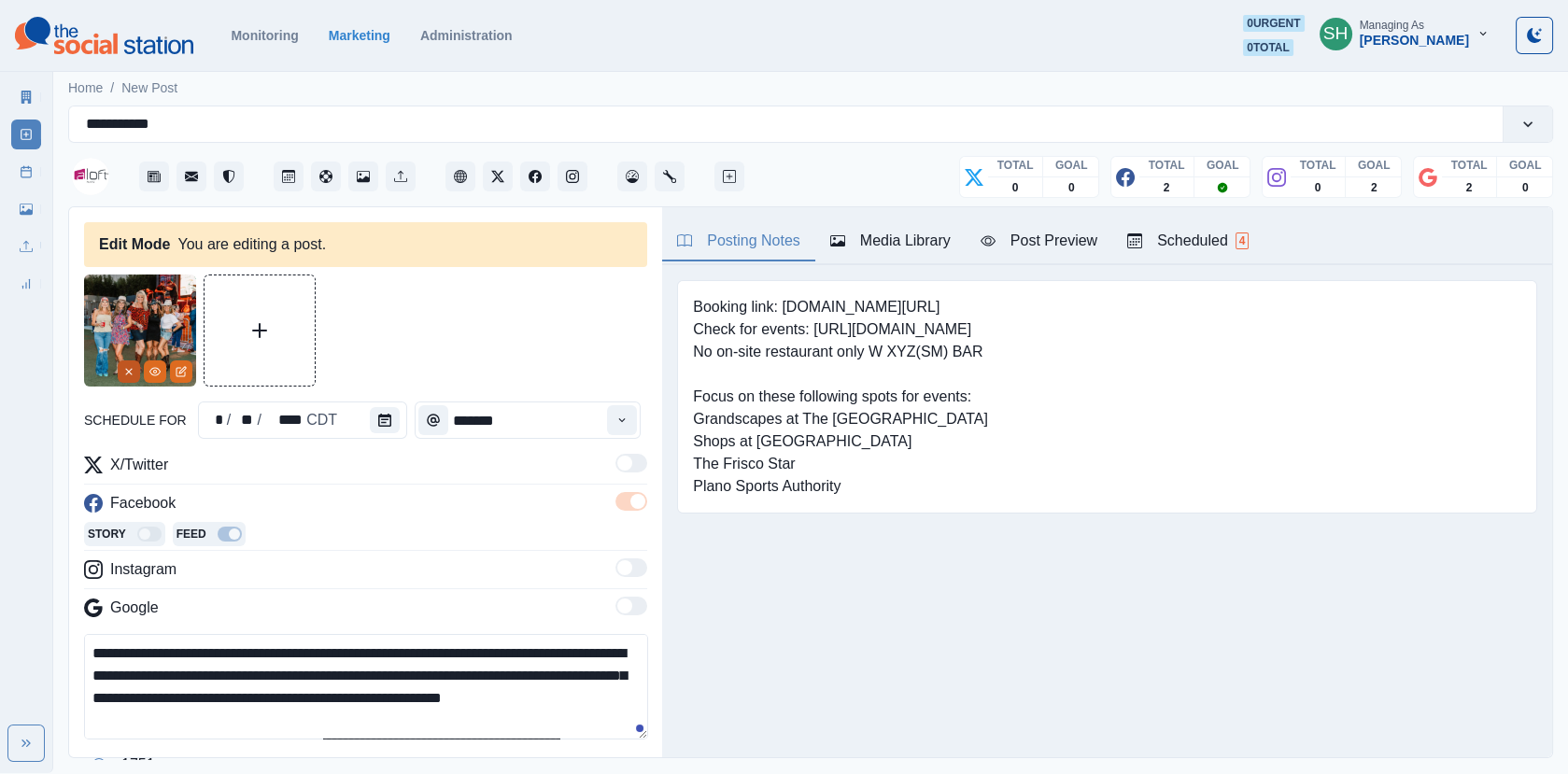
click at [117, 367] on button "Remove" at bounding box center [128, 371] width 22 height 22
click at [888, 222] on div "Posting Notes Media Library Post Preview Scheduled 4" at bounding box center [1107, 236] width 890 height 58
click at [890, 238] on div "Media Library" at bounding box center [890, 240] width 120 height 22
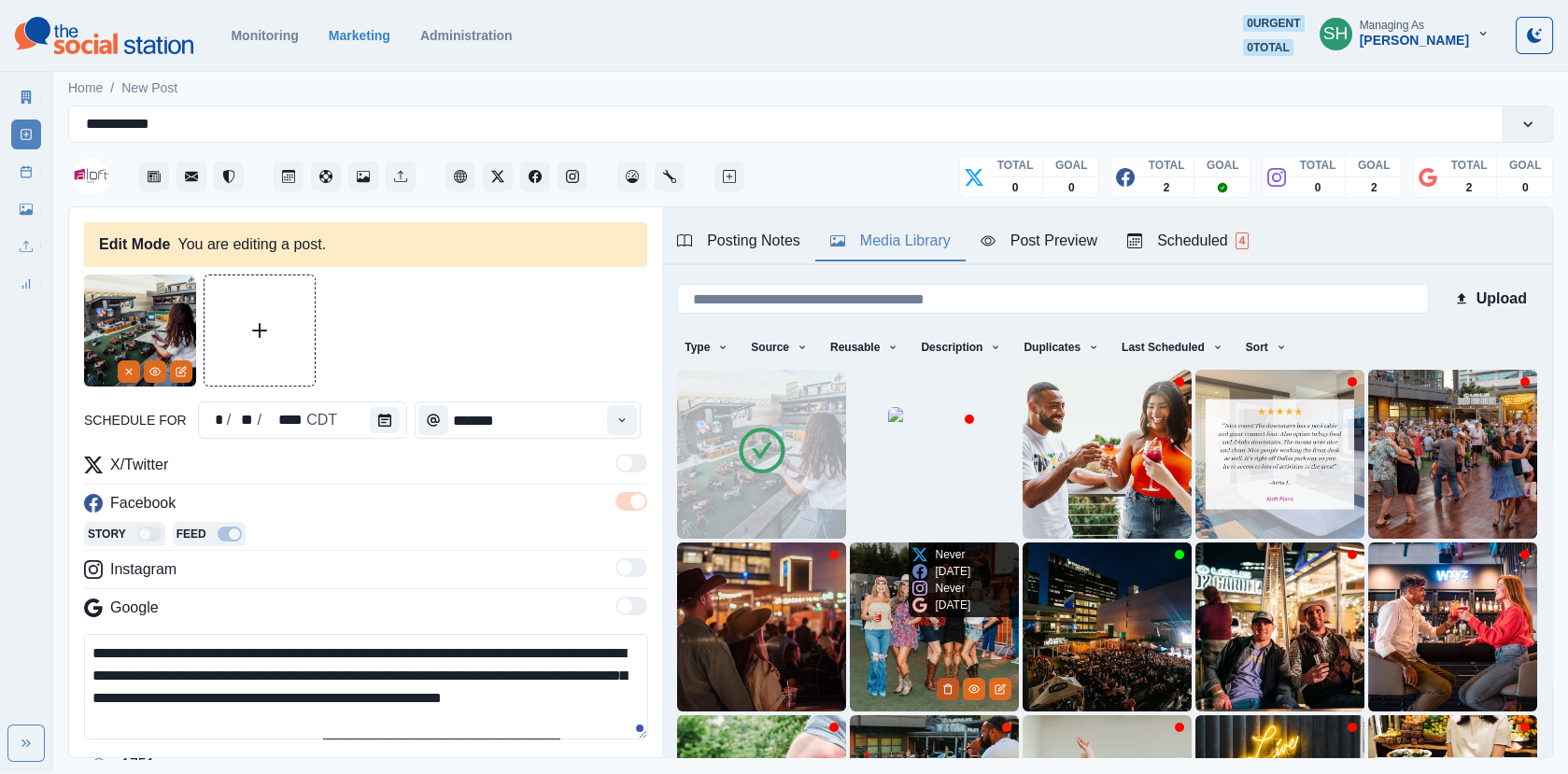
click at [948, 684] on icon "Delete Media" at bounding box center [948, 690] width 12 height 12
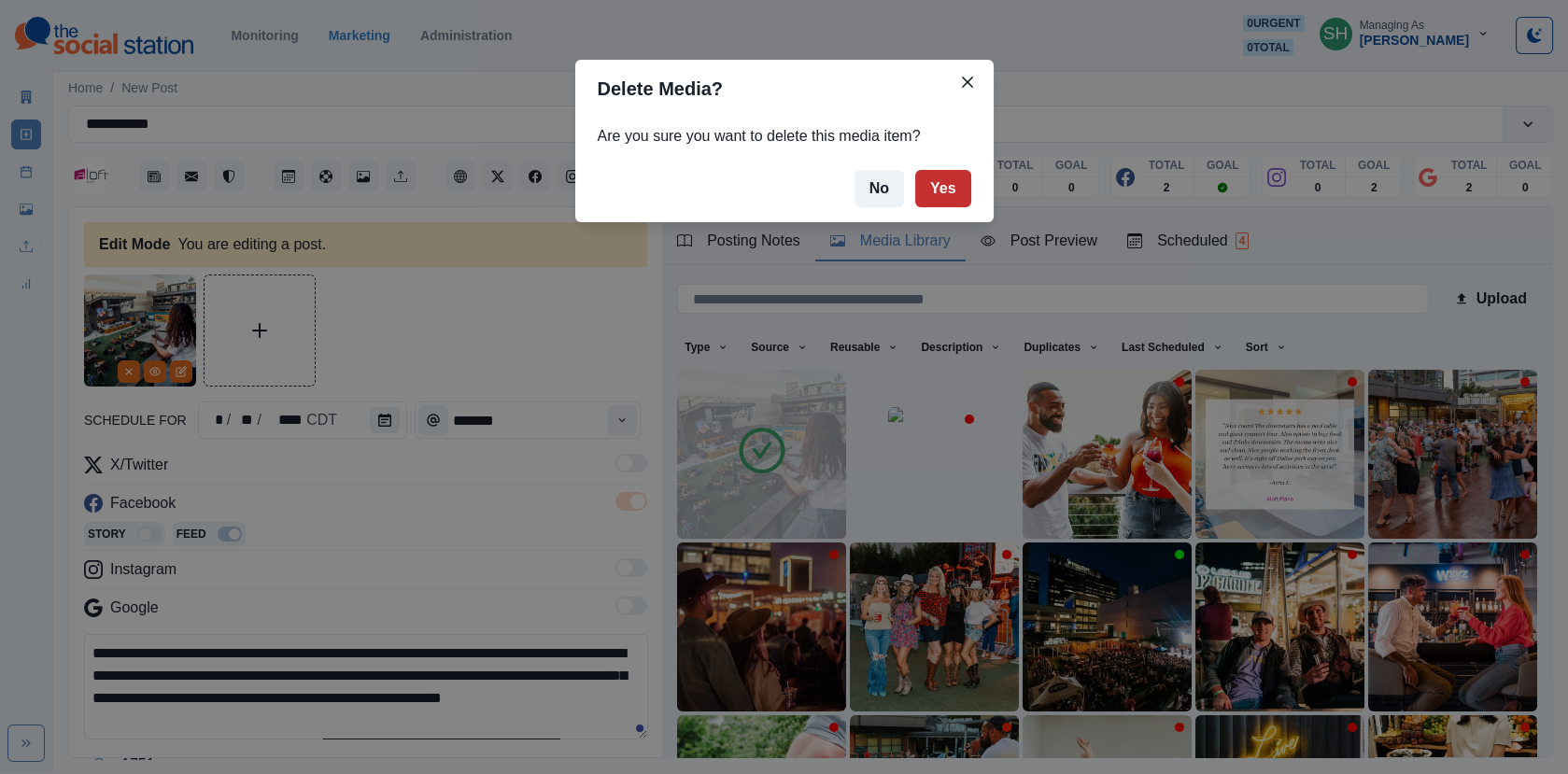
click at [945, 190] on button "Yes" at bounding box center [943, 188] width 56 height 38
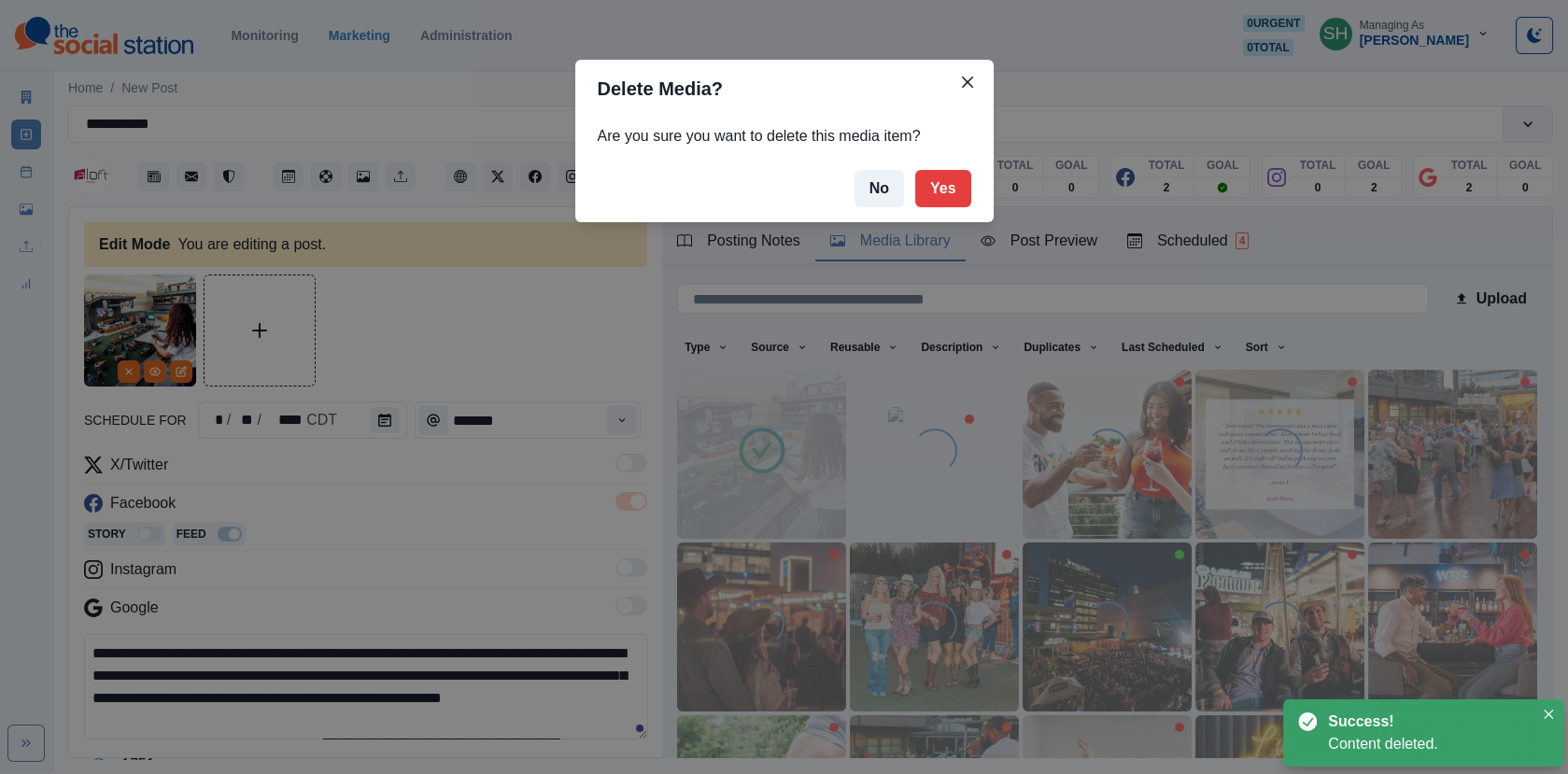
click at [393, 499] on div "Facebook" at bounding box center [365, 507] width 563 height 30
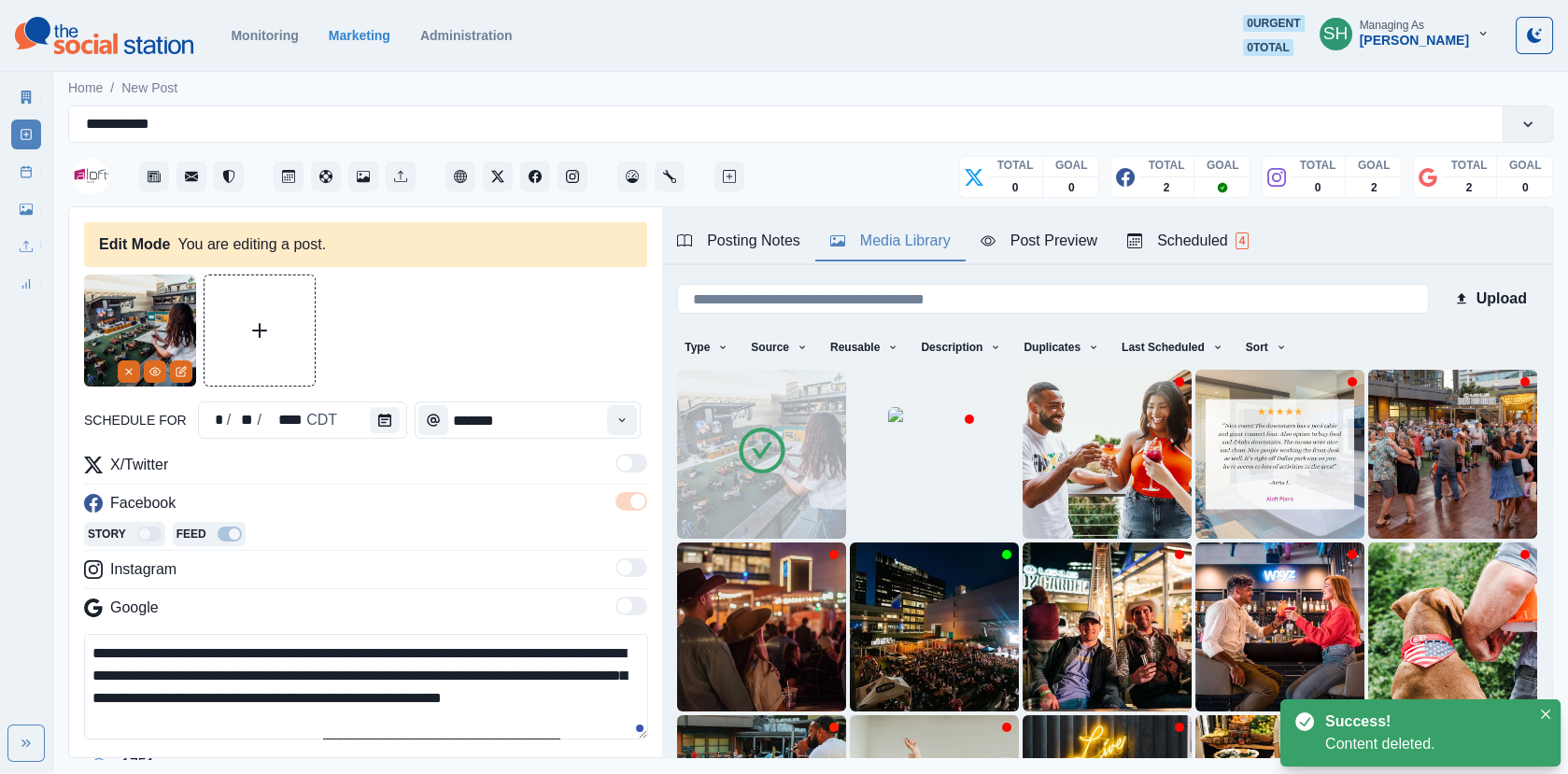
scroll to position [256, 0]
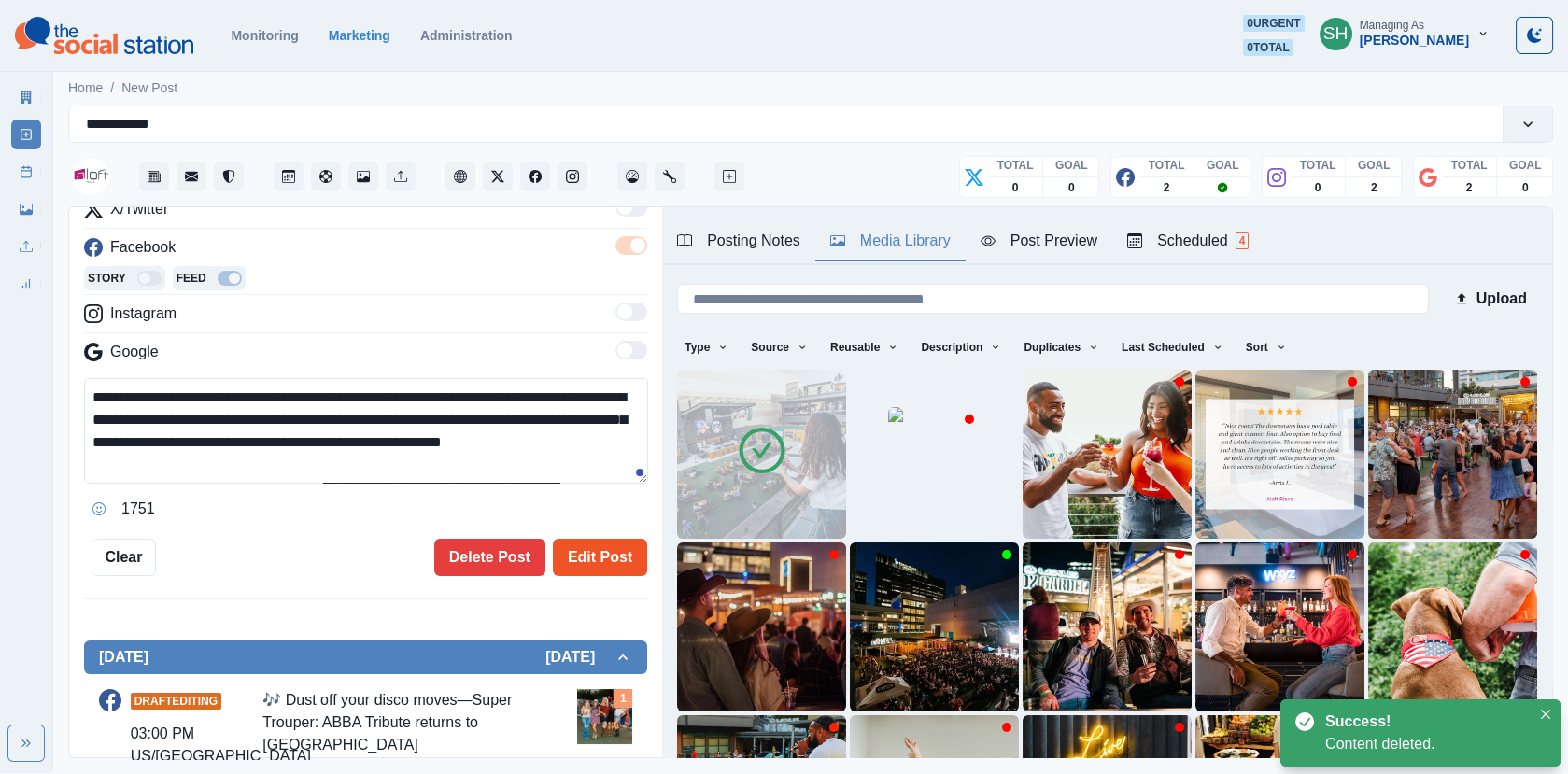
click at [602, 551] on button "Edit Post" at bounding box center [600, 557] width 94 height 38
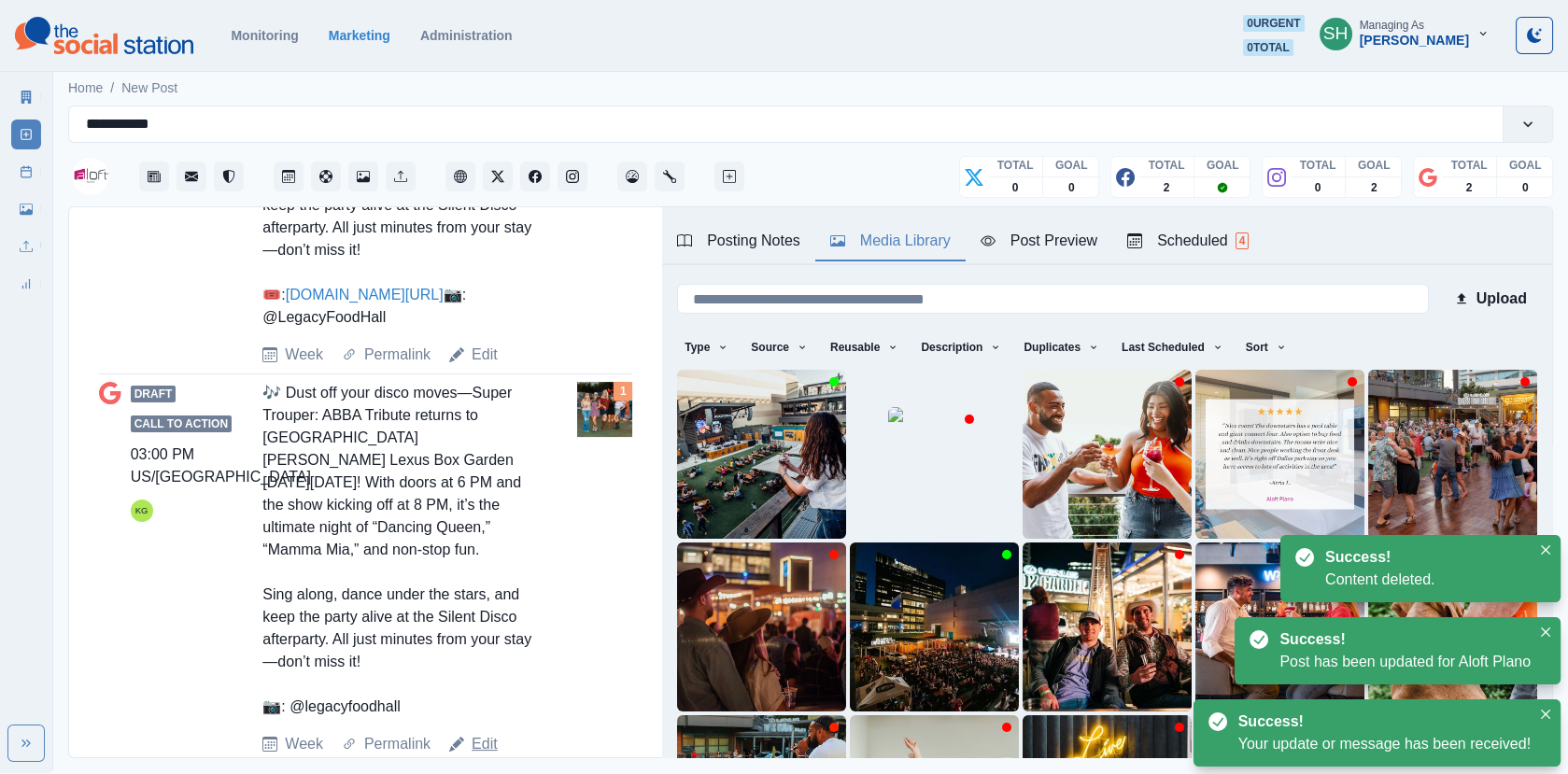
click at [472, 733] on link "Edit" at bounding box center [484, 744] width 26 height 22
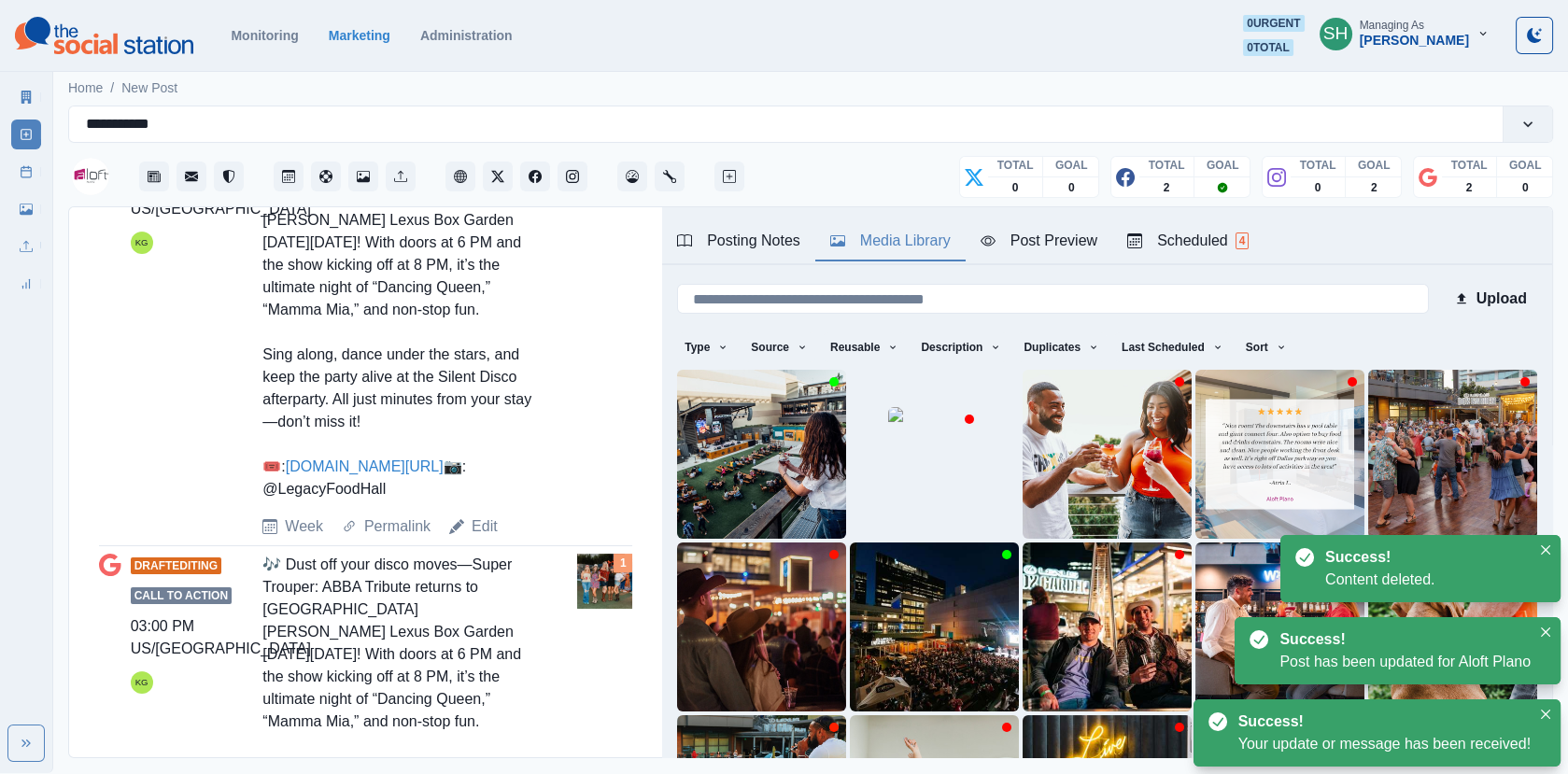
type textarea "**********"
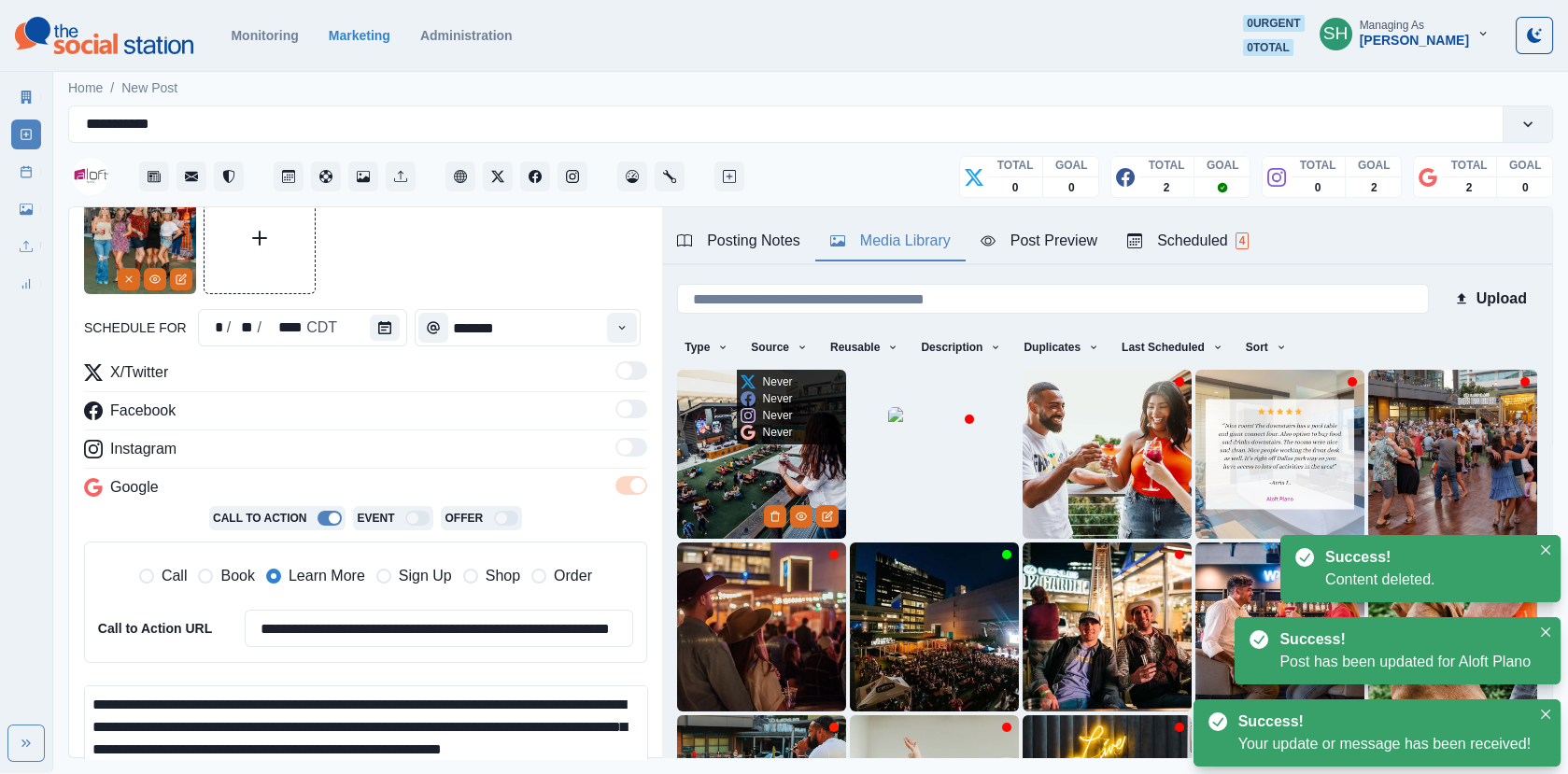
click at [684, 489] on img at bounding box center [761, 454] width 169 height 170
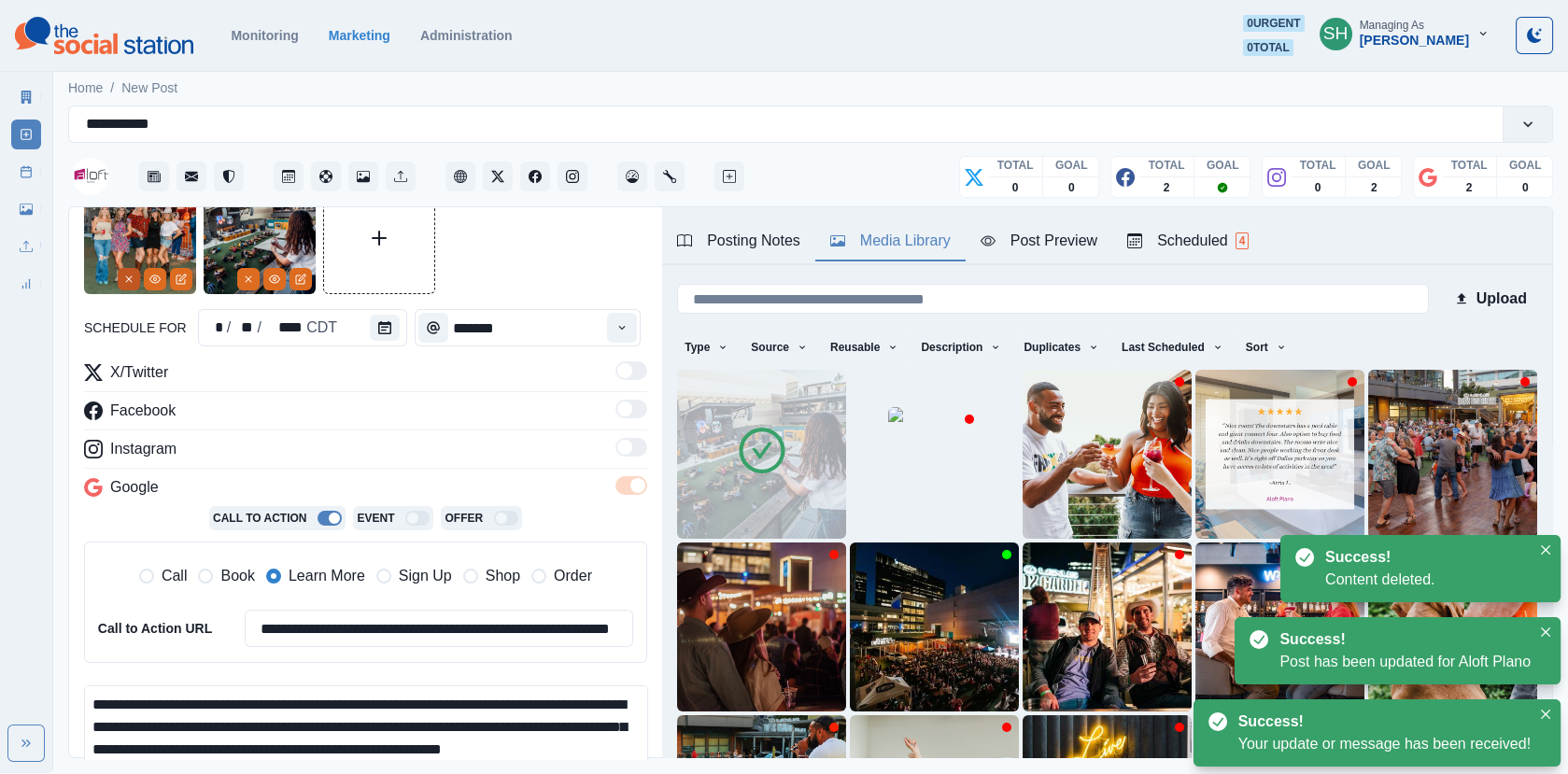
click at [126, 269] on button "Remove" at bounding box center [128, 279] width 22 height 22
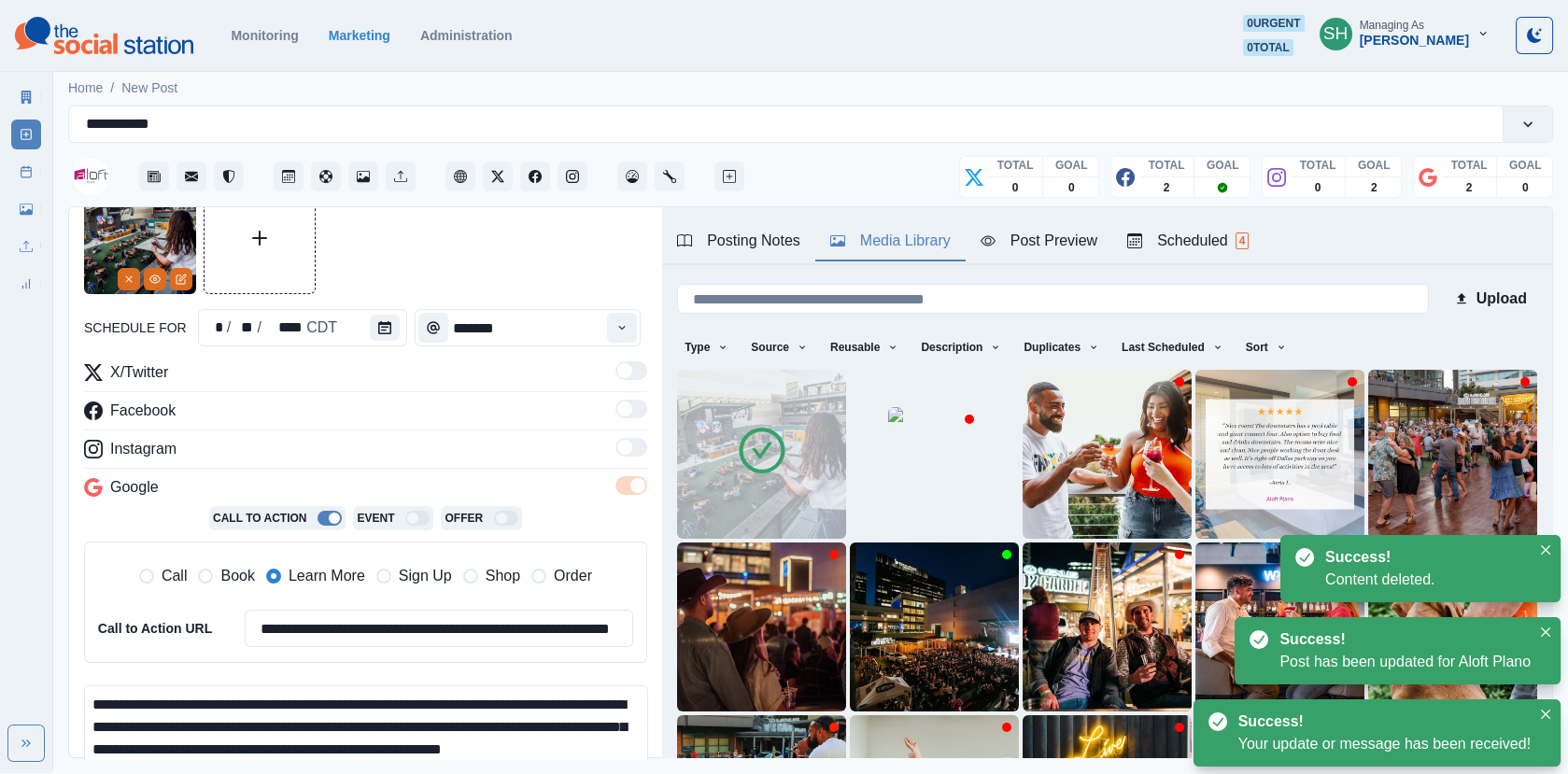
scroll to position [355, 0]
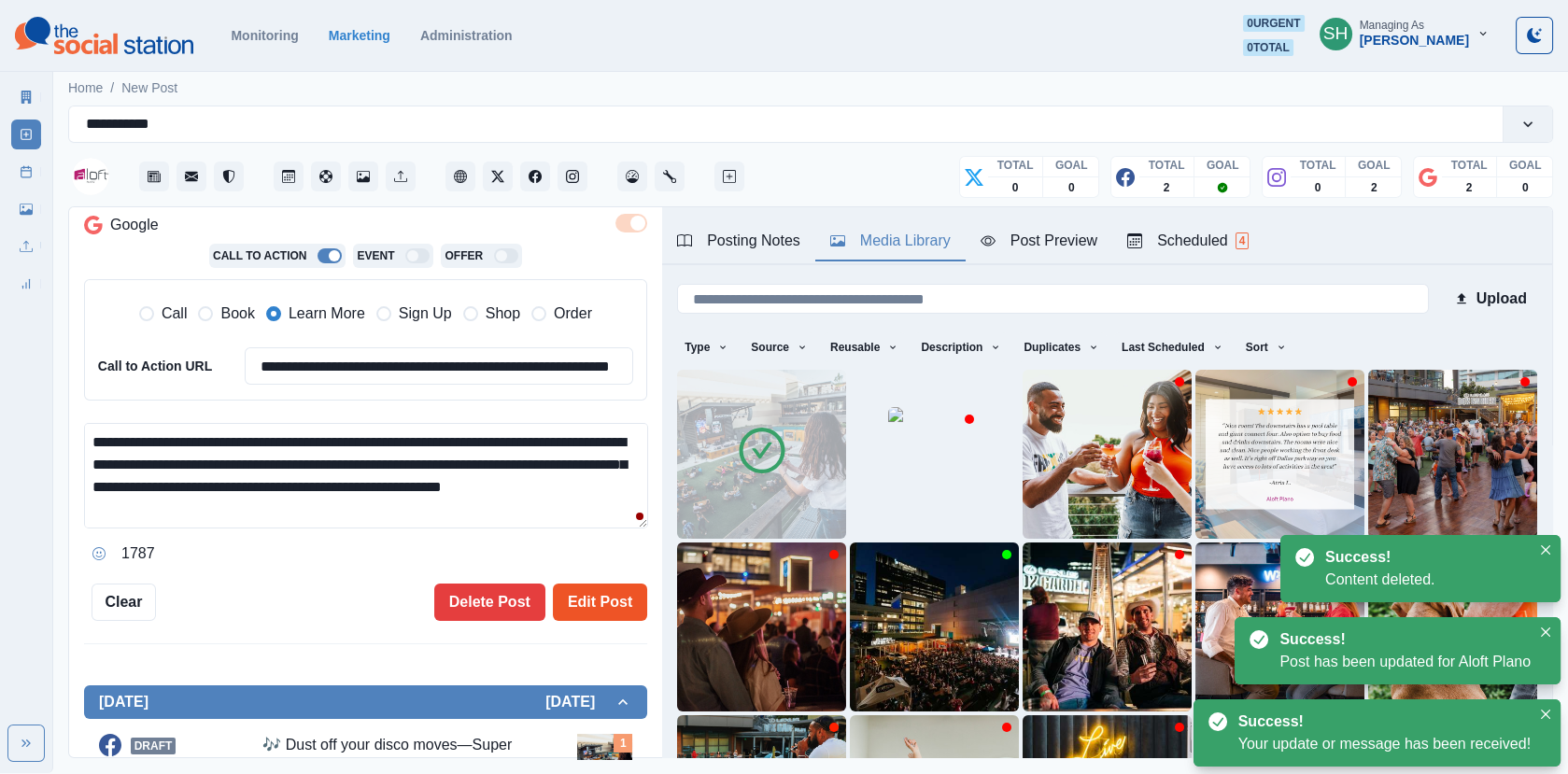
click at [573, 589] on button "Edit Post" at bounding box center [600, 603] width 94 height 38
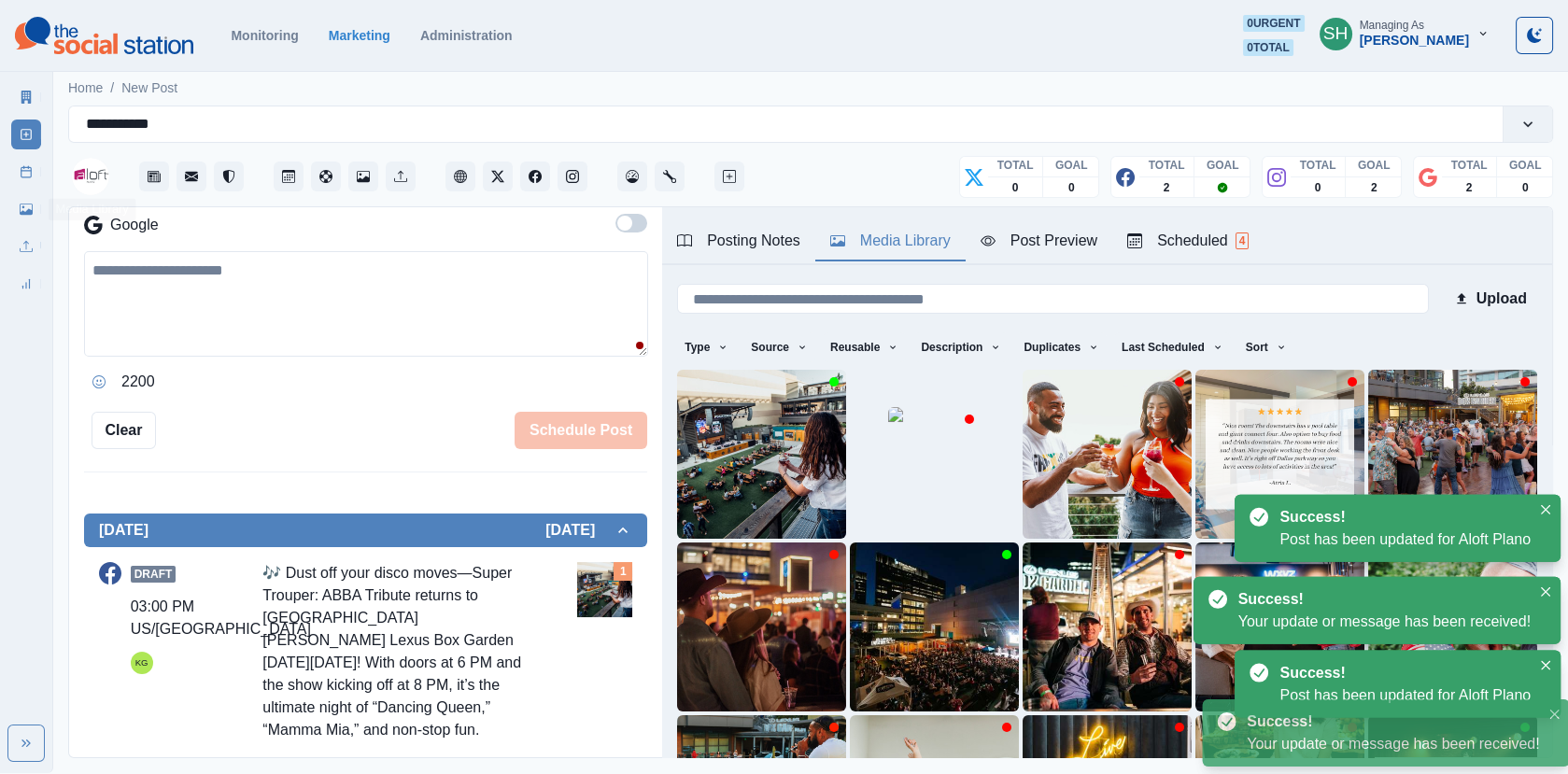
click at [22, 180] on link "Post Schedule" at bounding box center [26, 171] width 30 height 30
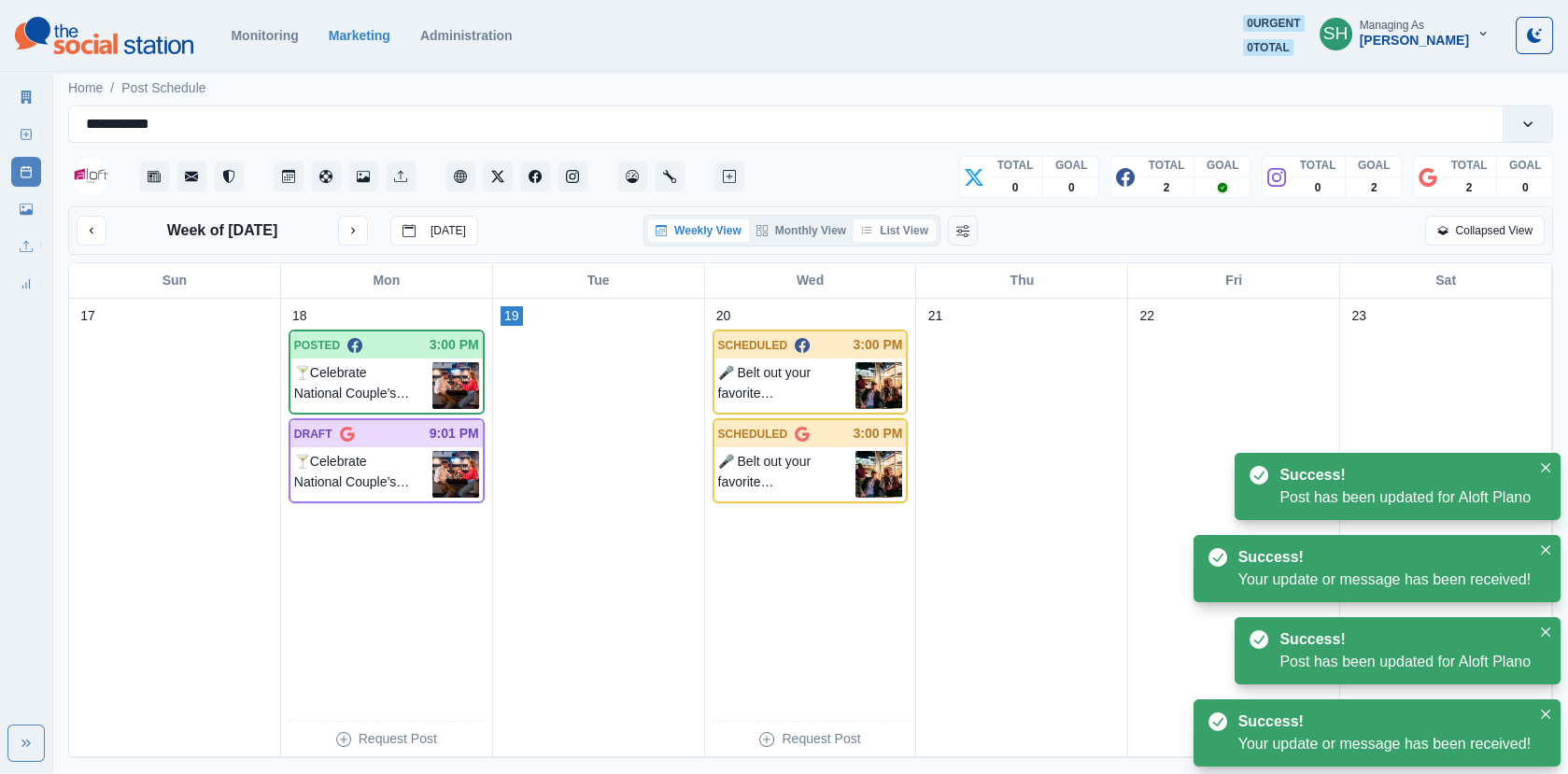
click at [928, 228] on button "List View" at bounding box center [894, 231] width 82 height 22
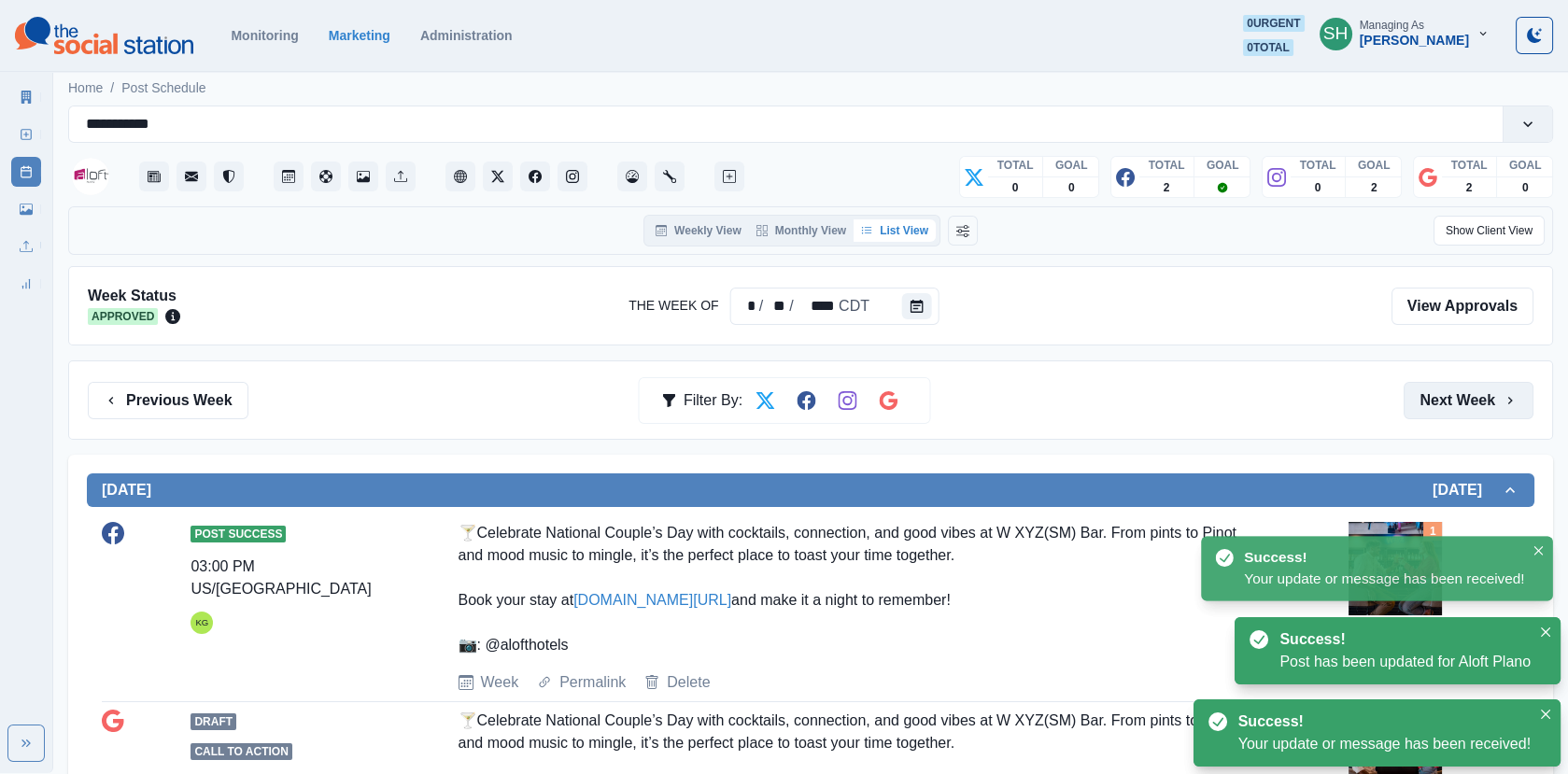
click at [1440, 394] on button "Next Week" at bounding box center [1468, 400] width 130 height 38
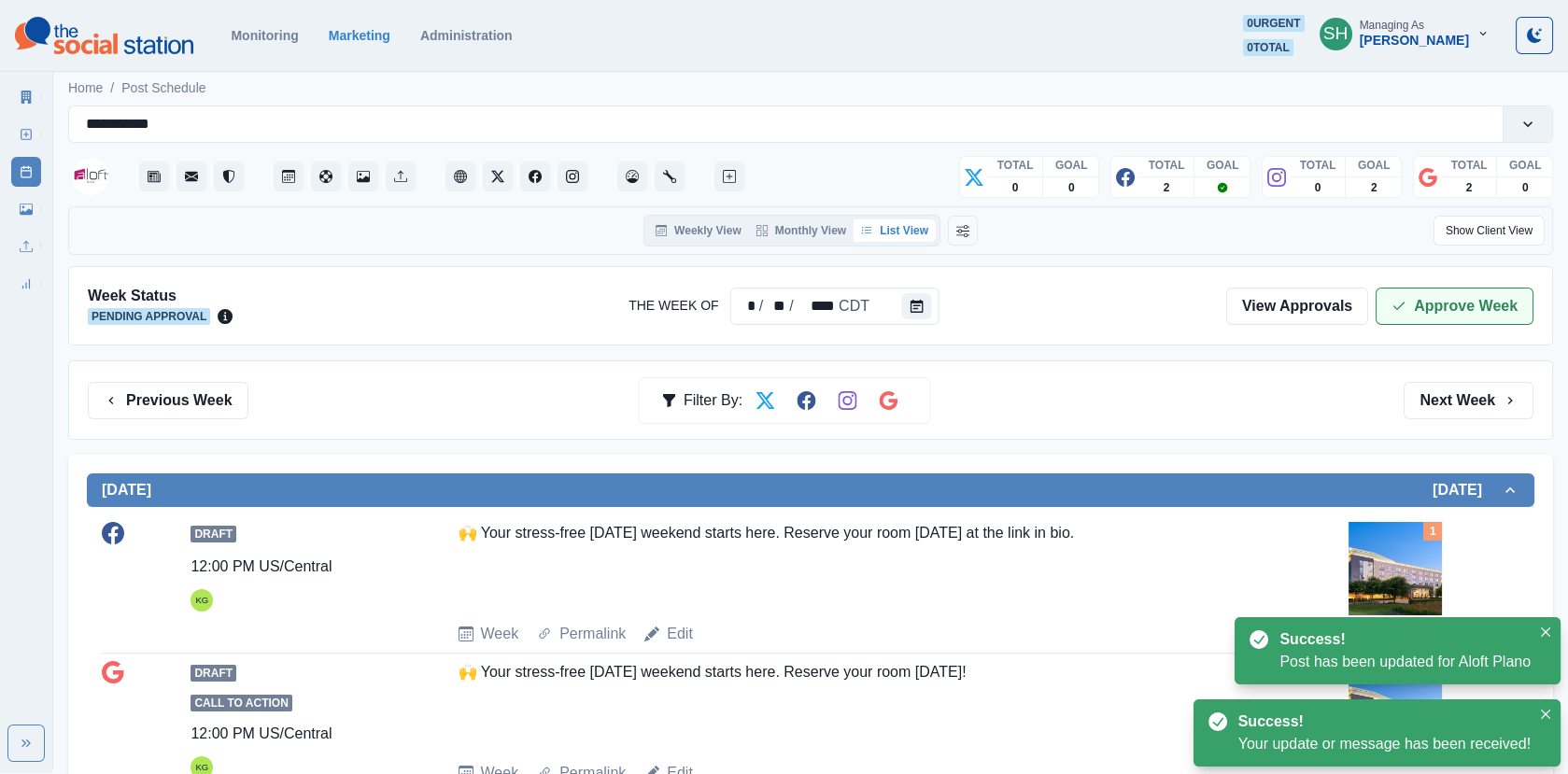
click at [1434, 305] on button "Approve Week" at bounding box center [1454, 306] width 158 height 38
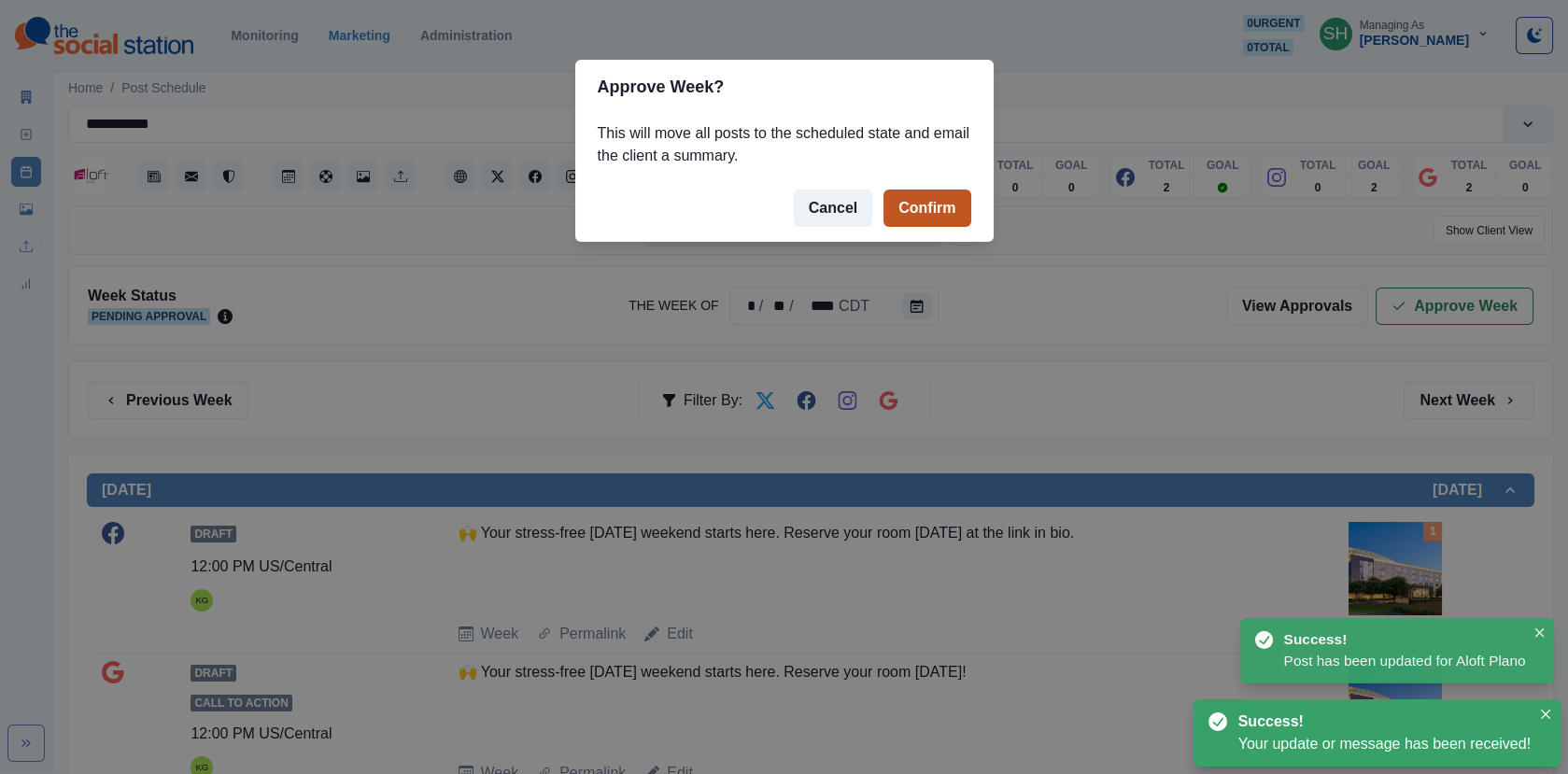
click at [921, 211] on button "Confirm" at bounding box center [927, 208] width 87 height 38
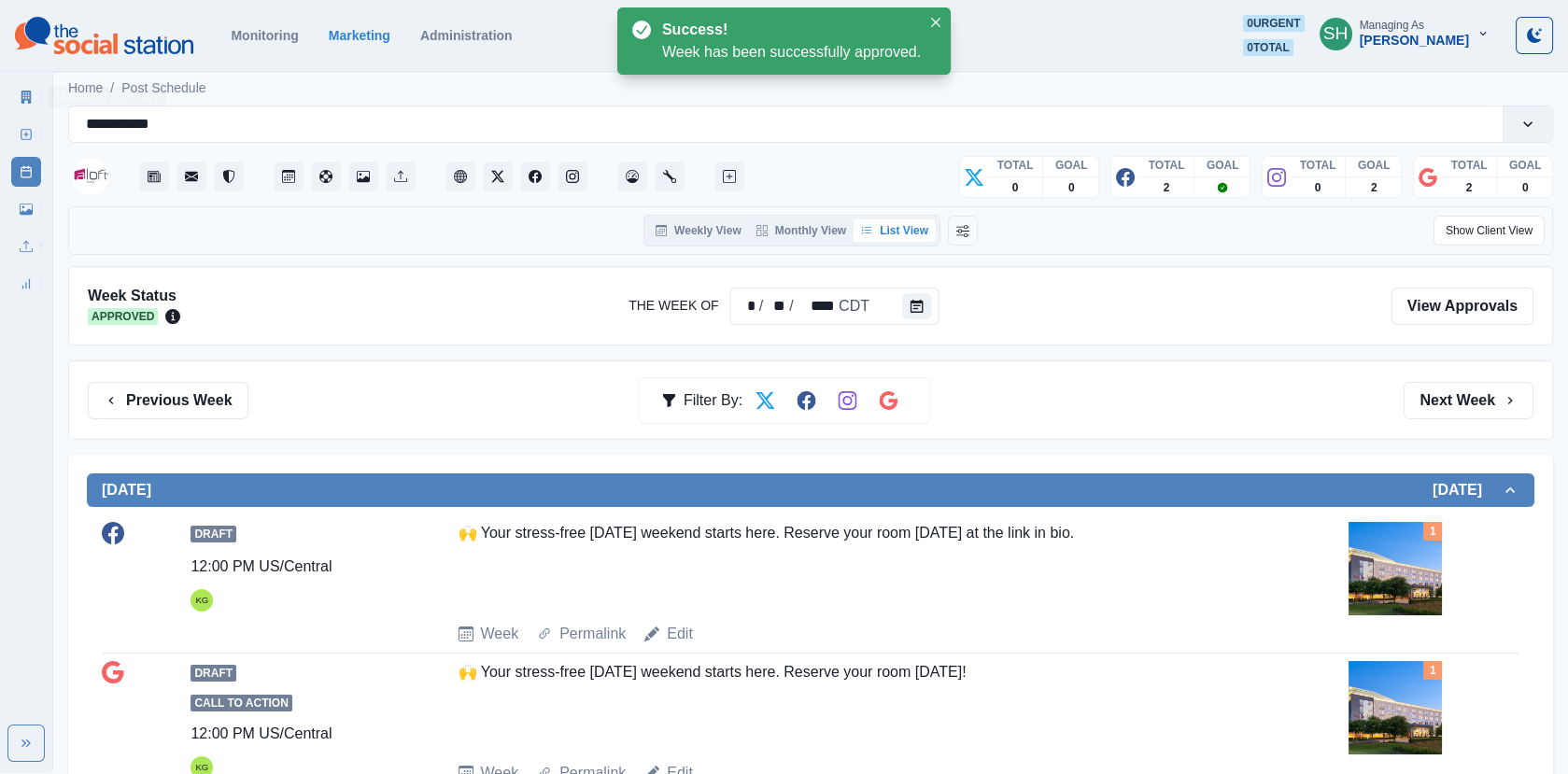
click at [15, 101] on link "Marketing Summary" at bounding box center [26, 97] width 30 height 30
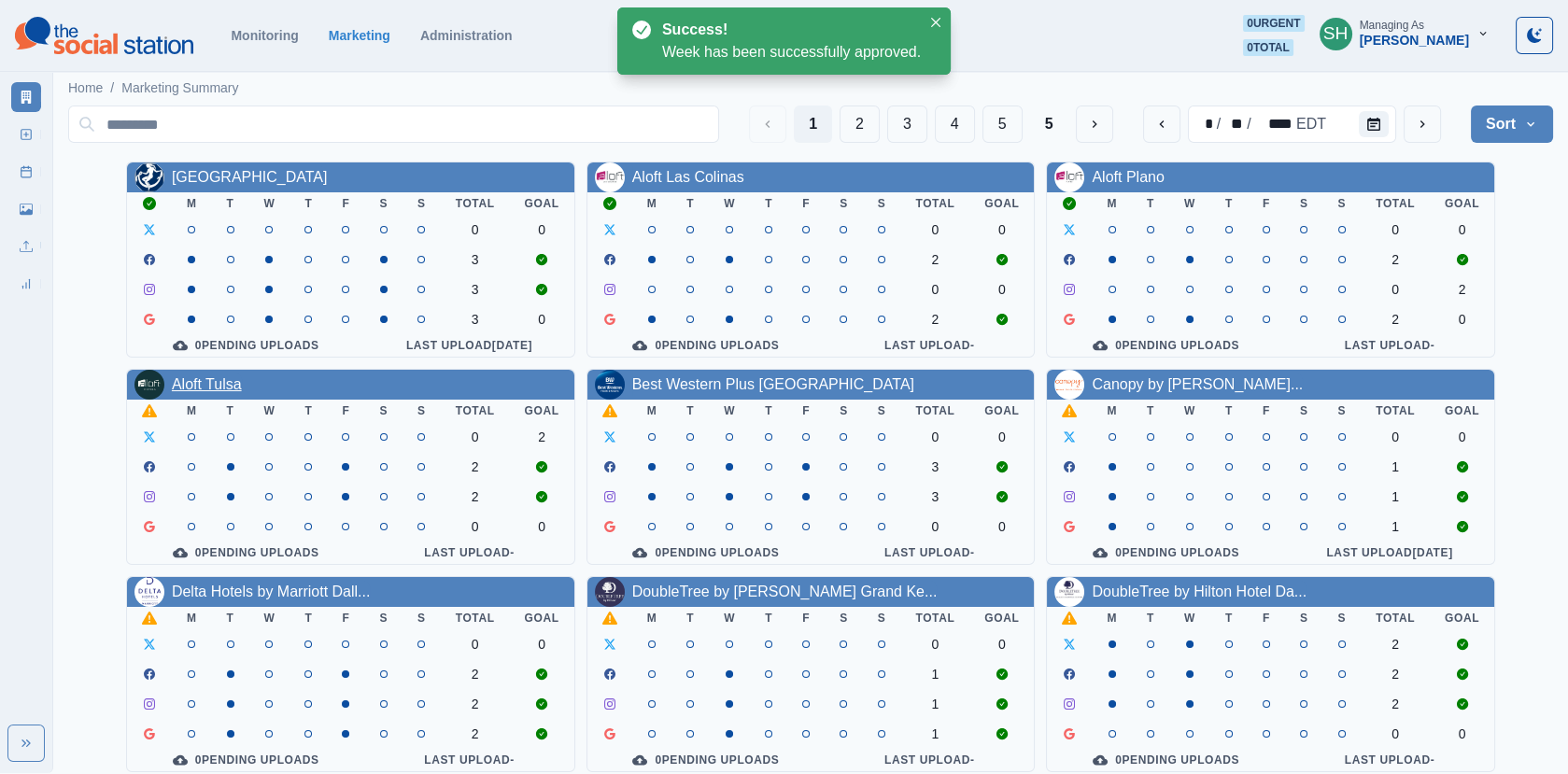
click at [212, 392] on link "Aloft Tulsa" at bounding box center [206, 385] width 70 height 15
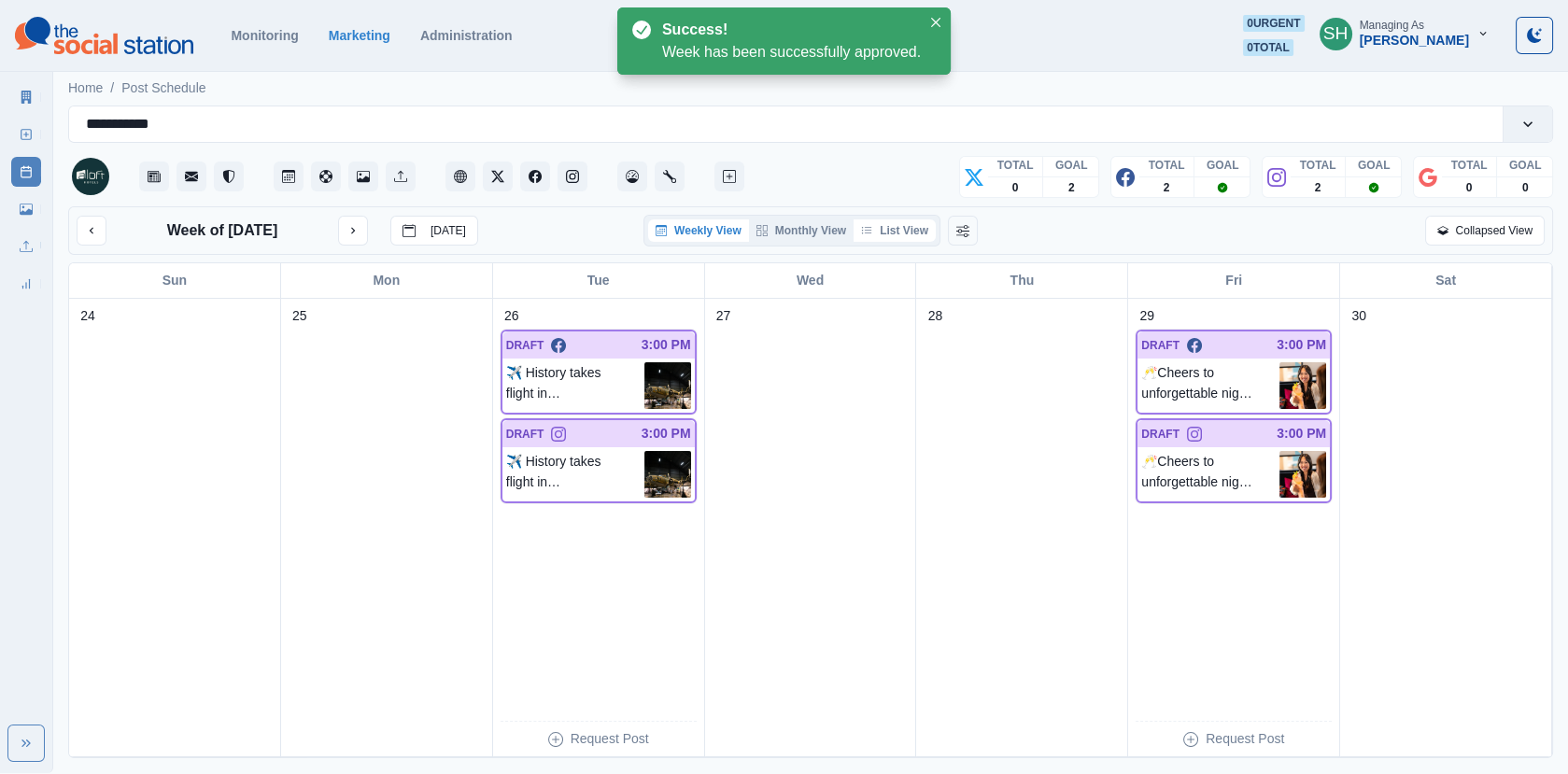
click at [878, 228] on button "List View" at bounding box center [894, 231] width 82 height 22
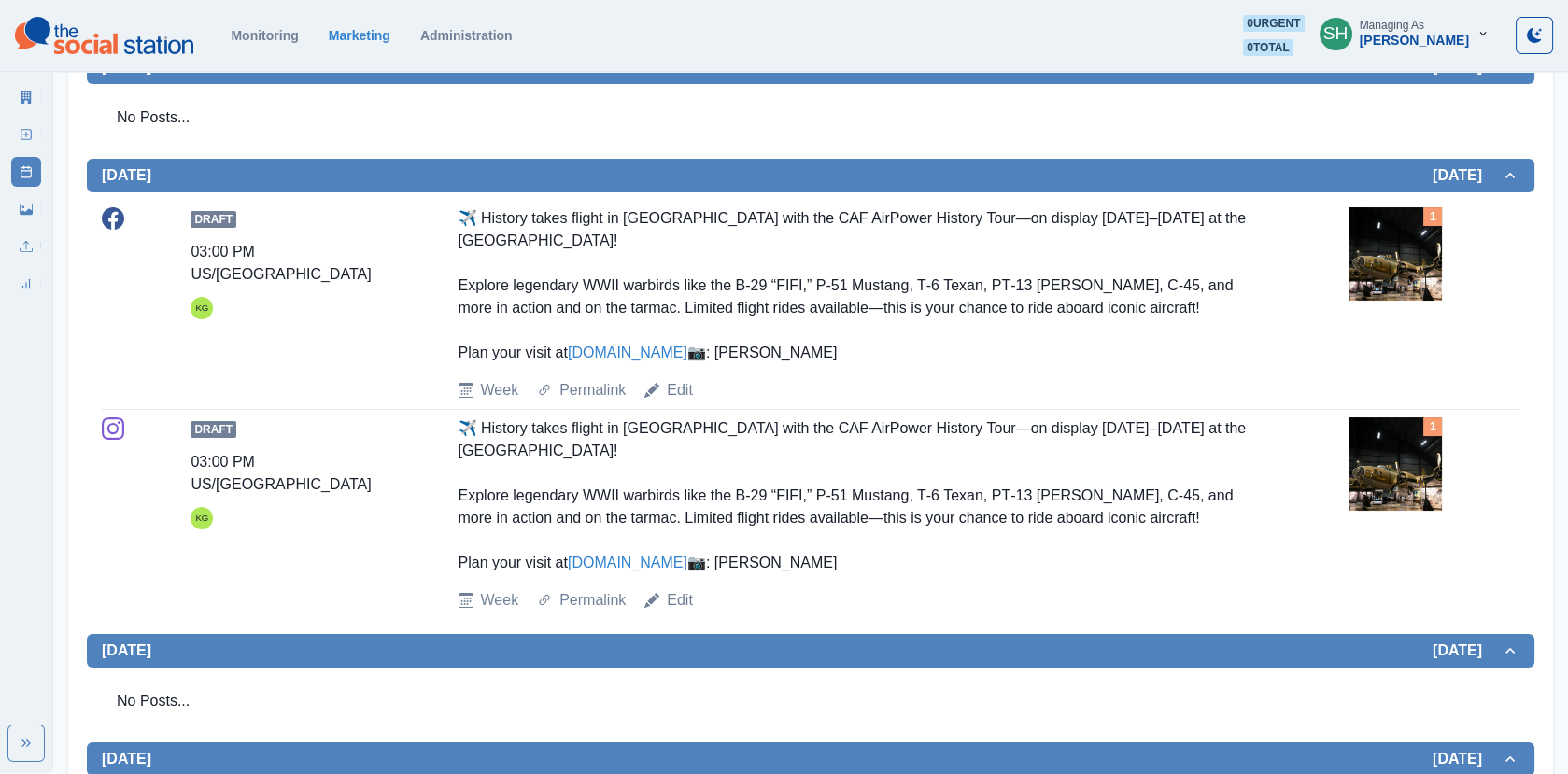
scroll to position [445, 0]
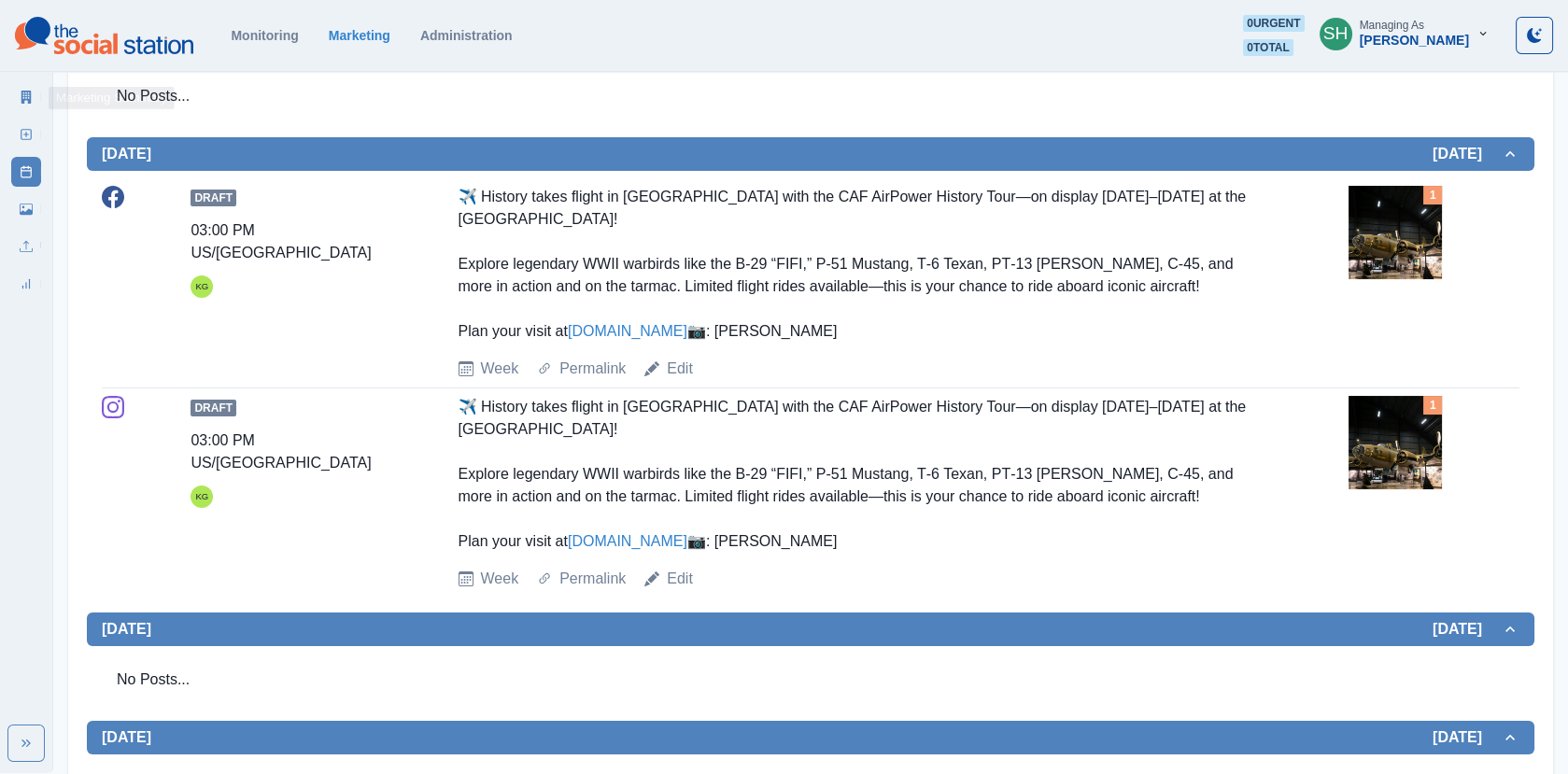
click at [15, 89] on link "Marketing Summary" at bounding box center [26, 97] width 30 height 30
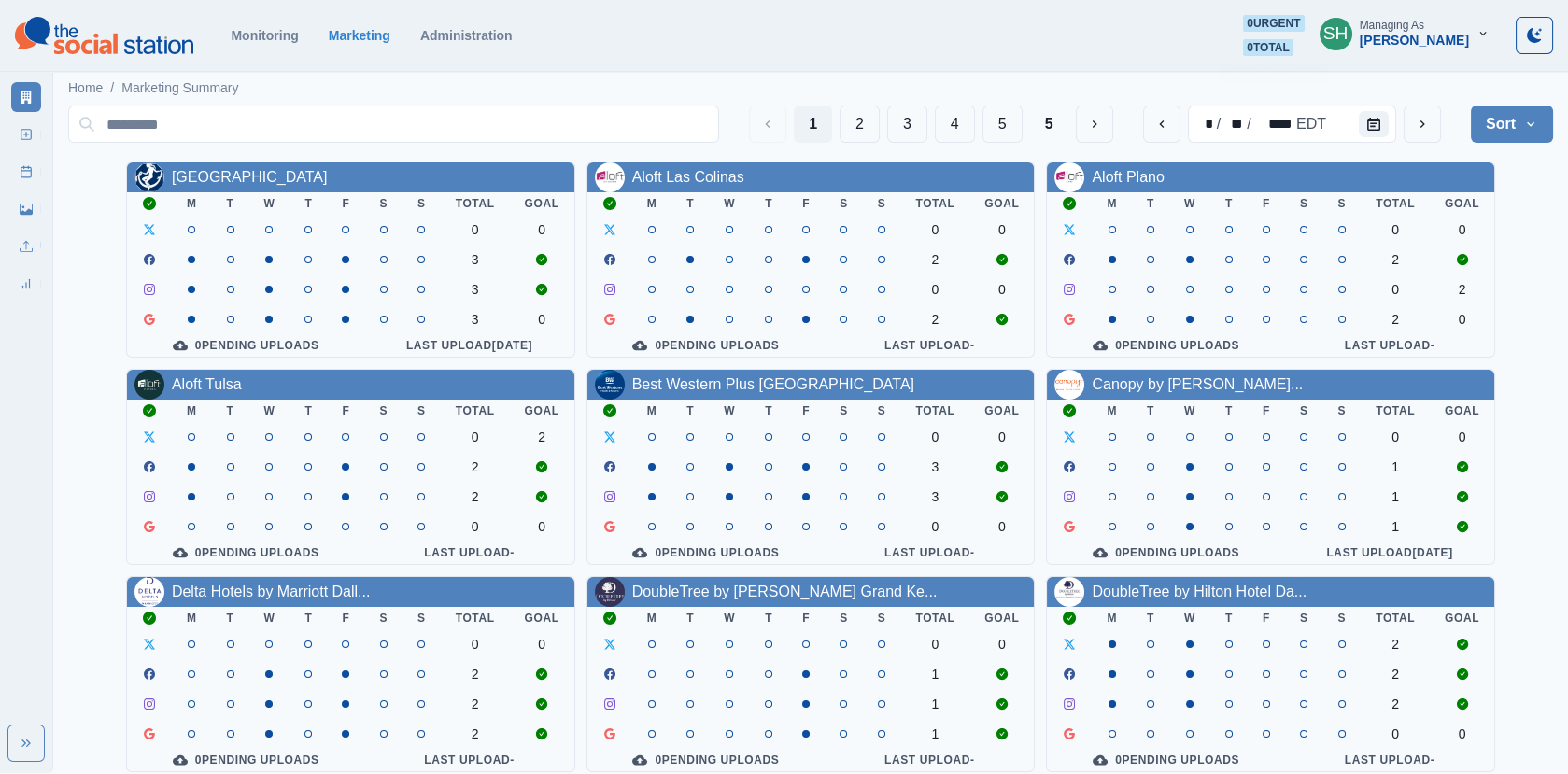
click at [1414, 15] on button "SH Managing As [PERSON_NAME]" at bounding box center [1404, 33] width 200 height 38
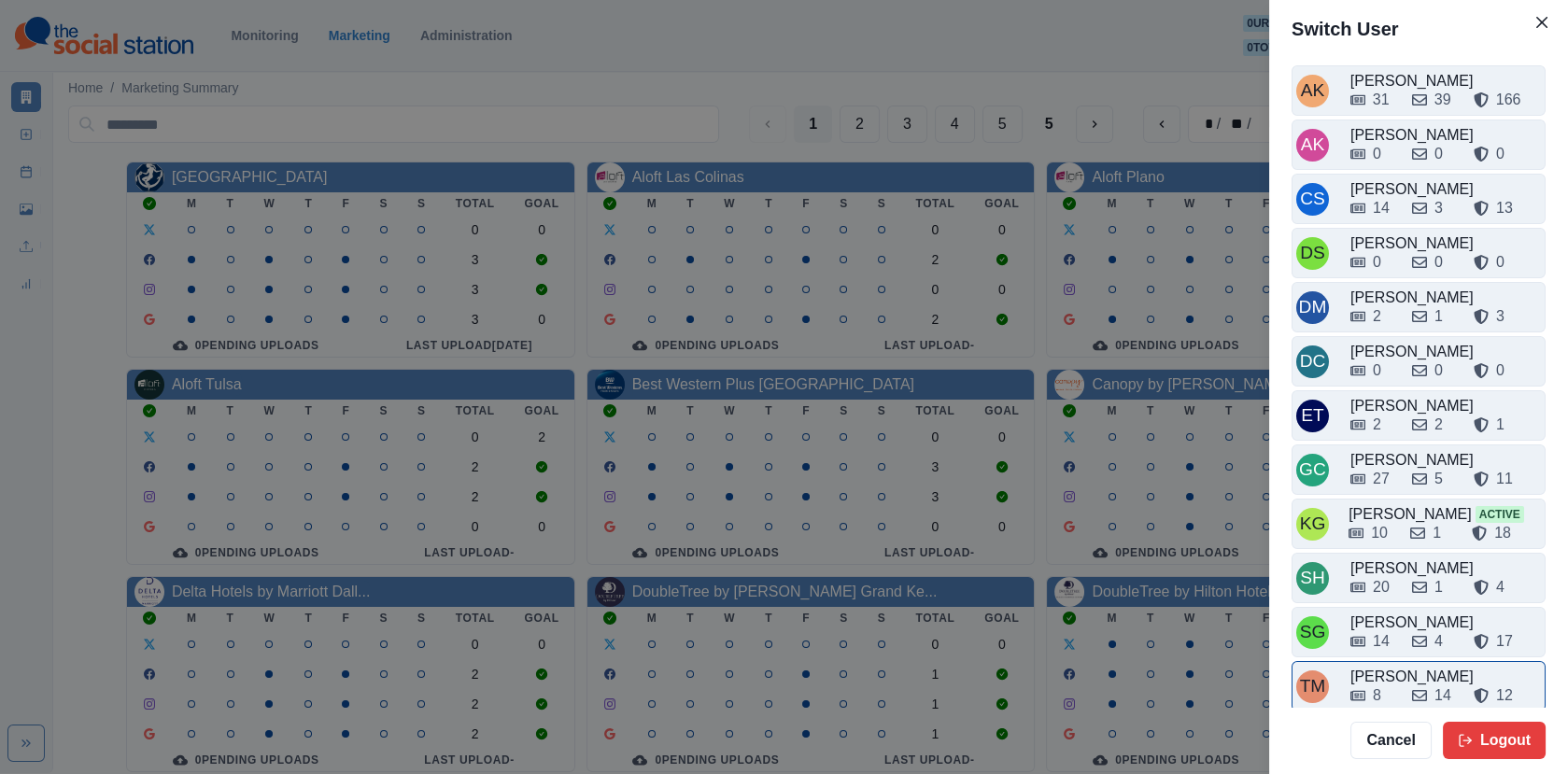
click at [1393, 666] on div "[PERSON_NAME]" at bounding box center [1445, 676] width 191 height 22
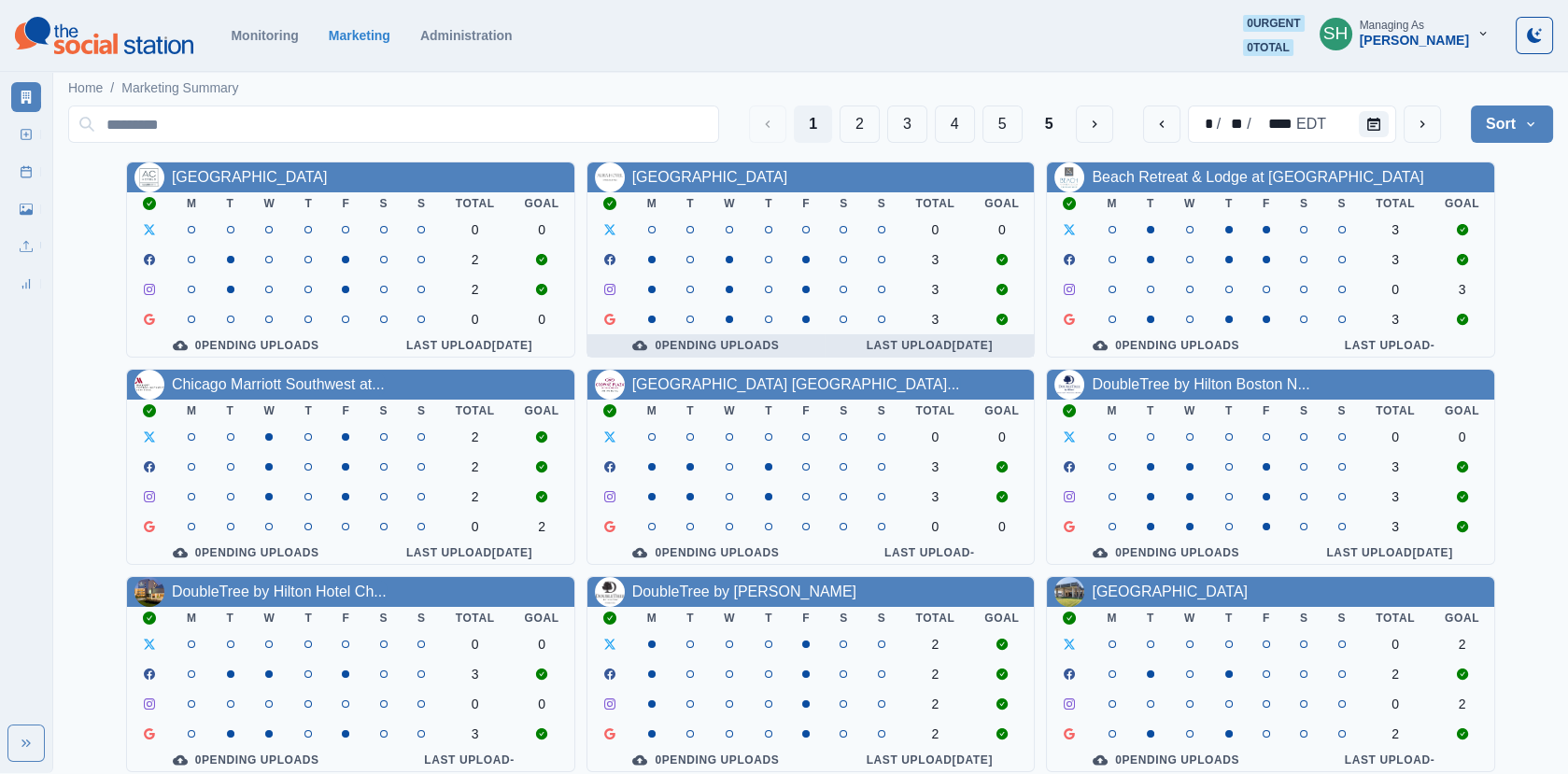
scroll to position [227, 0]
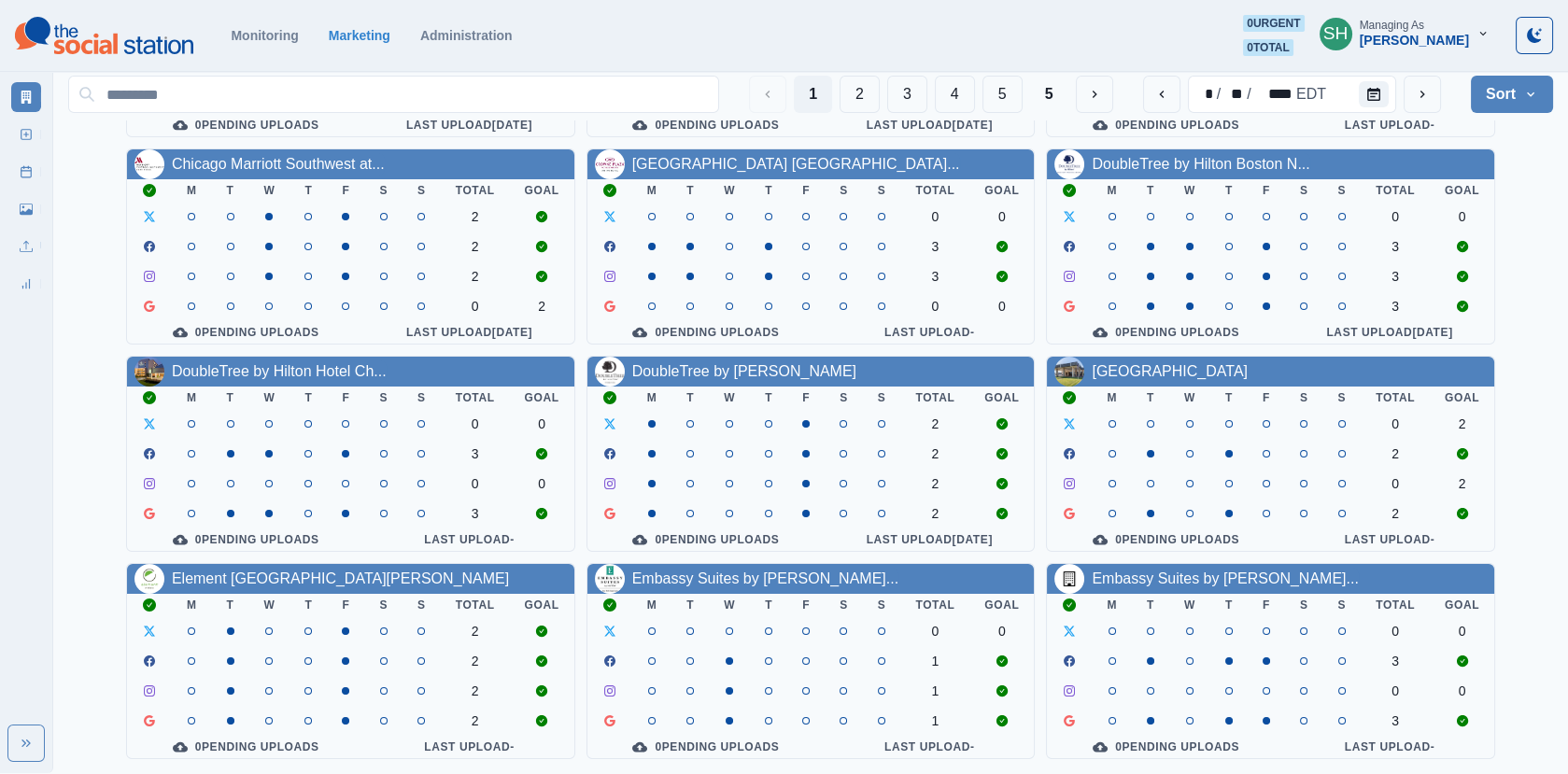
click at [785, 360] on div "DoubleTree by [PERSON_NAME]" at bounding box center [744, 371] width 224 height 22
click at [680, 364] on link "DoubleTree by [PERSON_NAME]" at bounding box center [744, 371] width 224 height 15
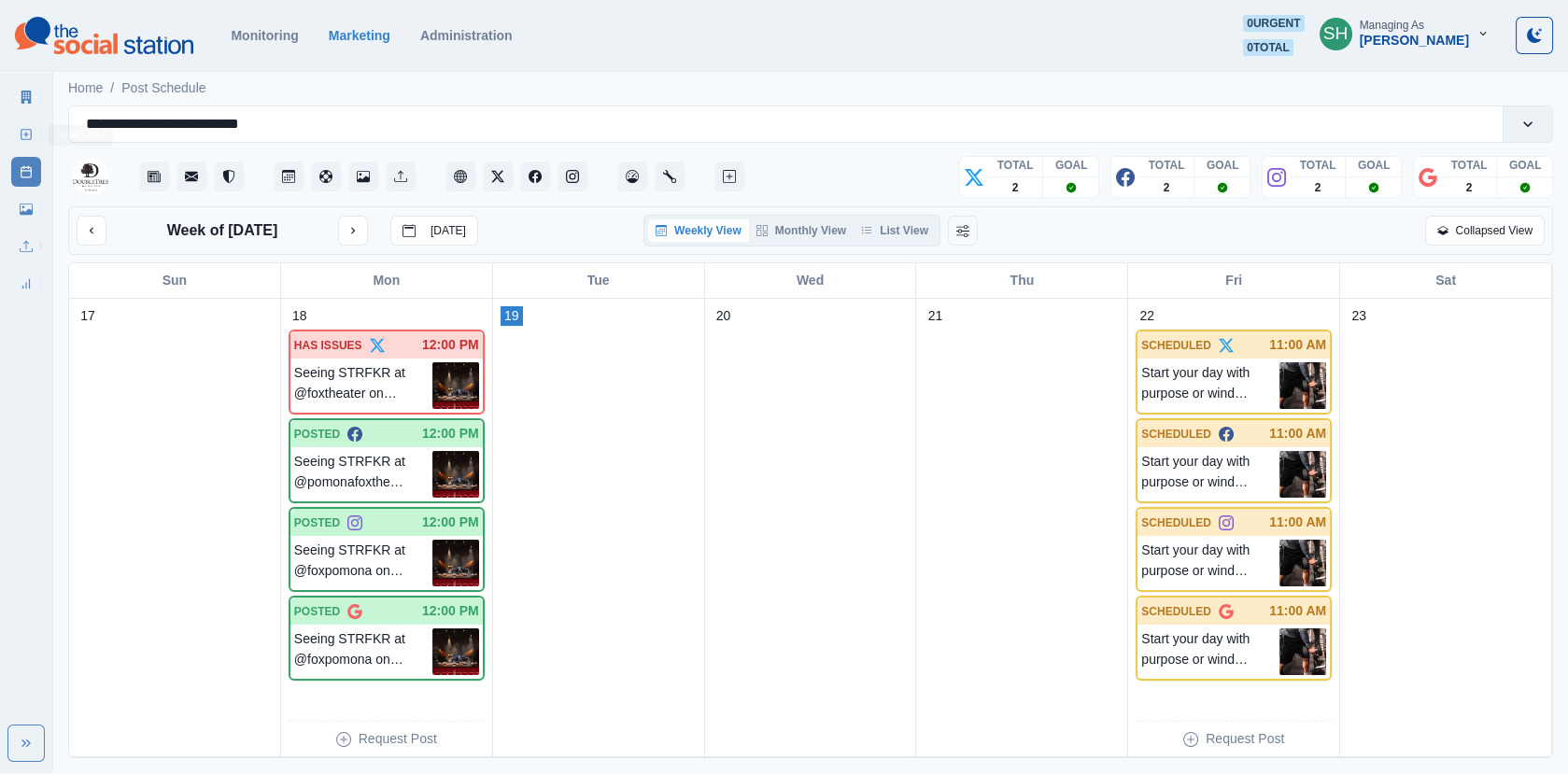
click at [37, 117] on div "New Post" at bounding box center [26, 131] width 30 height 38
click at [36, 121] on link "New Post" at bounding box center [26, 134] width 30 height 30
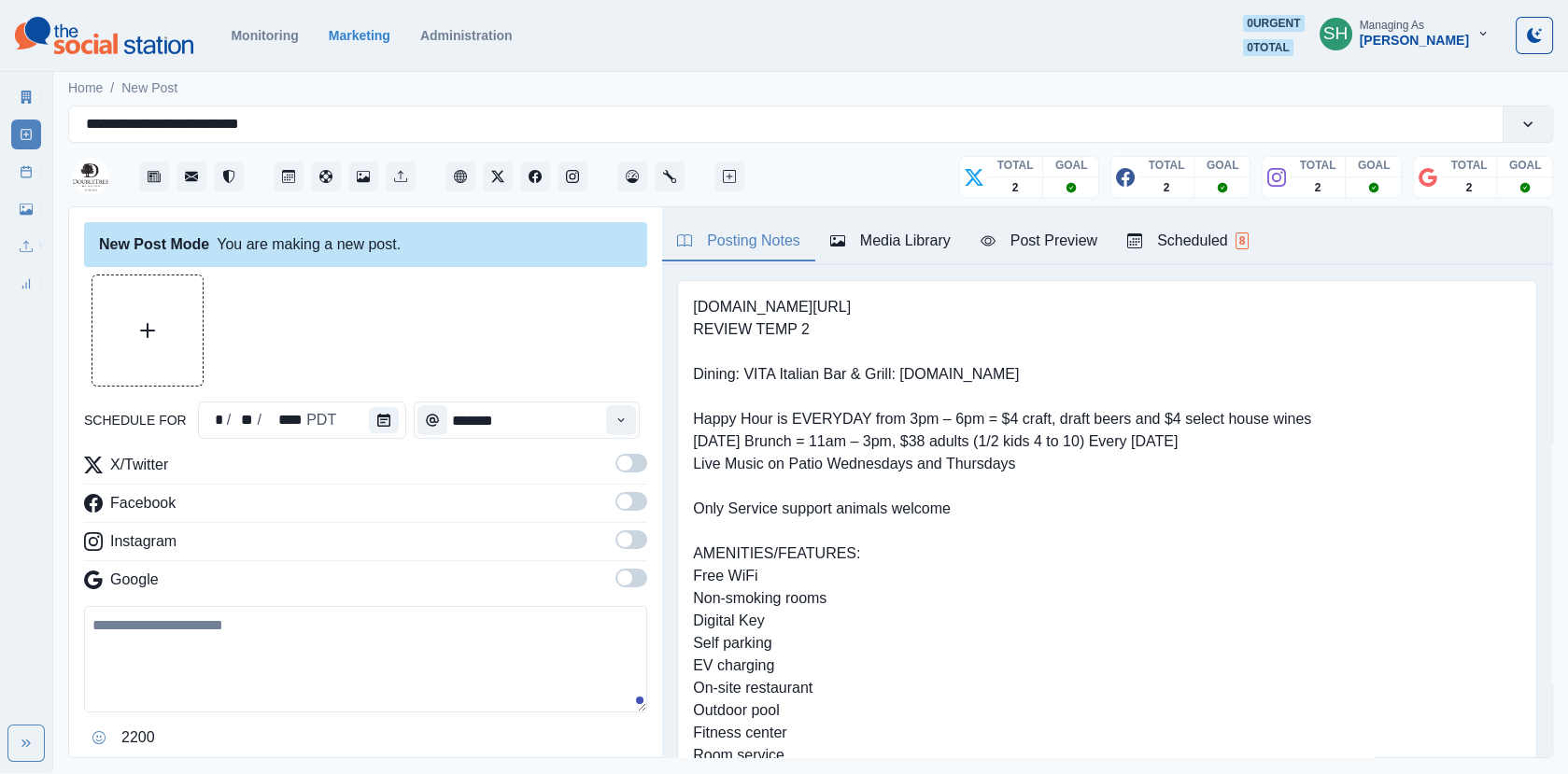
click at [849, 243] on div "Media Library" at bounding box center [890, 240] width 120 height 22
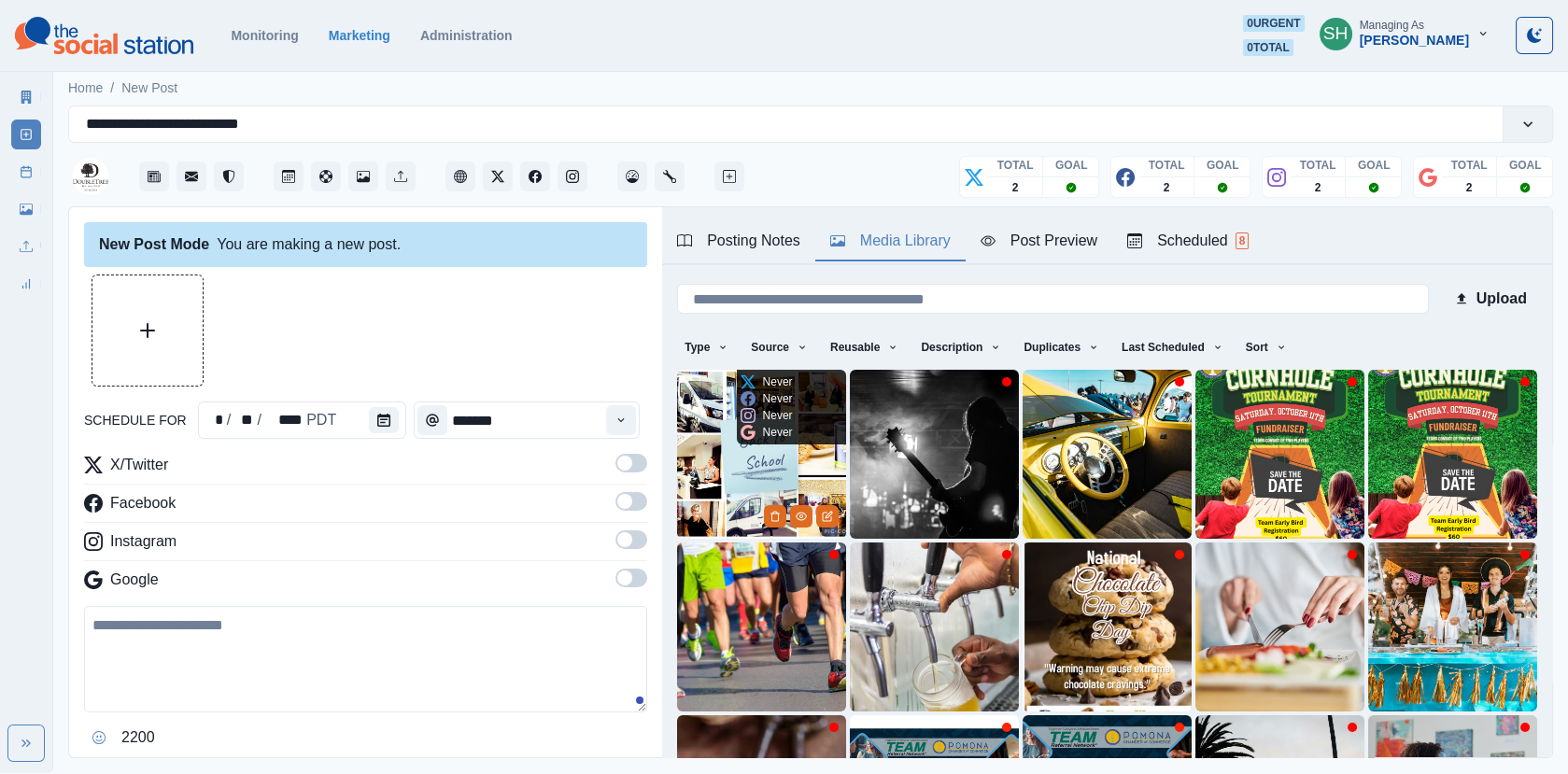
click at [778, 461] on img at bounding box center [761, 454] width 169 height 170
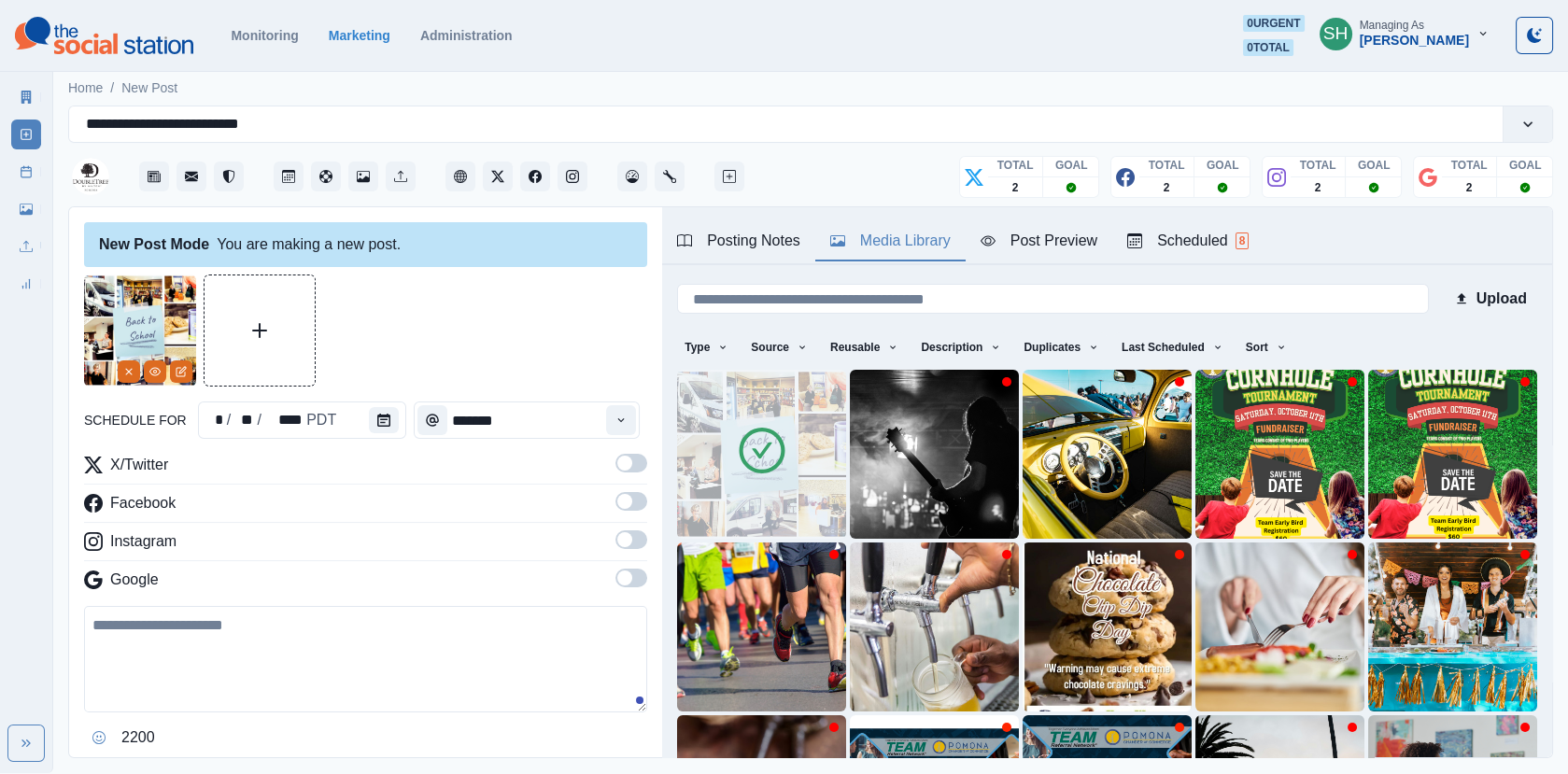
click at [631, 466] on span at bounding box center [630, 463] width 32 height 18
click at [631, 509] on span at bounding box center [630, 501] width 32 height 18
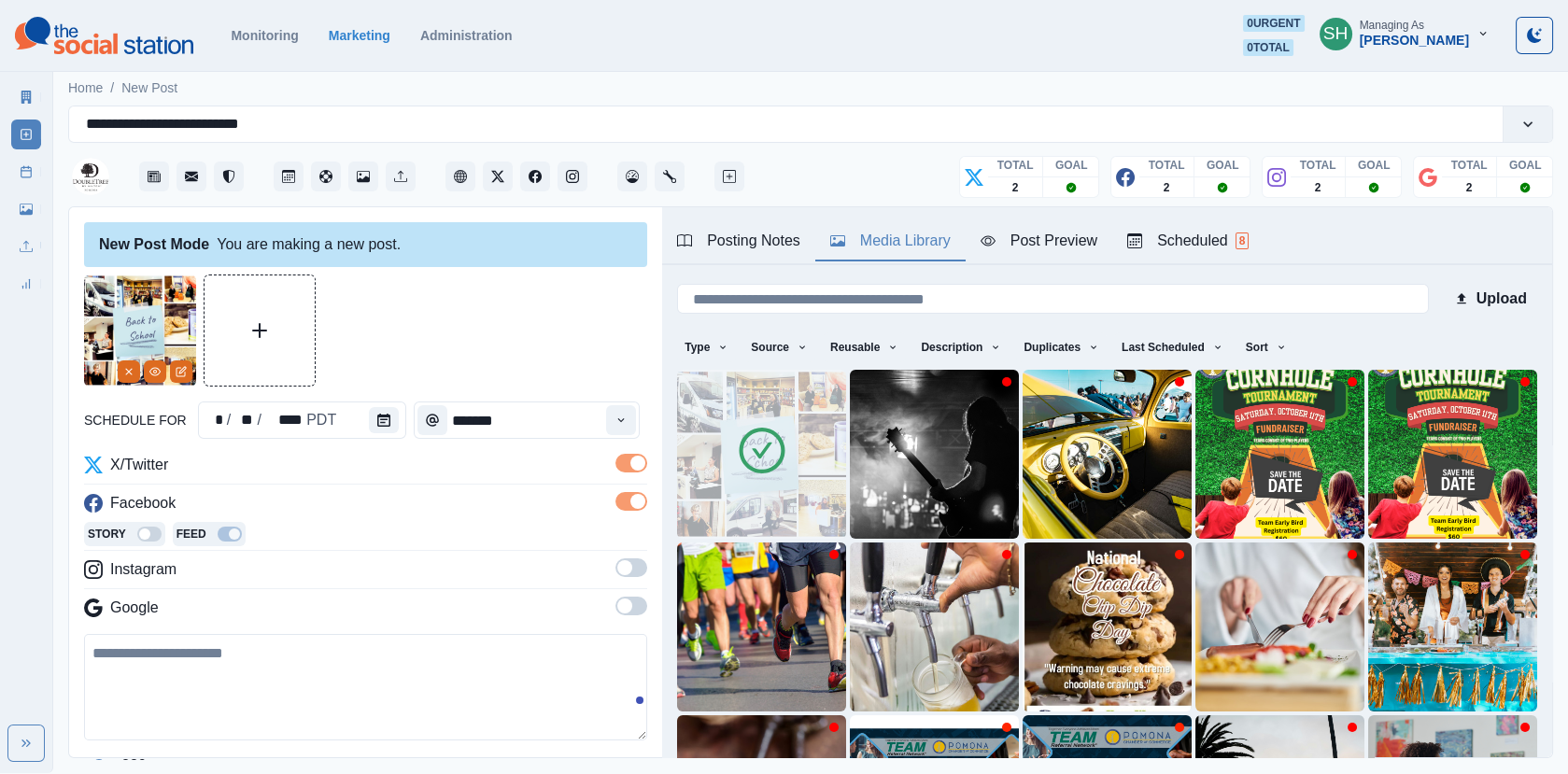
click at [631, 602] on span at bounding box center [624, 605] width 15 height 15
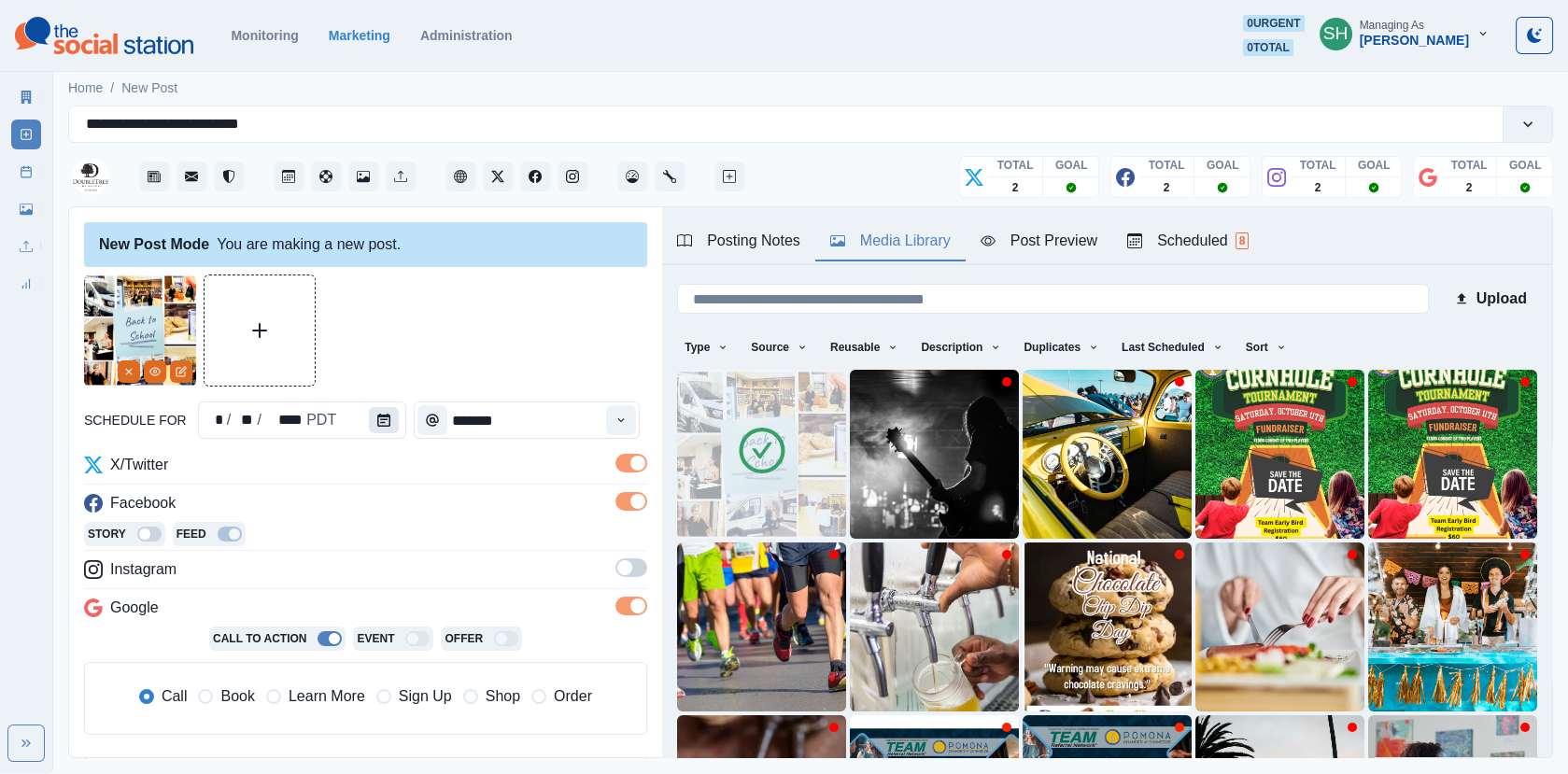
click at [378, 423] on icon "Calendar" at bounding box center [384, 419] width 13 height 13
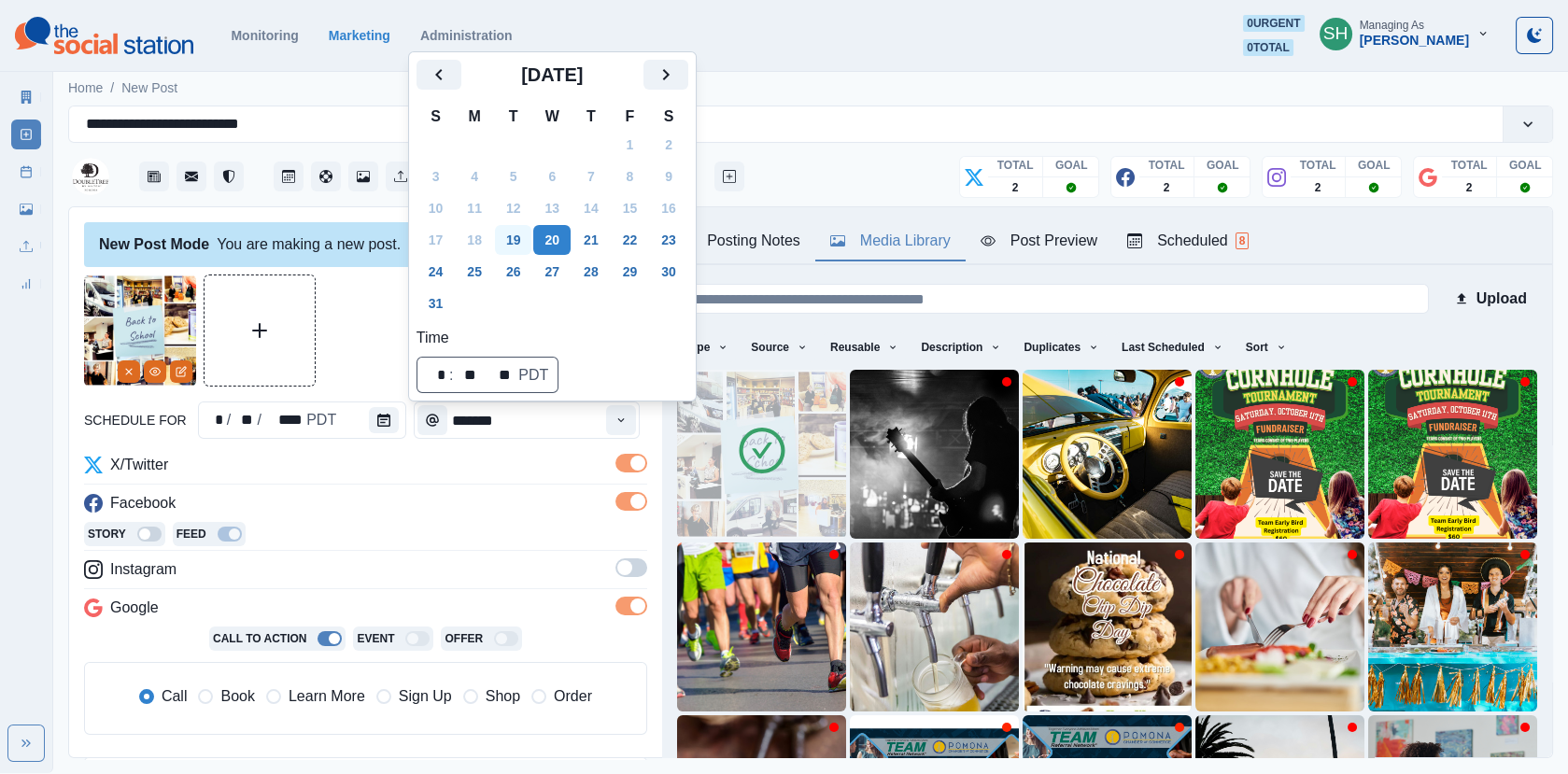
click at [521, 236] on button "19" at bounding box center [513, 239] width 38 height 30
click at [366, 359] on div at bounding box center [365, 330] width 563 height 112
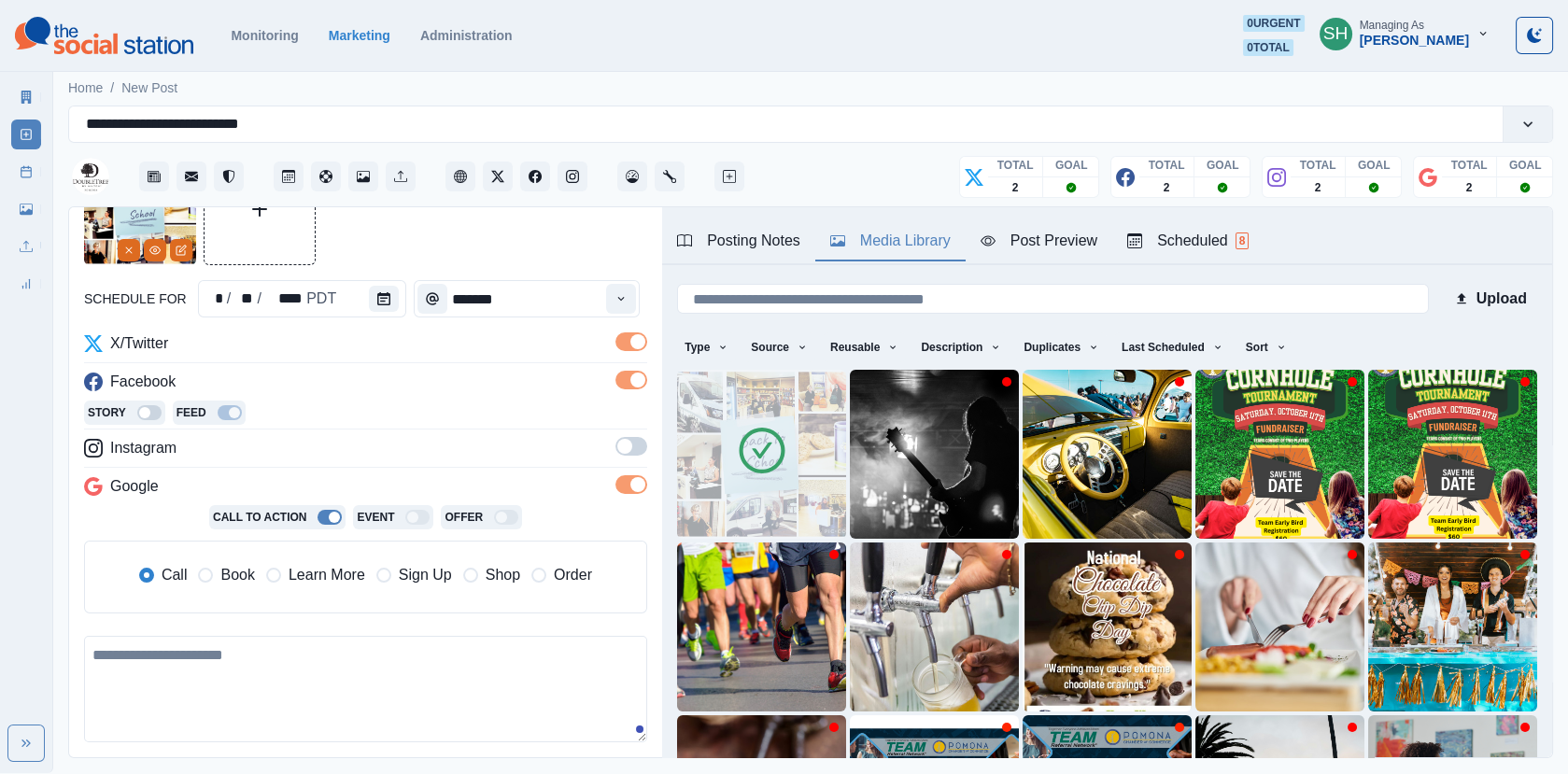
scroll to position [248, 0]
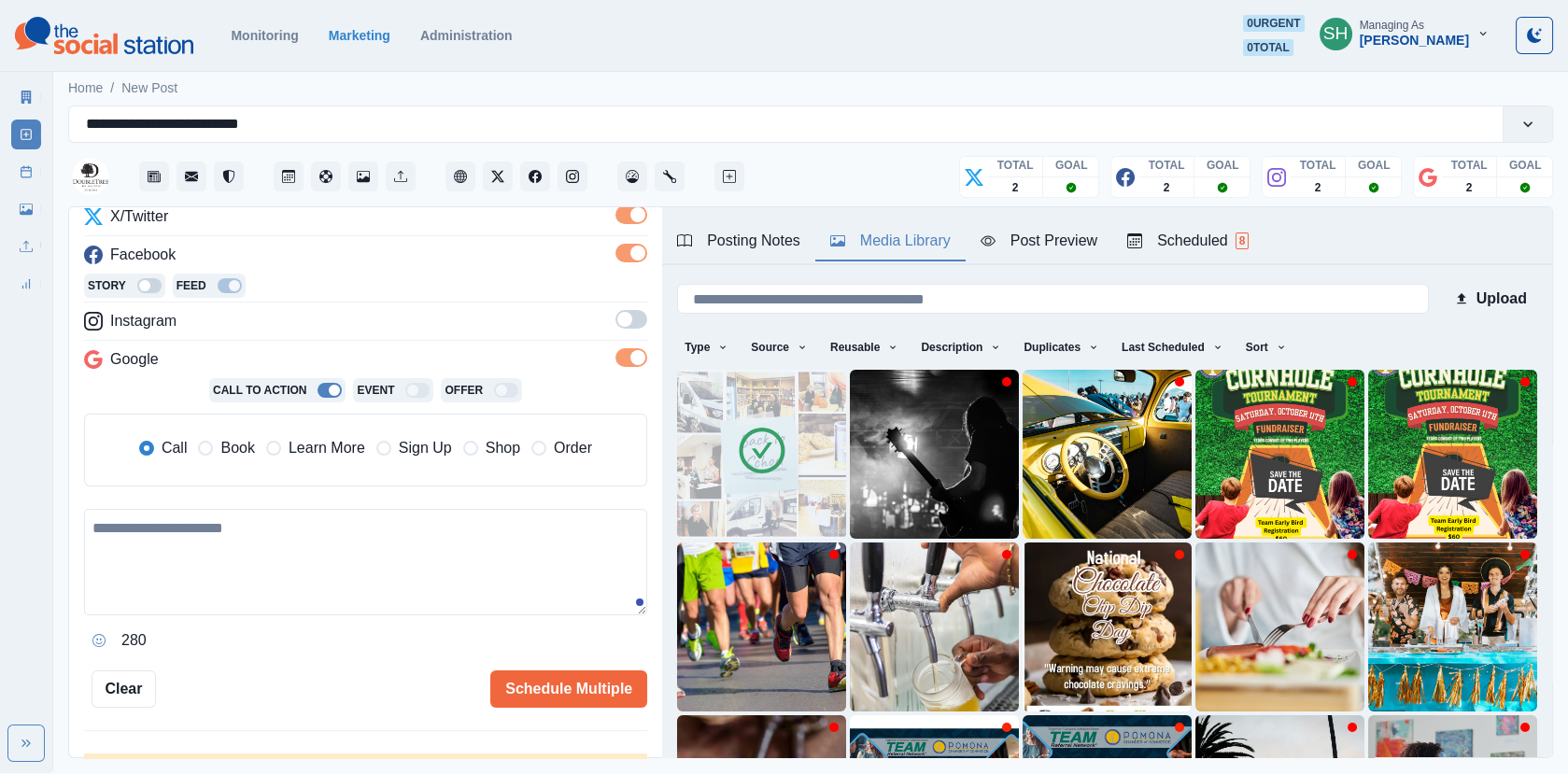
click at [249, 437] on span "Book" at bounding box center [237, 448] width 34 height 22
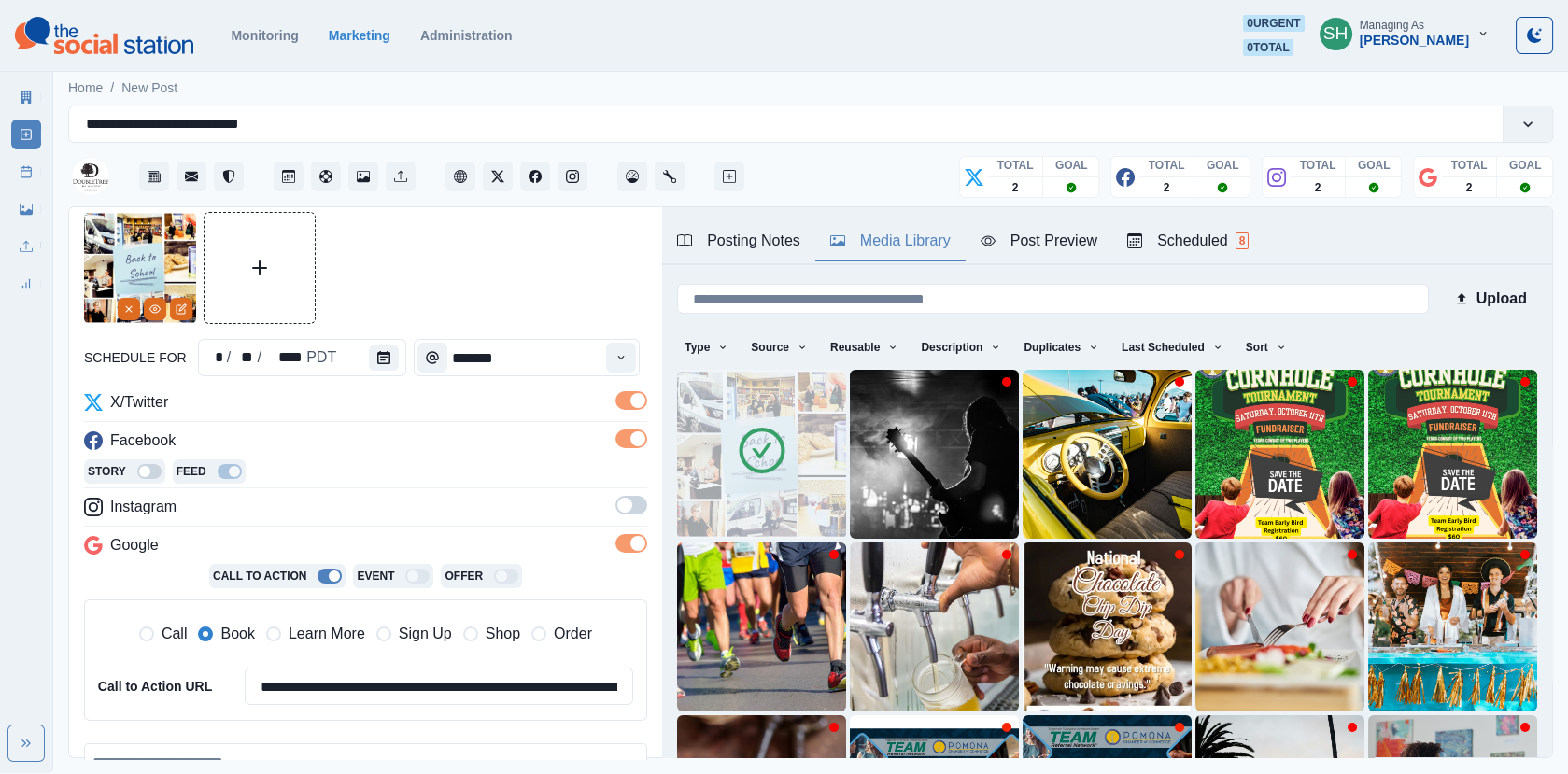
scroll to position [320, 0]
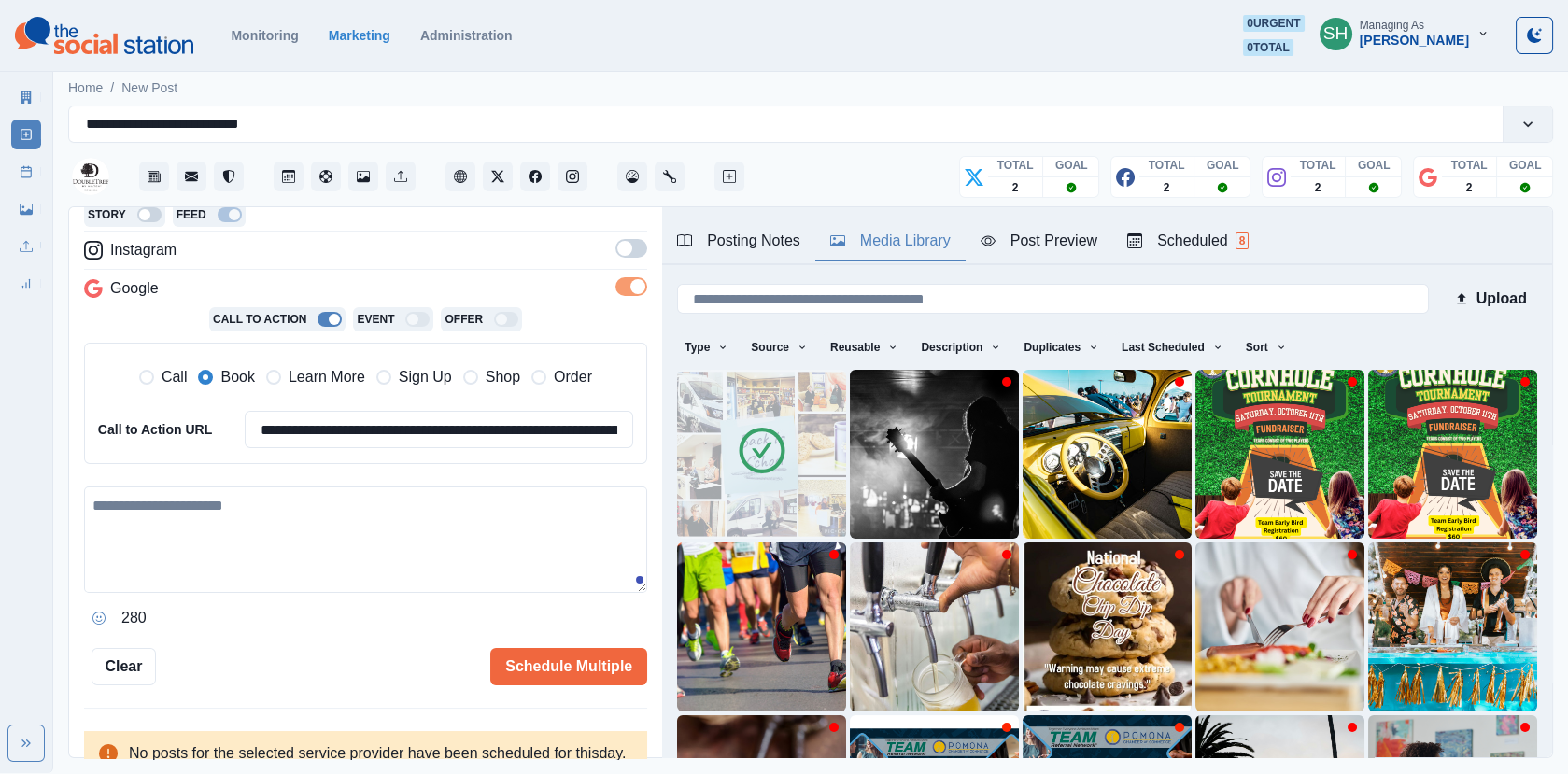
click at [237, 528] on textarea at bounding box center [365, 540] width 563 height 107
paste textarea "**********"
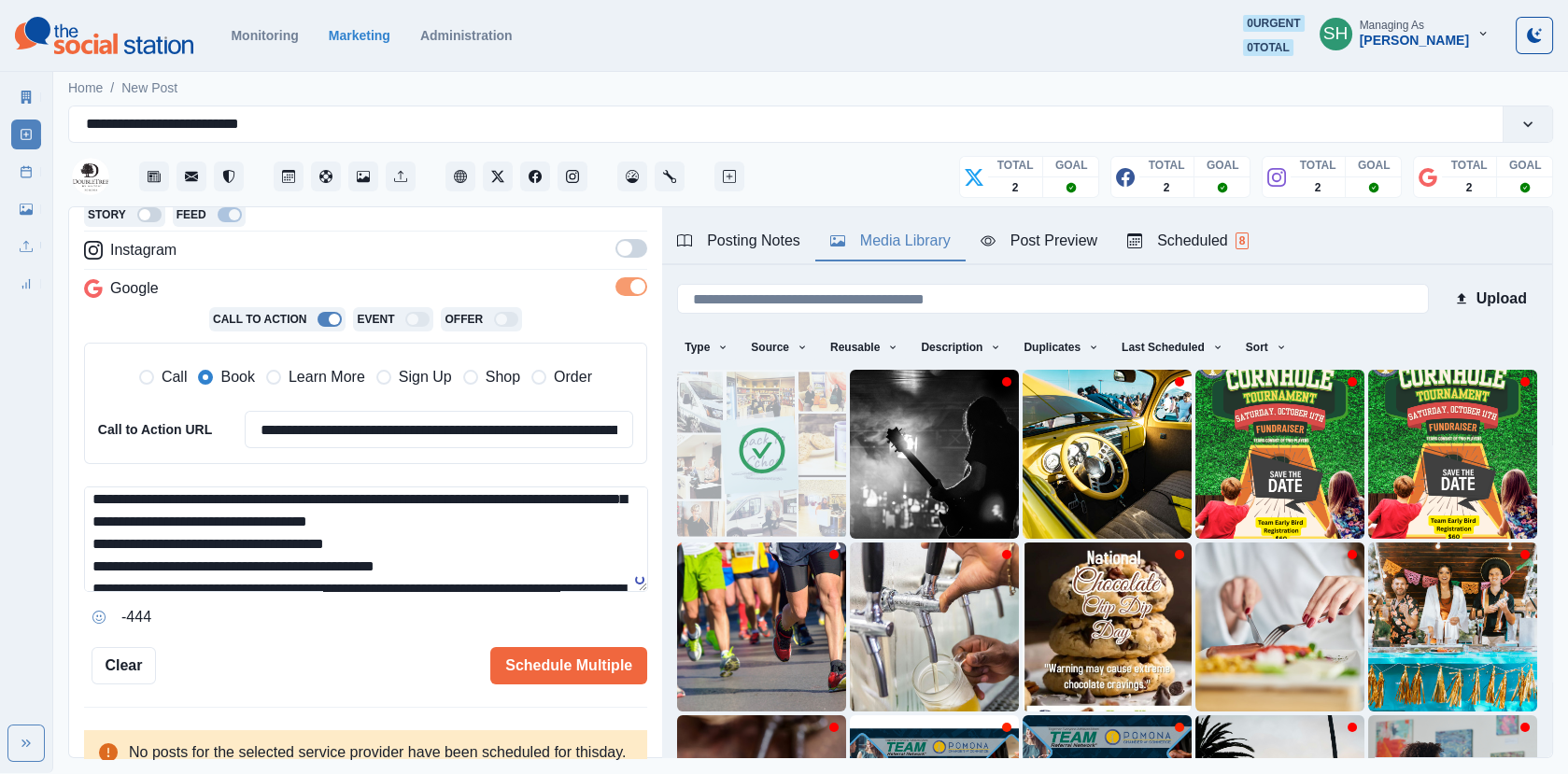
scroll to position [75, 0]
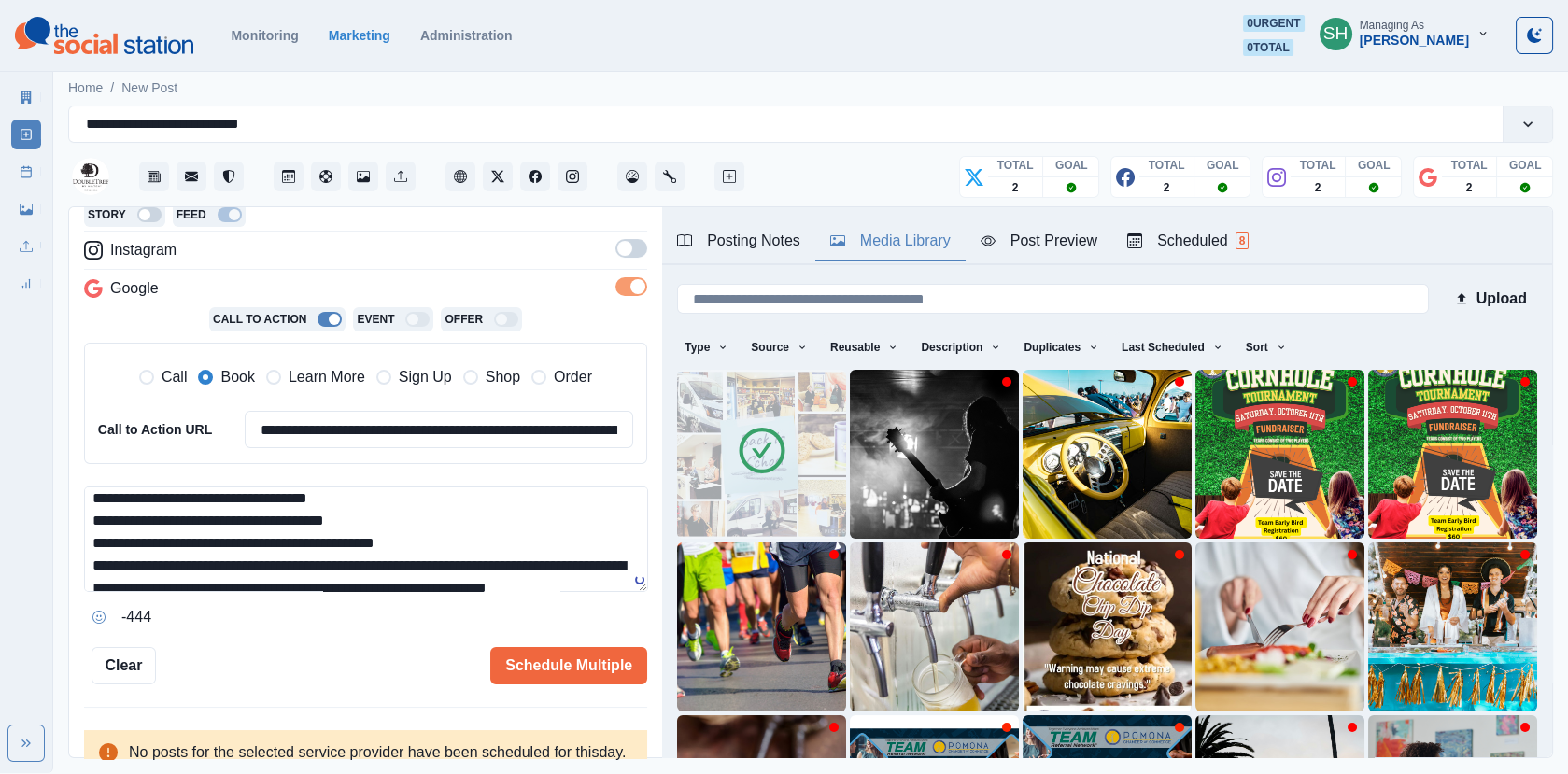
click at [413, 525] on textarea "**********" at bounding box center [366, 539] width 564 height 106
drag, startPoint x: 485, startPoint y: 537, endPoint x: 203, endPoint y: 537, distance: 282.0
click at [203, 537] on textarea "**********" at bounding box center [366, 539] width 564 height 106
drag, startPoint x: 449, startPoint y: 547, endPoint x: 13, endPoint y: 547, distance: 436.0
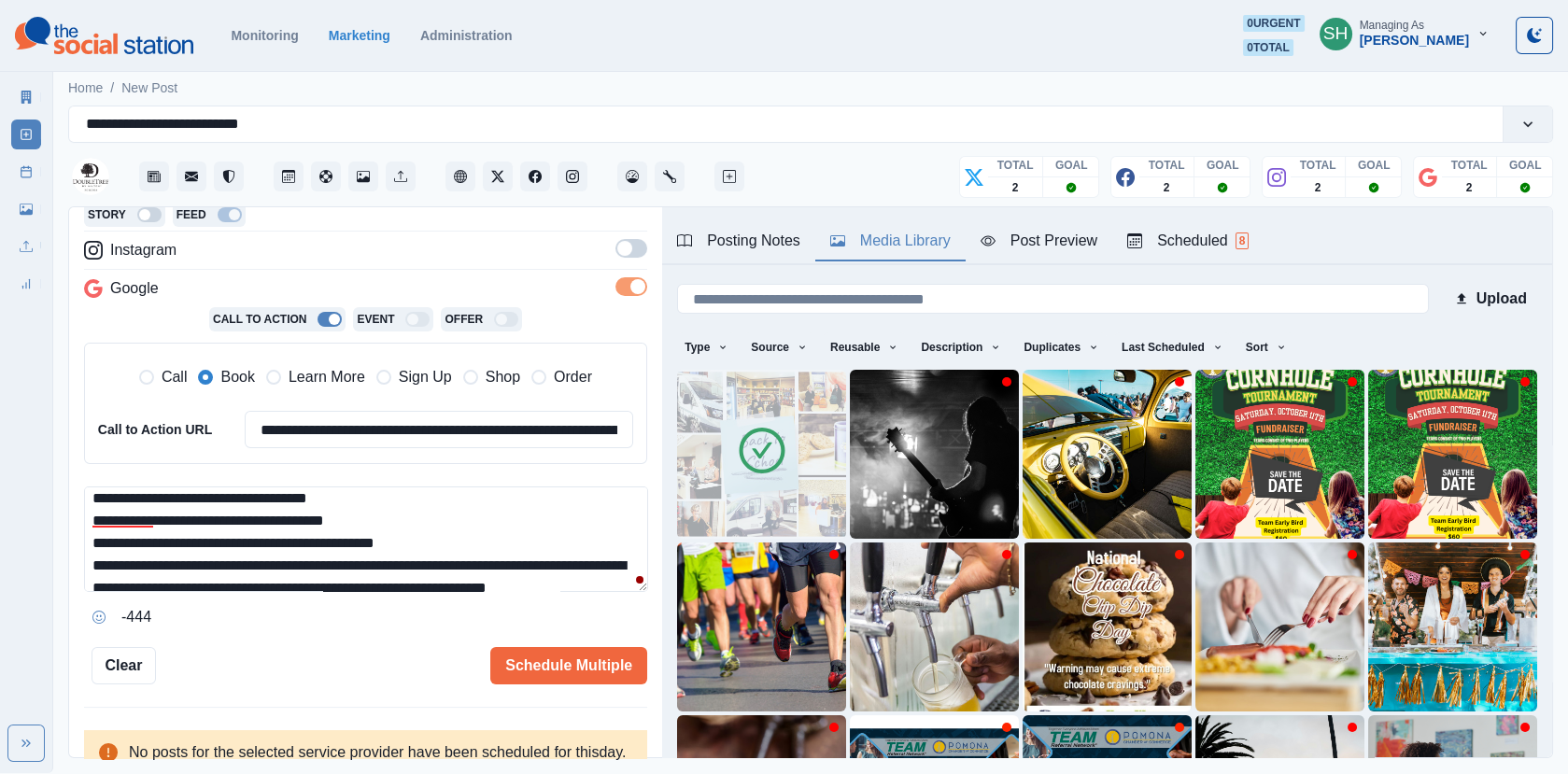
click at [13, 547] on div "**********" at bounding box center [784, 387] width 1568 height 773
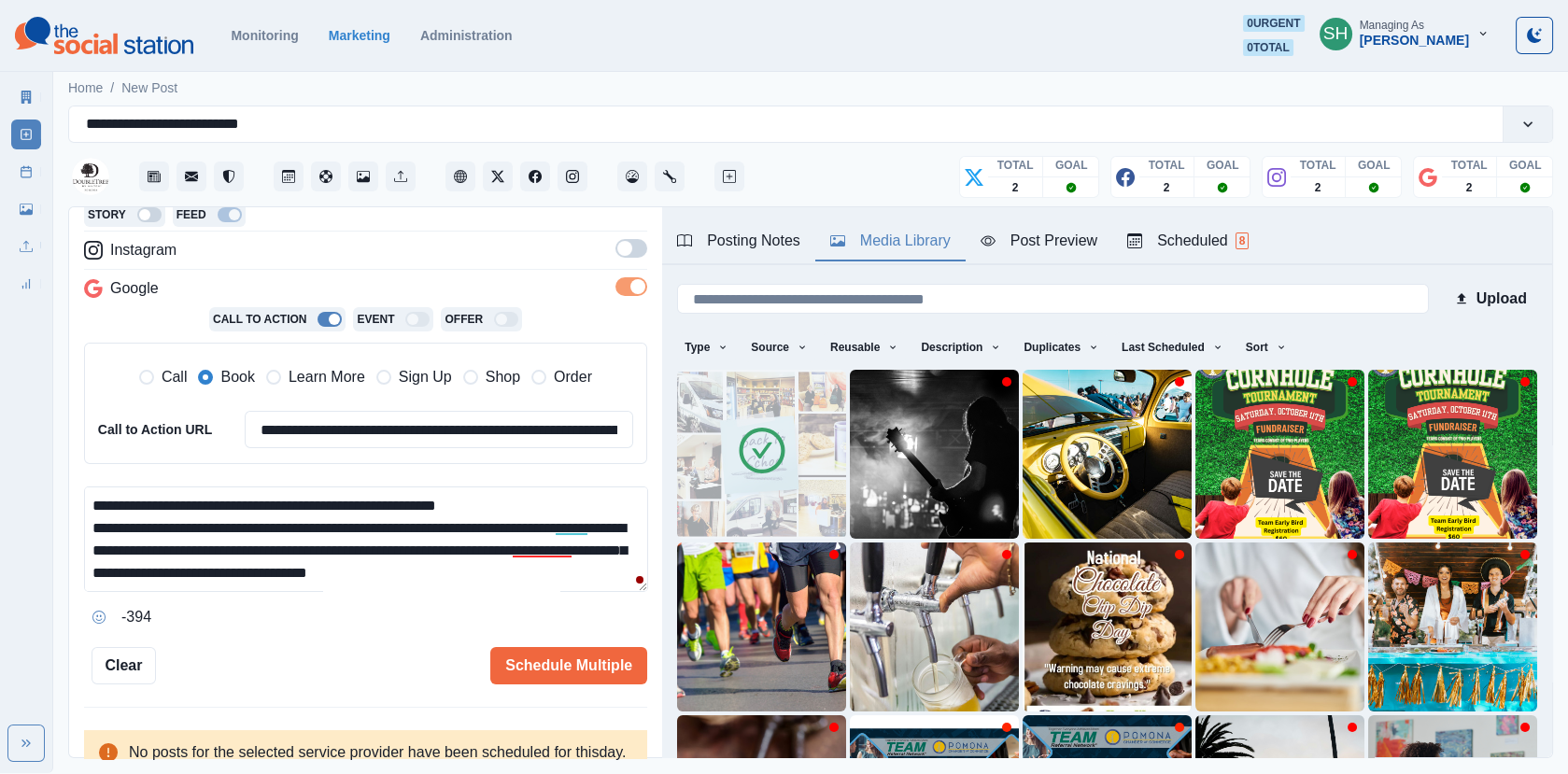
click at [508, 502] on textarea "**********" at bounding box center [366, 539] width 564 height 106
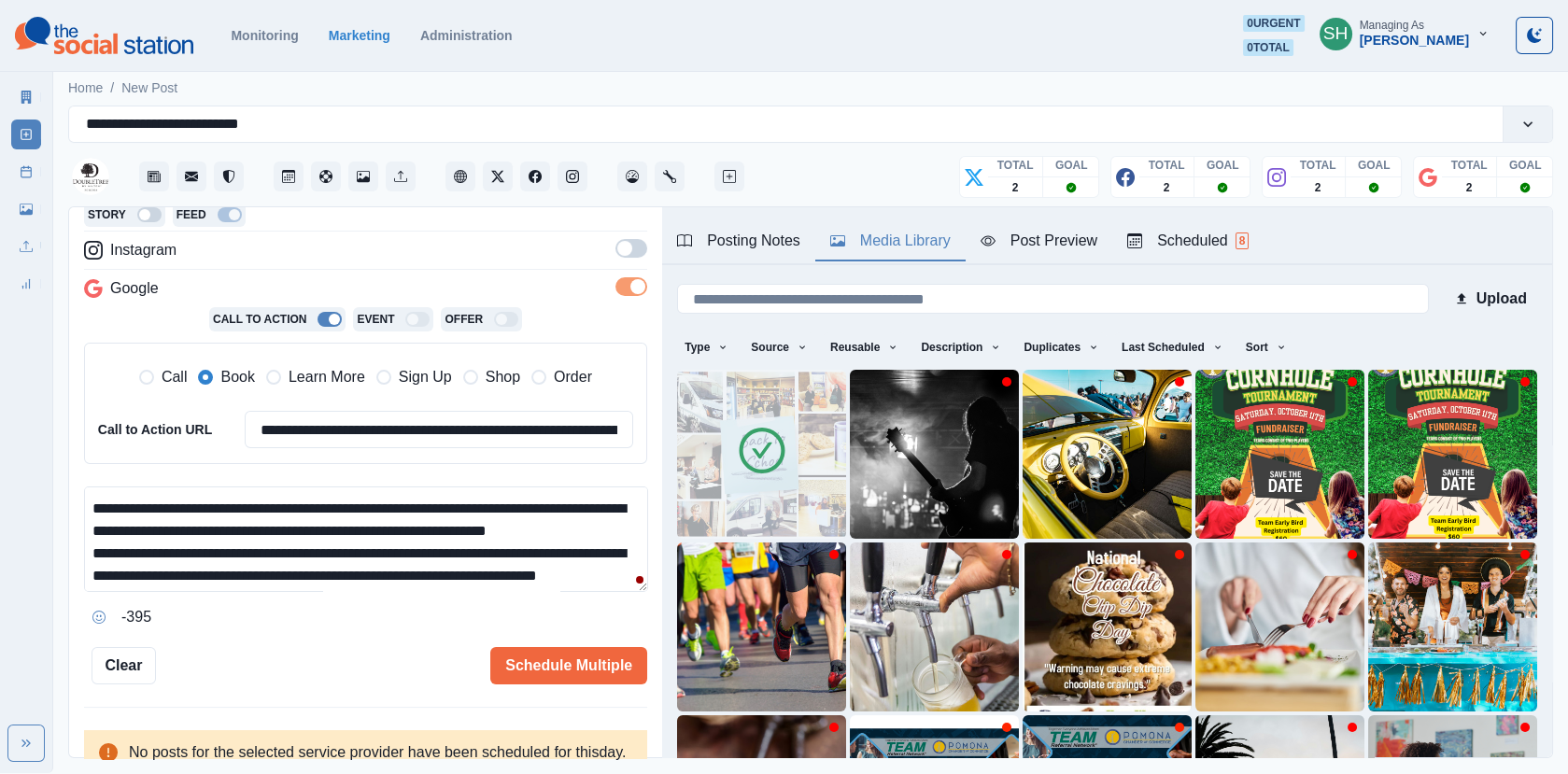
scroll to position [150, 0]
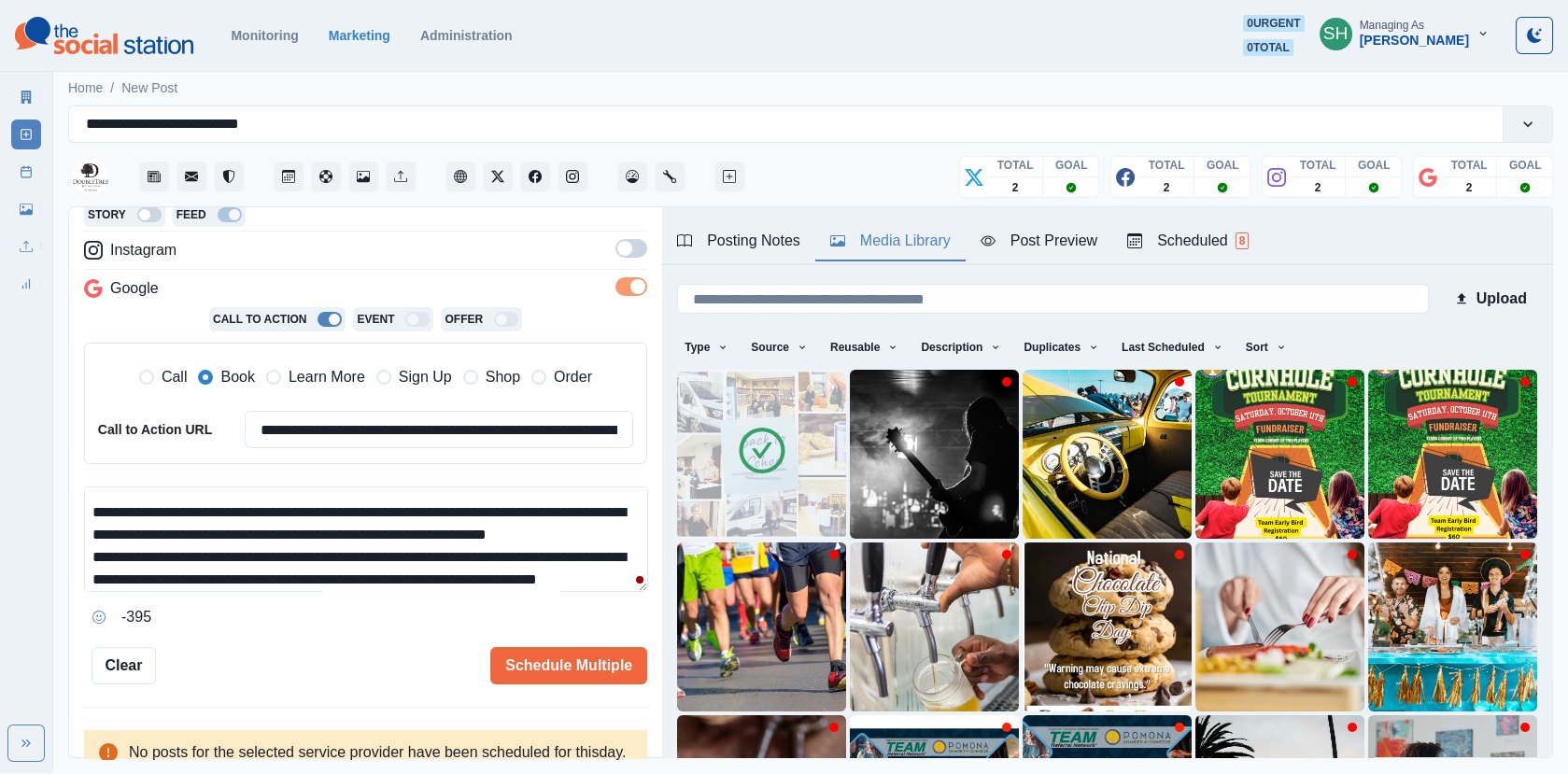
drag, startPoint x: 148, startPoint y: 510, endPoint x: 77, endPoint y: 510, distance: 71.0
click at [78, 510] on div "**********" at bounding box center [365, 483] width 593 height 552
drag, startPoint x: 258, startPoint y: 505, endPoint x: 207, endPoint y: 505, distance: 51.0
click at [207, 505] on textarea "**********" at bounding box center [366, 539] width 564 height 106
drag, startPoint x: 343, startPoint y: 505, endPoint x: 282, endPoint y: 505, distance: 61.0
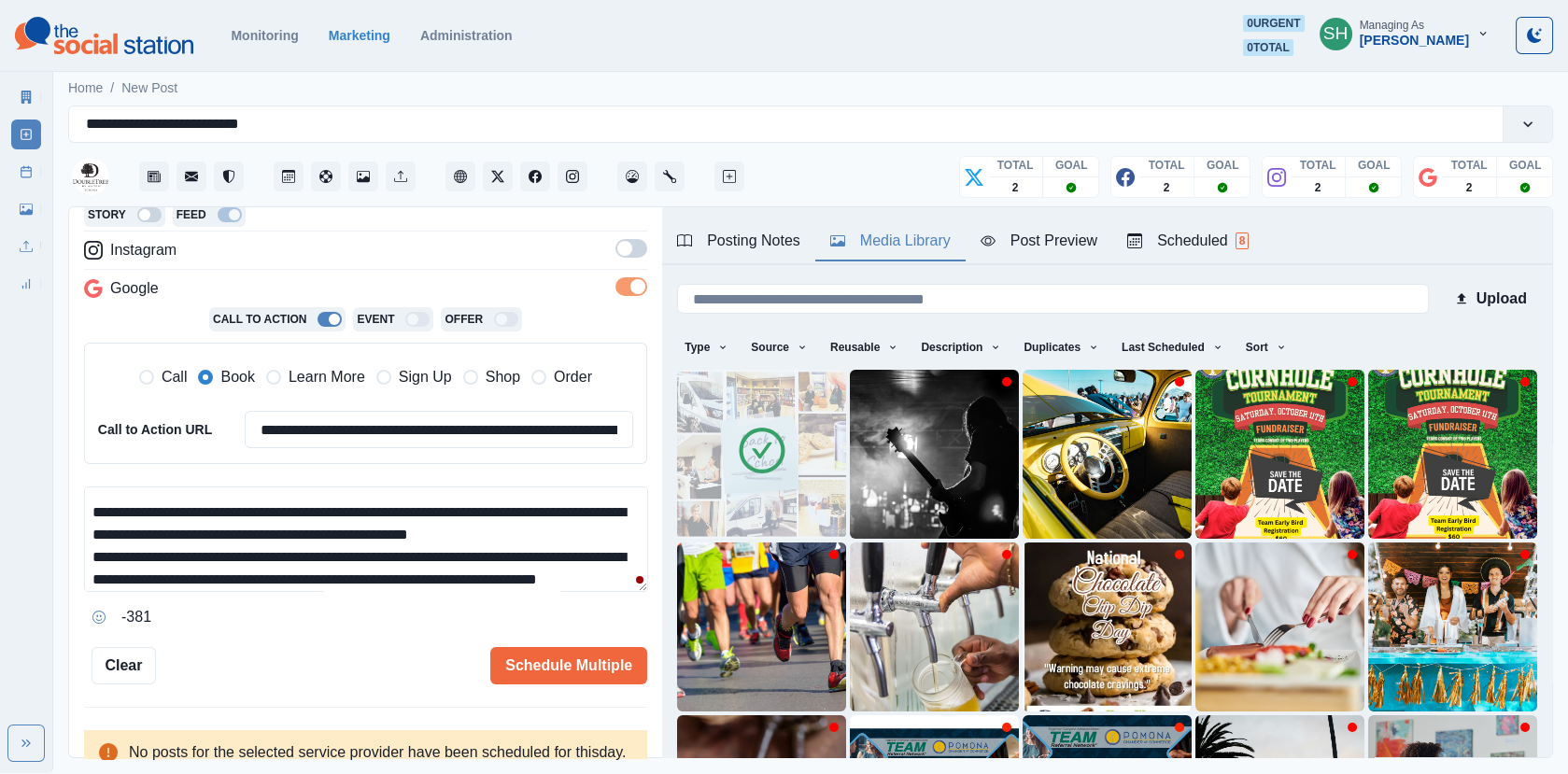
click at [282, 505] on textarea "**********" at bounding box center [366, 539] width 564 height 106
drag, startPoint x: 483, startPoint y: 504, endPoint x: 430, endPoint y: 504, distance: 53.0
click at [430, 504] on textarea "**********" at bounding box center [366, 539] width 564 height 106
drag, startPoint x: 146, startPoint y: 532, endPoint x: -2, endPoint y: 532, distance: 148.0
click at [0, 532] on html "**********" at bounding box center [784, 387] width 1568 height 773
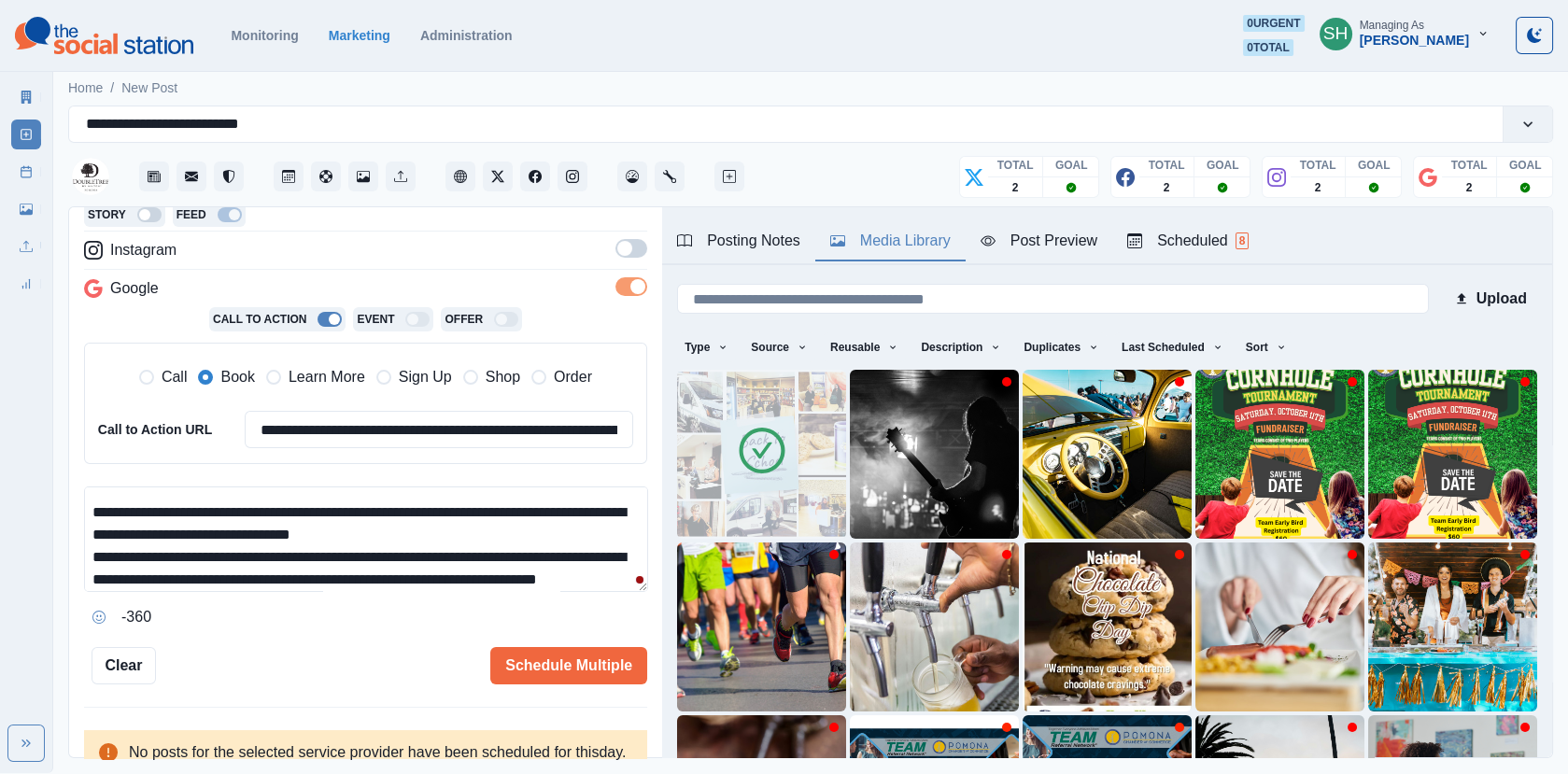
drag, startPoint x: 291, startPoint y: 532, endPoint x: 240, endPoint y: 531, distance: 51.0
click at [240, 532] on textarea "**********" at bounding box center [366, 539] width 564 height 106
drag, startPoint x: 374, startPoint y: 528, endPoint x: 313, endPoint y: 528, distance: 61.0
click at [313, 528] on textarea "**********" at bounding box center [366, 539] width 564 height 106
drag, startPoint x: 442, startPoint y: 532, endPoint x: 386, endPoint y: 531, distance: 56.0
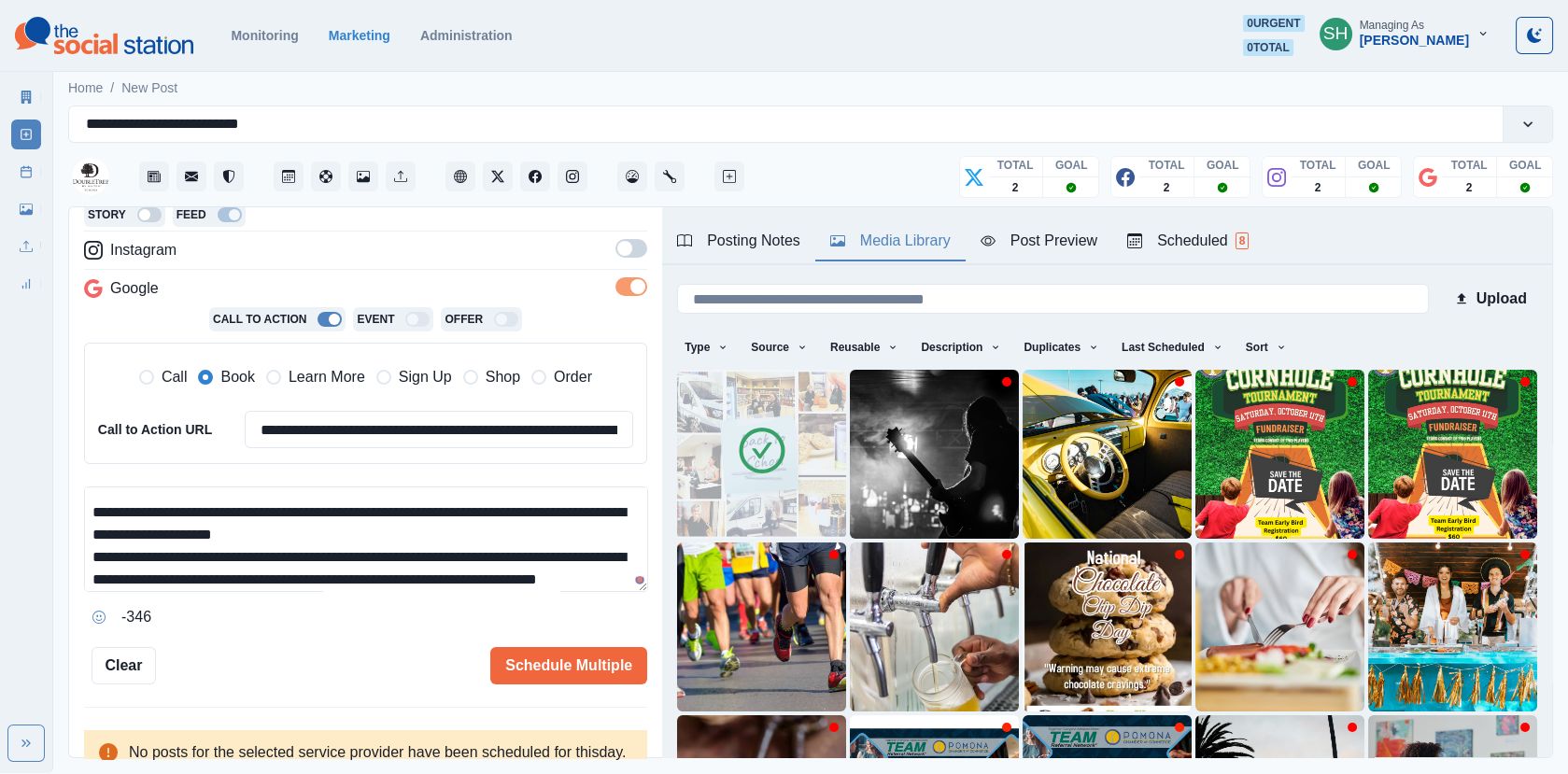
click at [386, 531] on textarea "**********" at bounding box center [366, 539] width 564 height 106
drag, startPoint x: 148, startPoint y: 554, endPoint x: -2, endPoint y: 554, distance: 150.0
click at [0, 554] on html "**********" at bounding box center [784, 387] width 1568 height 773
drag, startPoint x: 266, startPoint y: 552, endPoint x: 215, endPoint y: 552, distance: 51.0
click at [215, 552] on textarea "**********" at bounding box center [366, 539] width 564 height 106
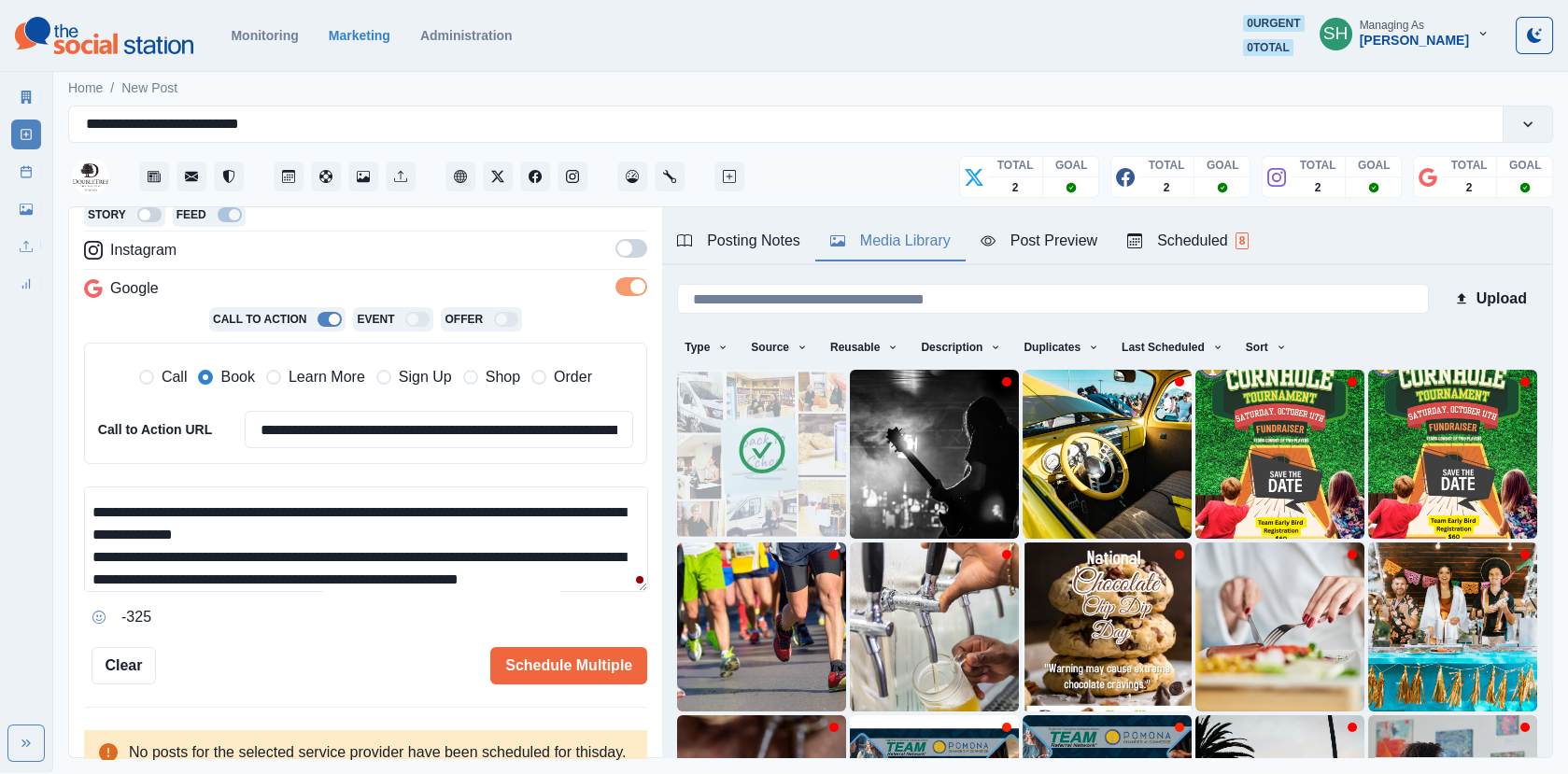
drag, startPoint x: 323, startPoint y: 551, endPoint x: 266, endPoint y: 550, distance: 57.0
click at [266, 550] on textarea "**********" at bounding box center [366, 539] width 564 height 106
drag, startPoint x: 464, startPoint y: 549, endPoint x: 413, endPoint y: 548, distance: 51.0
click at [413, 548] on textarea "**********" at bounding box center [366, 539] width 564 height 106
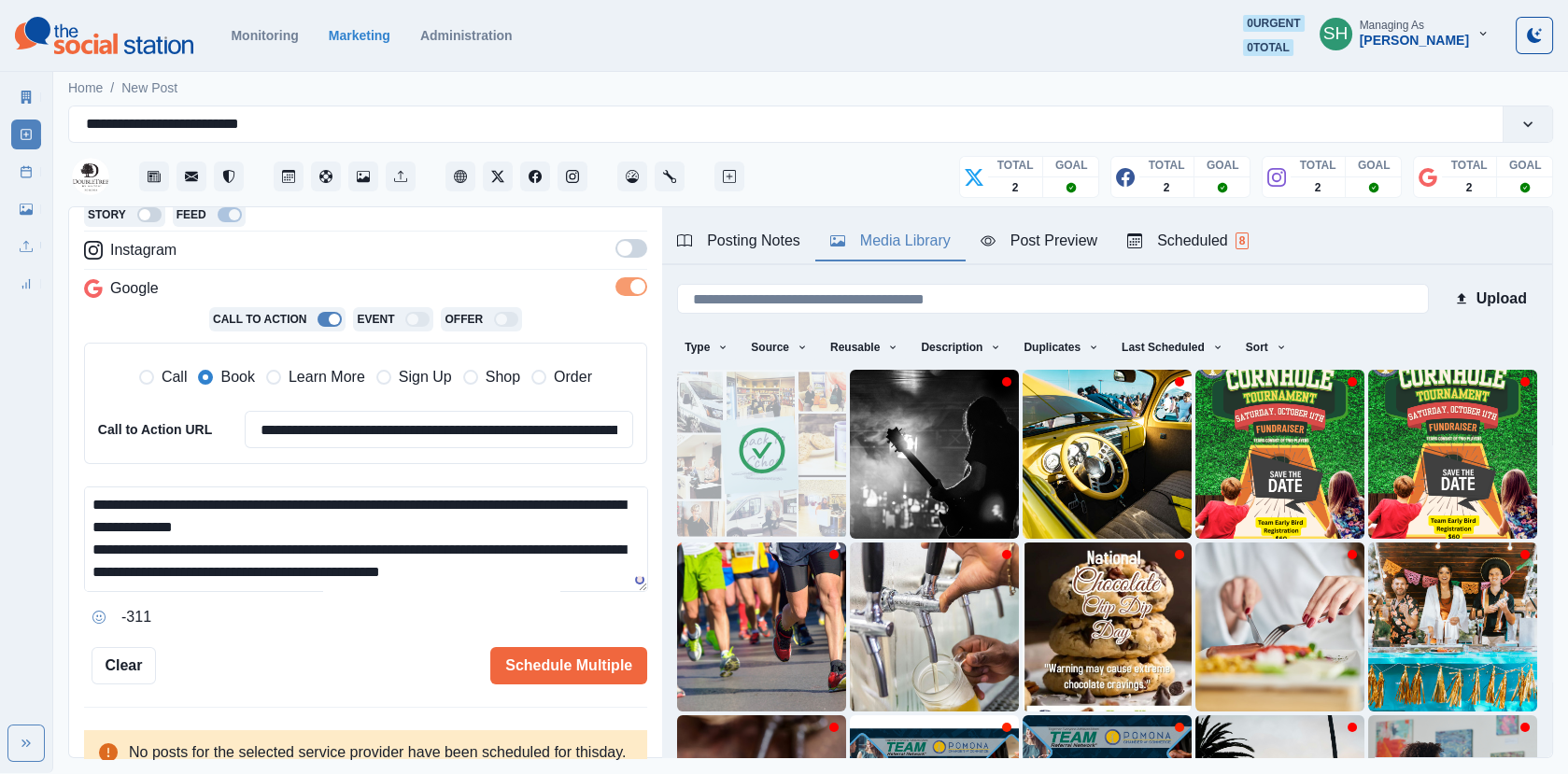
drag, startPoint x: 149, startPoint y: 542, endPoint x: 28, endPoint y: 541, distance: 121.0
click at [28, 541] on div "**********" at bounding box center [784, 387] width 1568 height 773
drag, startPoint x: 283, startPoint y: 543, endPoint x: 229, endPoint y: 543, distance: 54.0
click at [229, 543] on textarea "**********" at bounding box center [366, 539] width 564 height 106
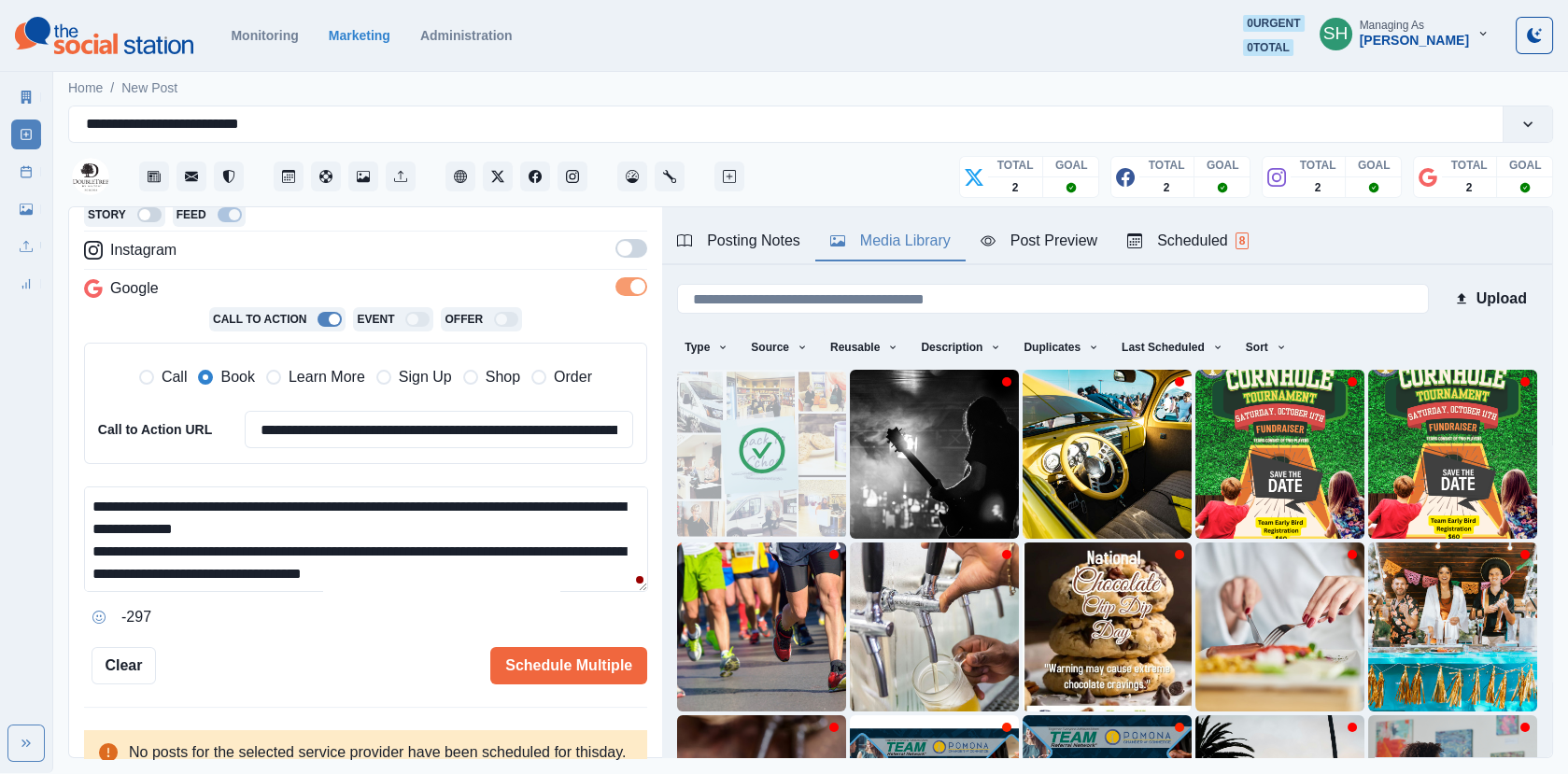
drag, startPoint x: 430, startPoint y: 570, endPoint x: 384, endPoint y: 569, distance: 46.0
click at [384, 569] on textarea "**********" at bounding box center [366, 539] width 564 height 106
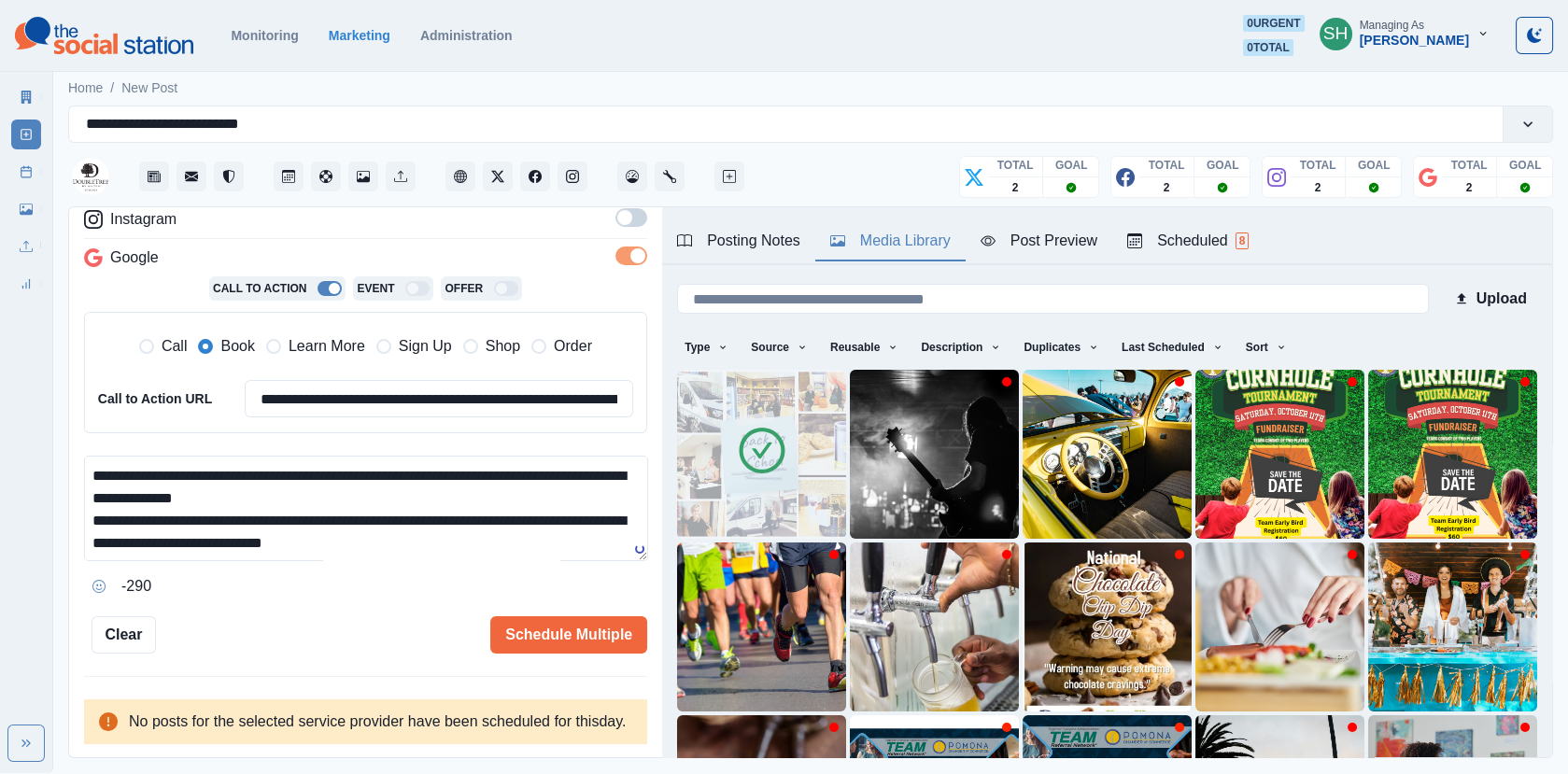
type textarea "**********"
click at [1172, 240] on div "Scheduled 8" at bounding box center [1187, 240] width 121 height 22
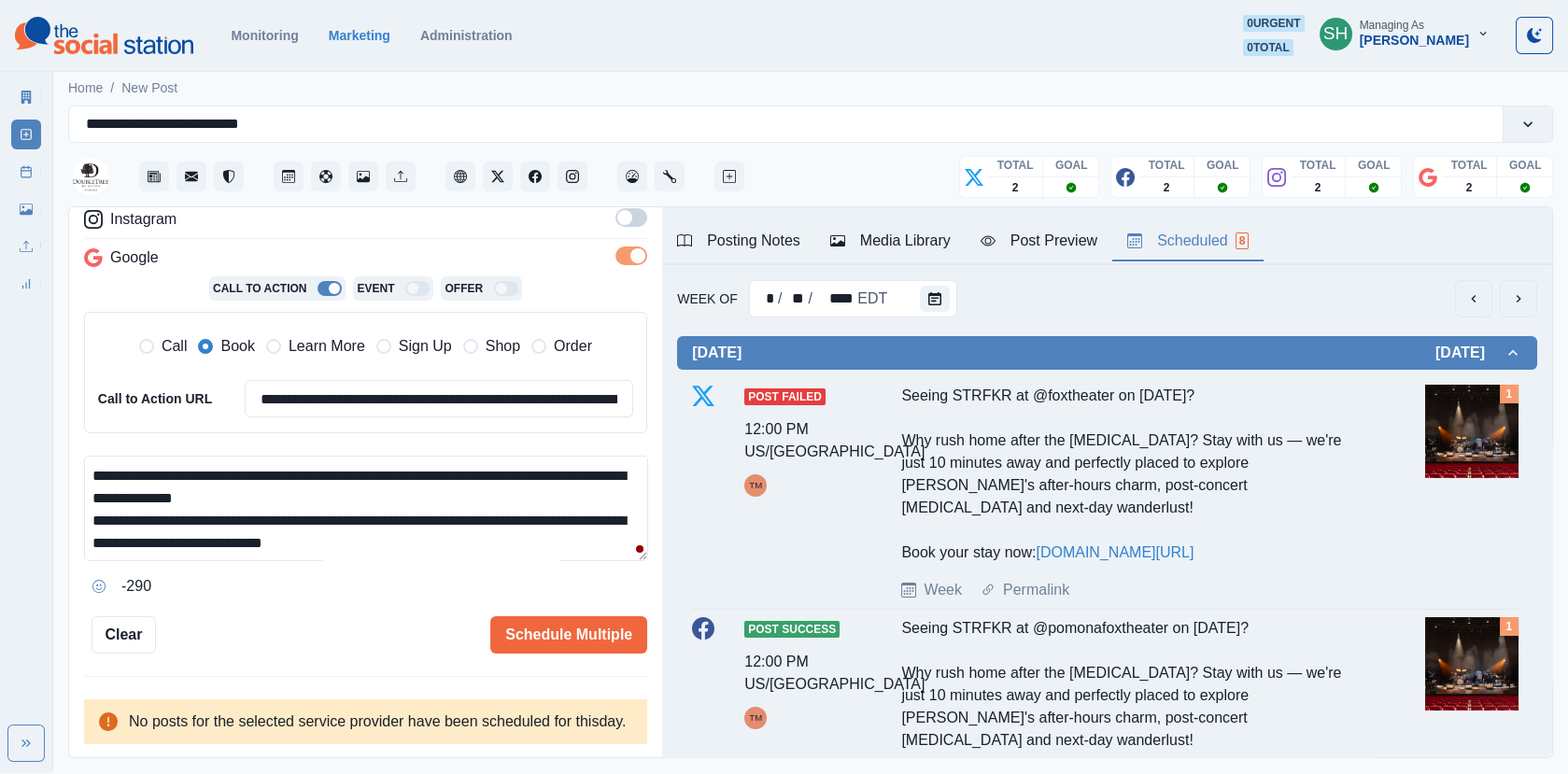
scroll to position [0, 0]
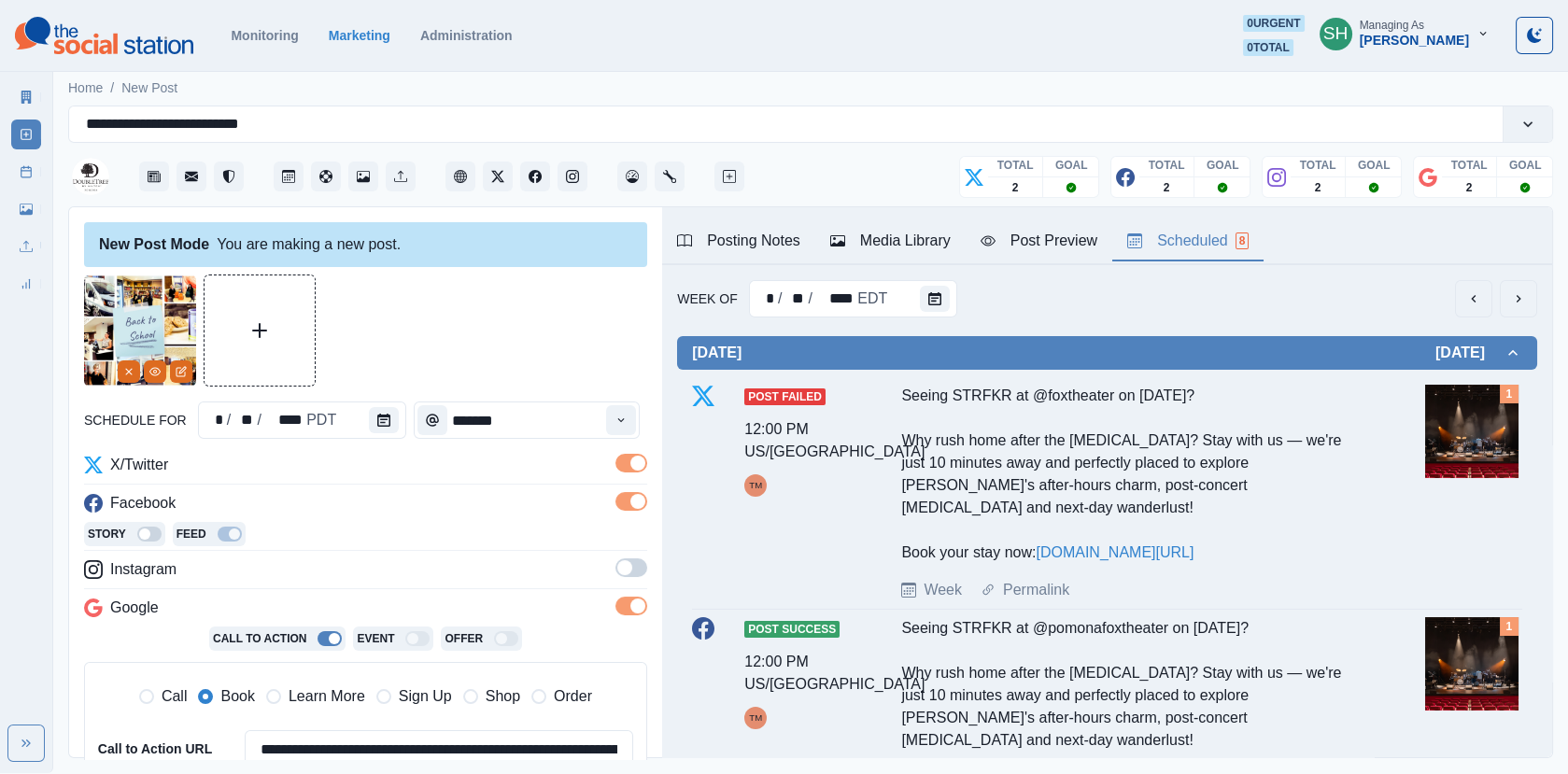
click at [628, 467] on span at bounding box center [630, 463] width 32 height 18
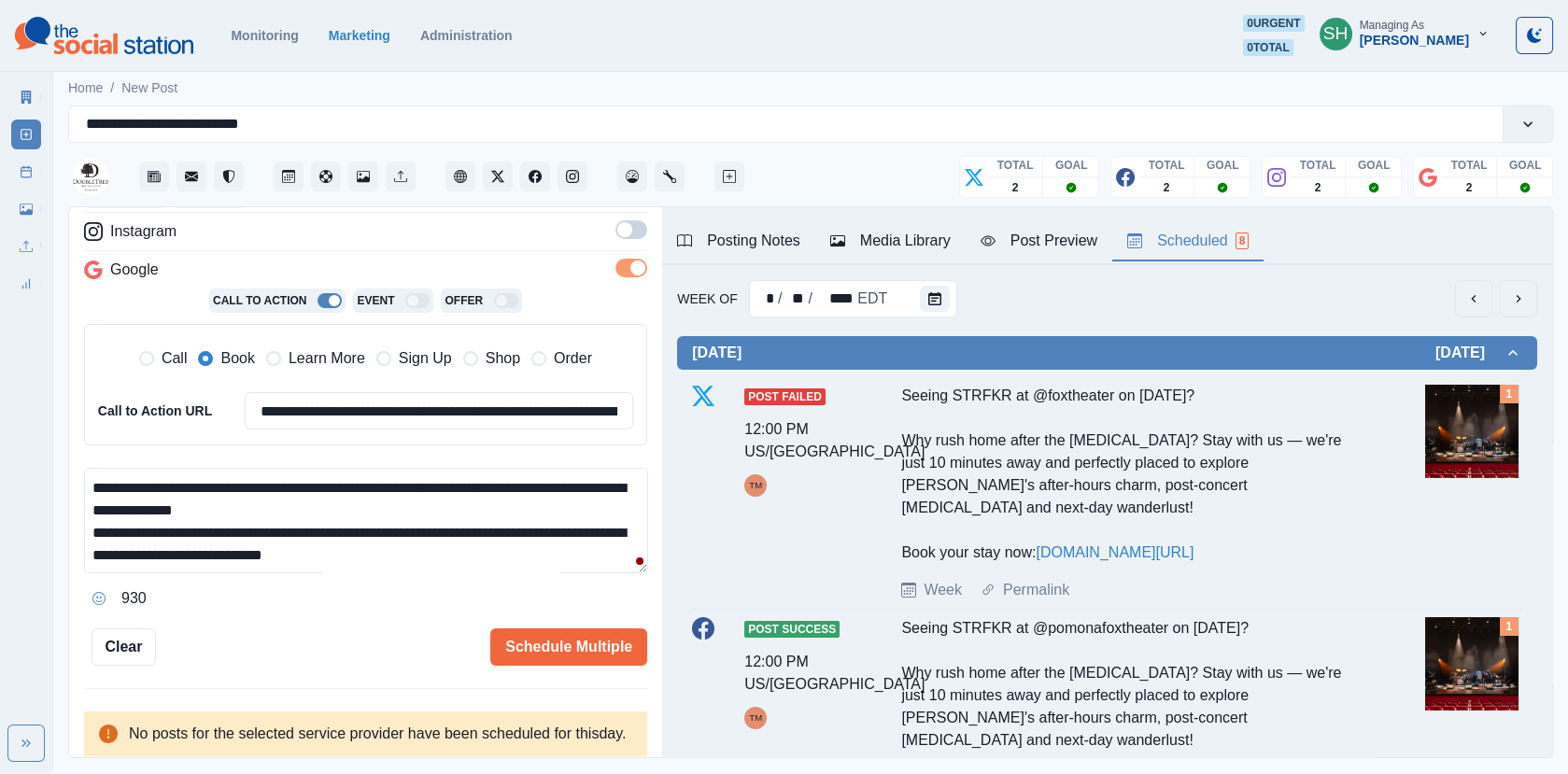
scroll to position [105, 0]
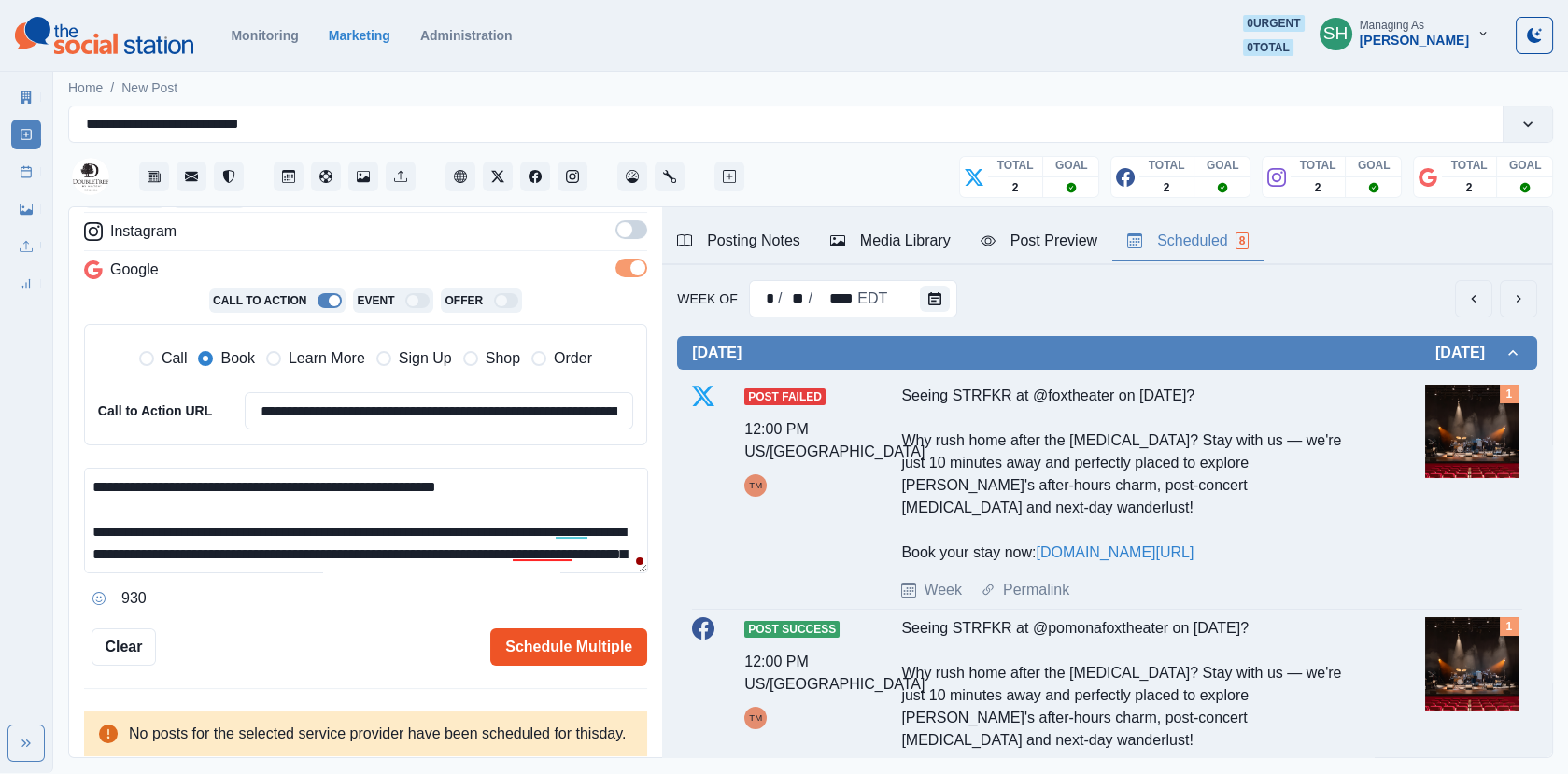
click at [559, 634] on button "Schedule Multiple" at bounding box center [569, 647] width 157 height 38
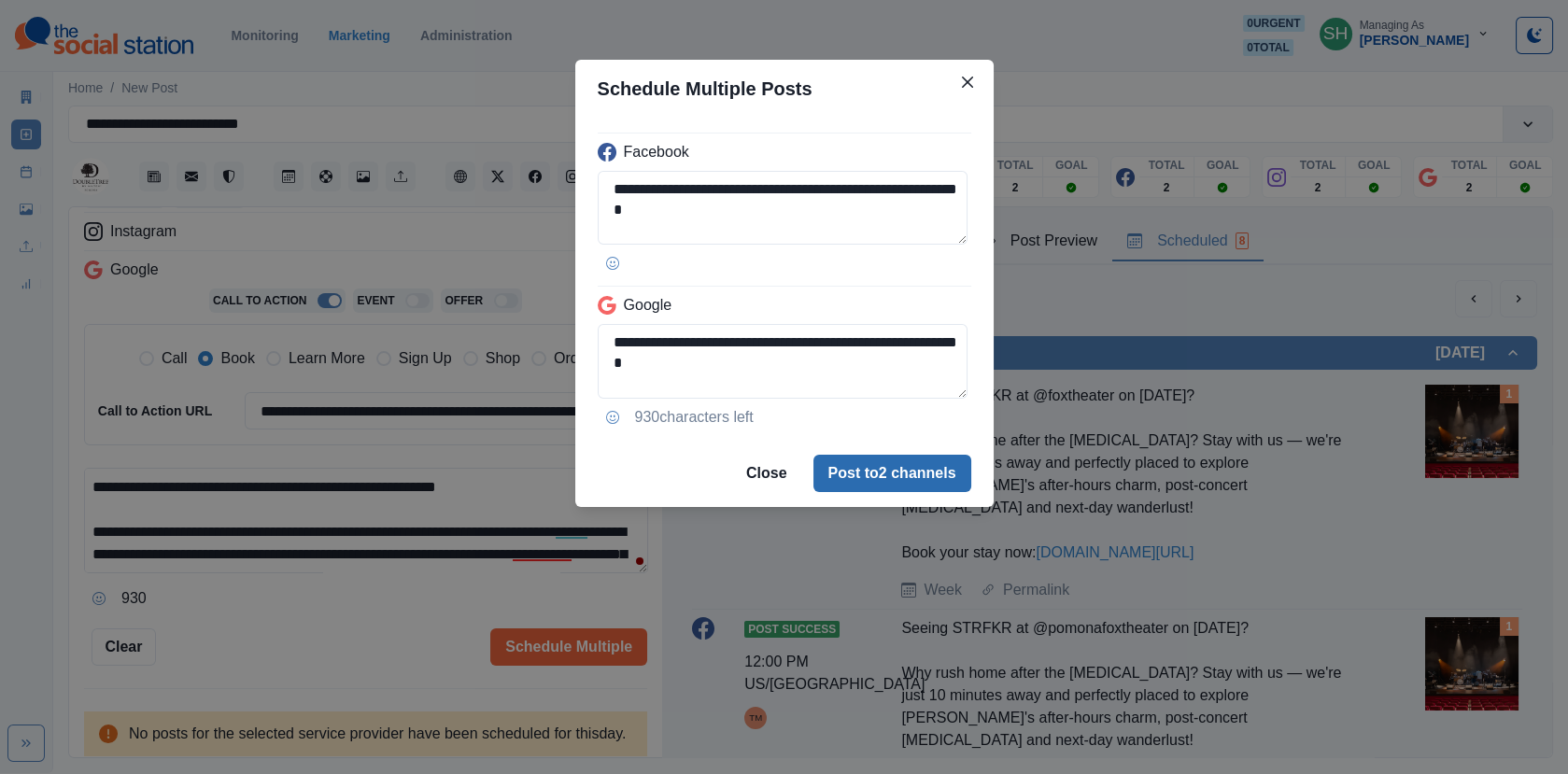
click at [871, 483] on button "Post to 2 channels" at bounding box center [892, 474] width 158 height 38
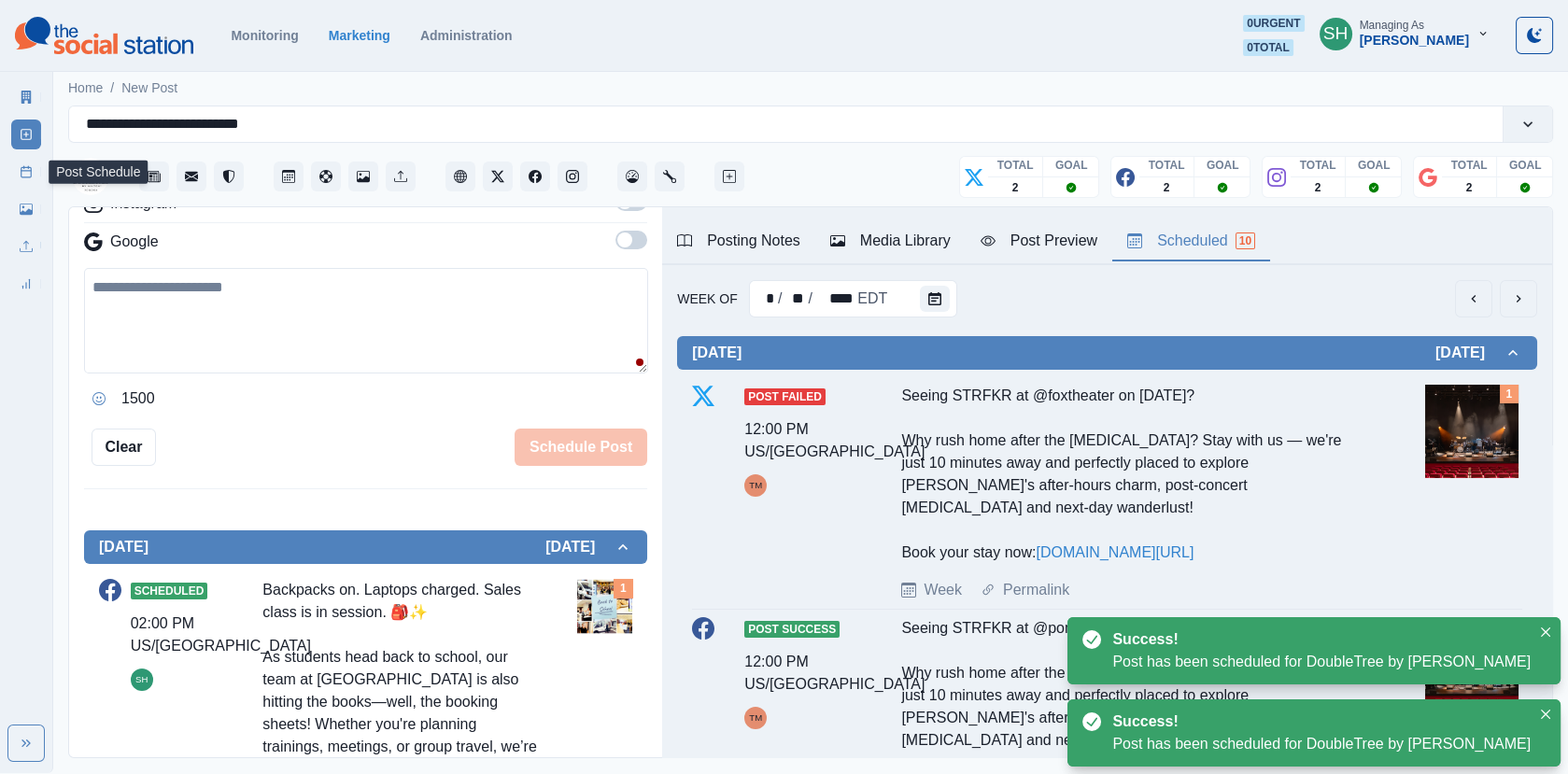
click at [20, 160] on link "Post Schedule" at bounding box center [26, 171] width 30 height 30
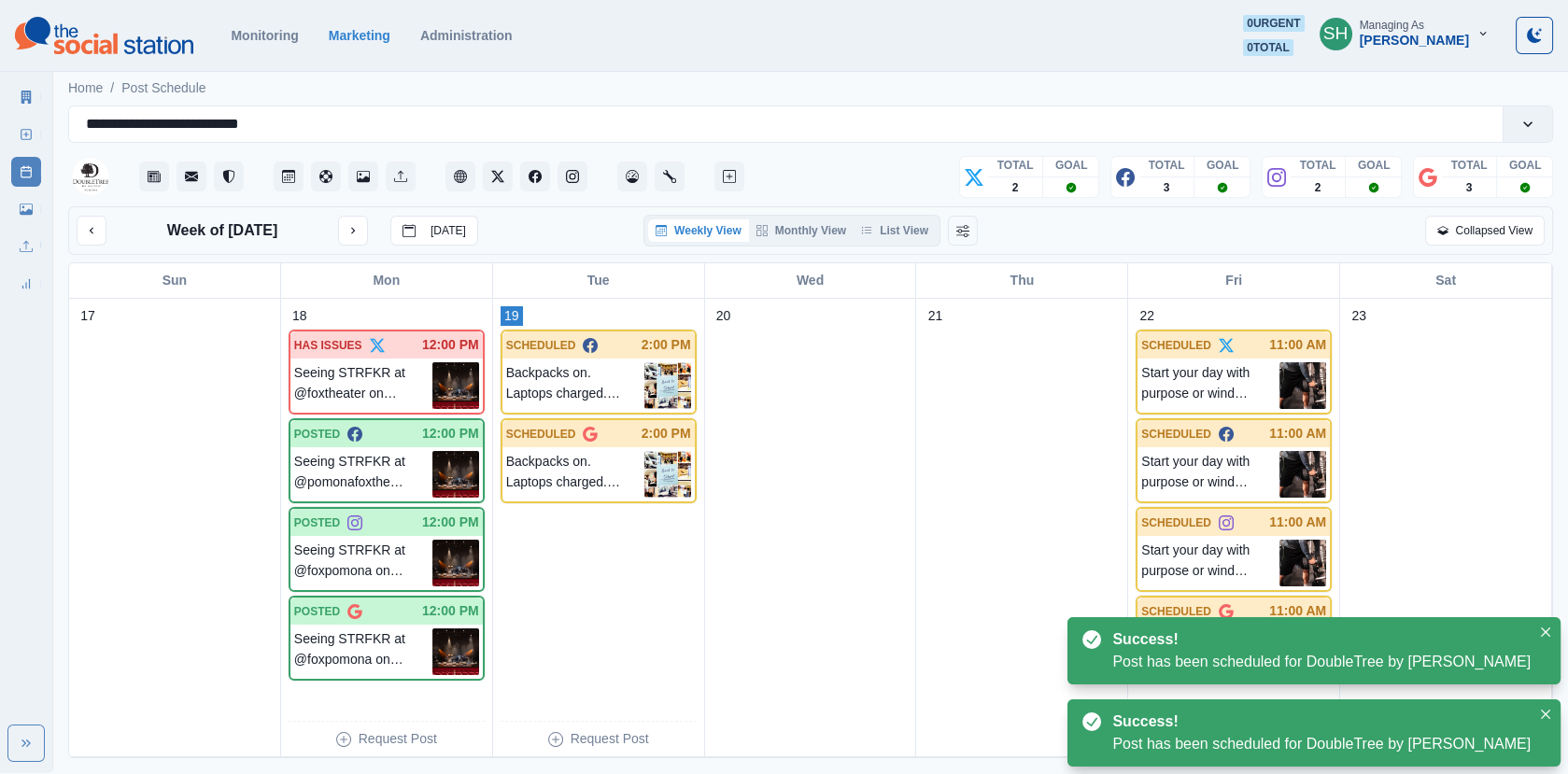
click at [872, 212] on div "Week of [DATE] [DATE] Weekly View Monthly View List View Collapsed View" at bounding box center [810, 231] width 1485 height 48
click at [880, 227] on button "List View" at bounding box center [894, 231] width 82 height 22
